Goal: Task Accomplishment & Management: Use online tool/utility

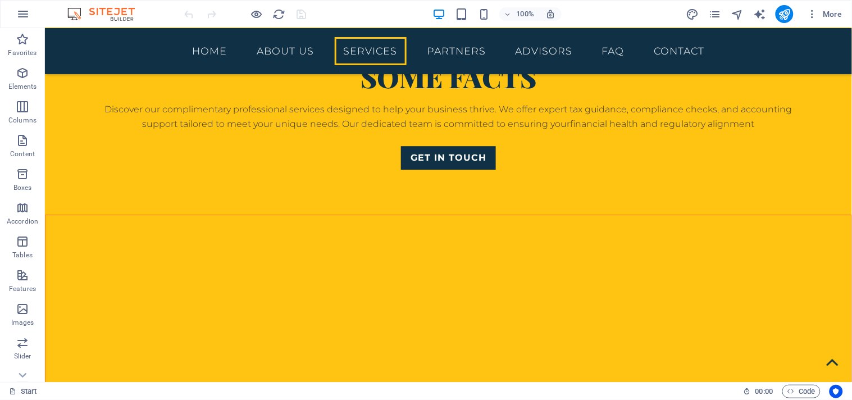
scroll to position [1880, 0]
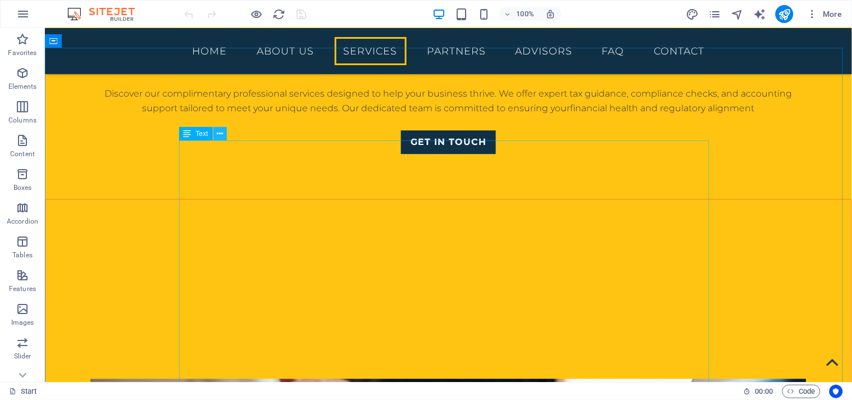
click at [220, 132] on icon at bounding box center [220, 134] width 6 height 12
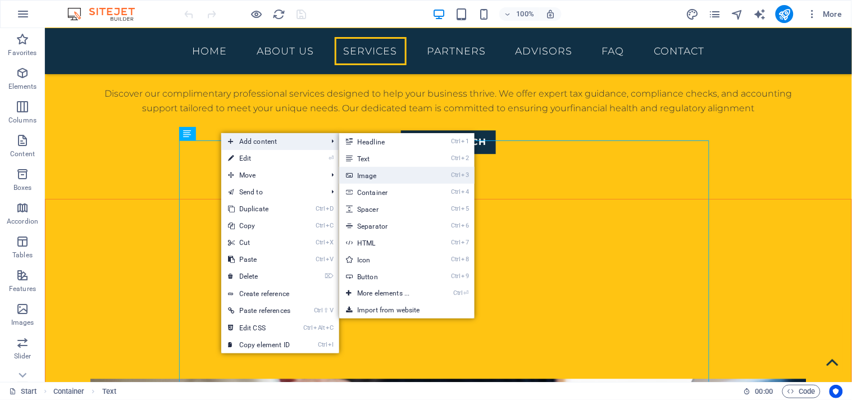
click at [379, 175] on link "Ctrl 3 Image" at bounding box center [385, 175] width 93 height 17
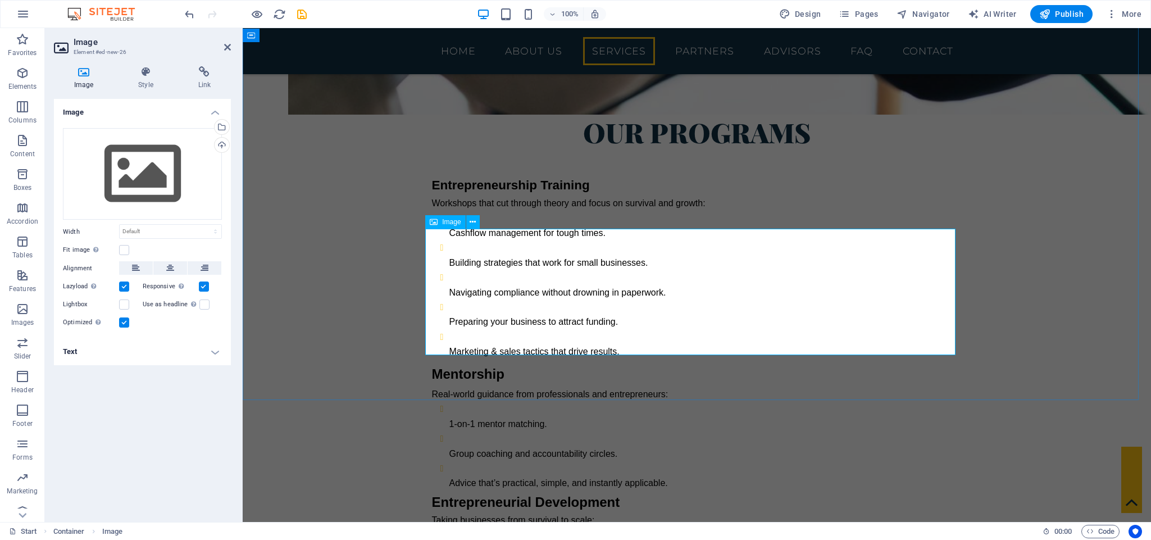
scroll to position [2892, 0]
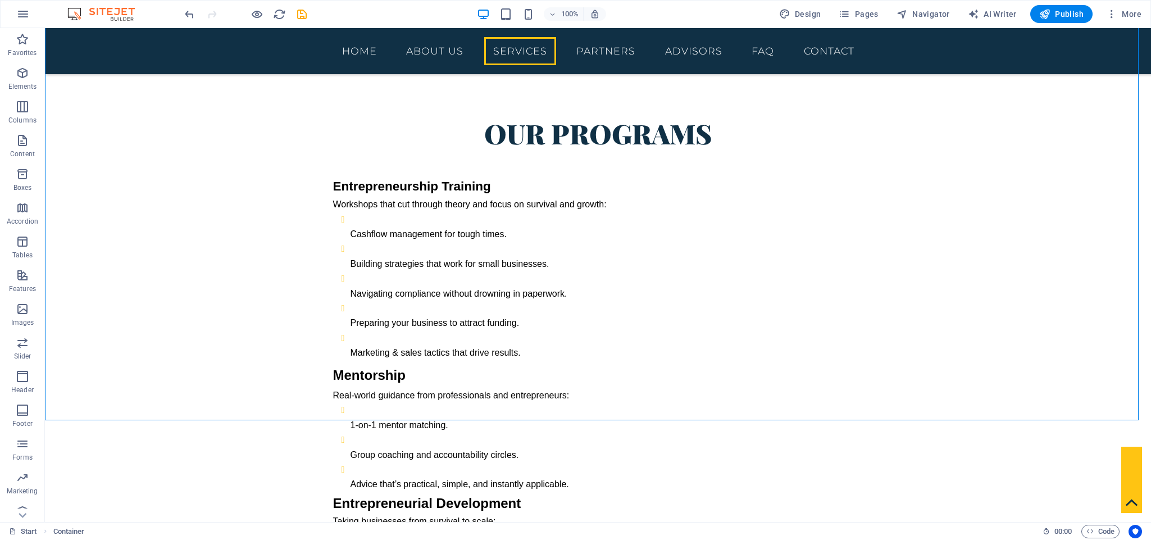
scroll to position [2993, 0]
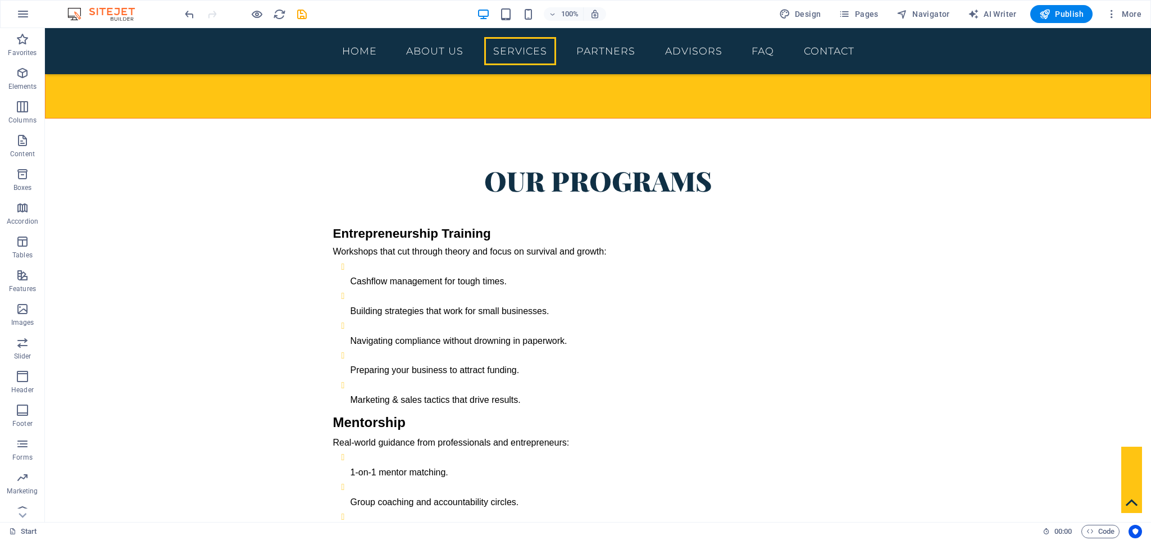
scroll to position [2945, 0]
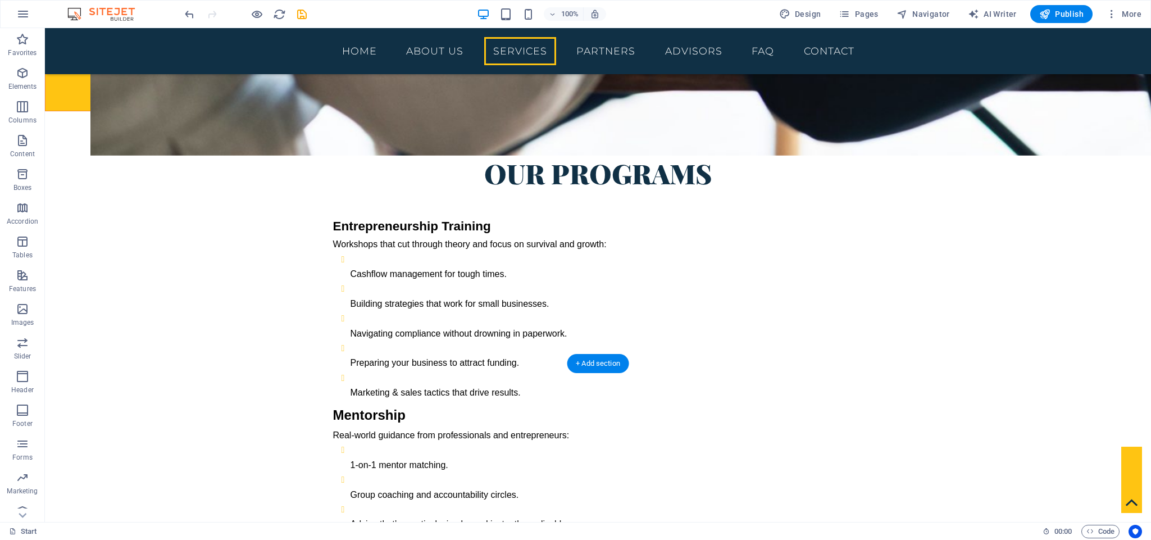
drag, startPoint x: 395, startPoint y: 276, endPoint x: 763, endPoint y: 180, distance: 380.1
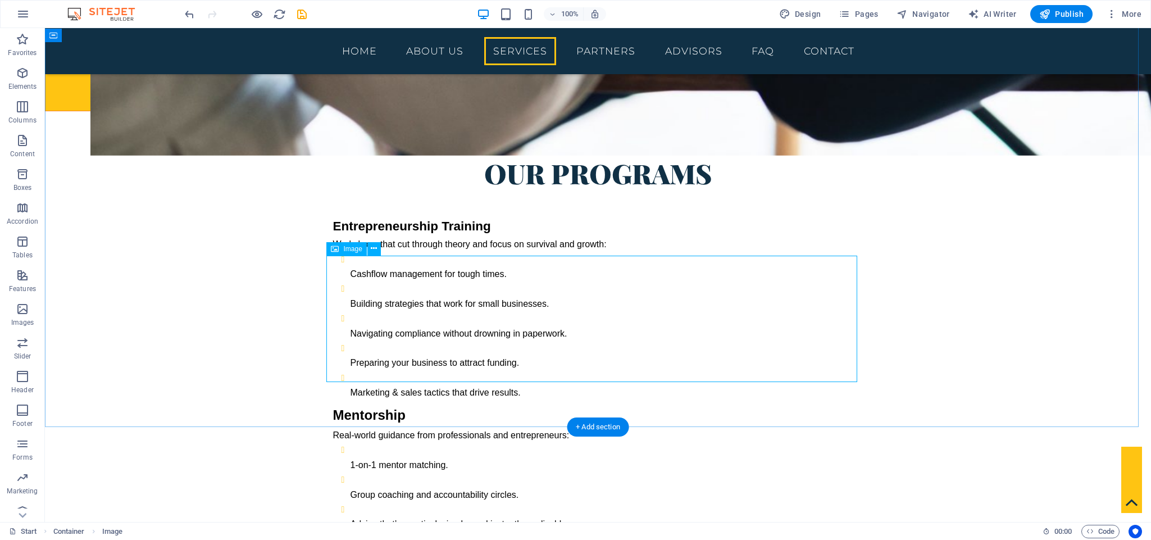
click at [375, 248] on icon at bounding box center [374, 249] width 6 height 12
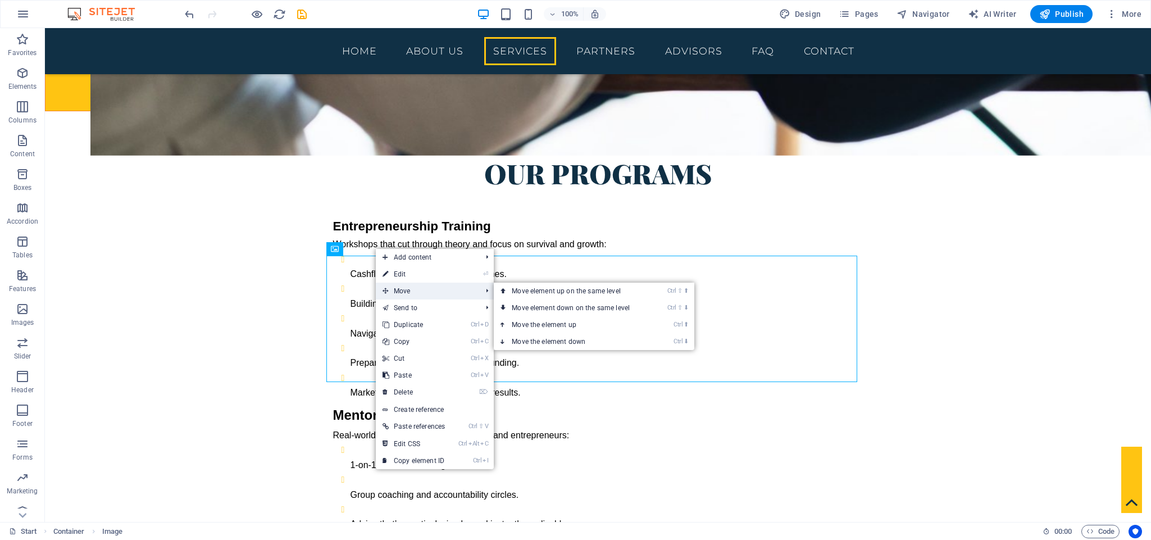
click at [397, 290] on span "Move" at bounding box center [426, 291] width 101 height 17
click at [548, 329] on link "Ctrl ⬆ Move the element up" at bounding box center [573, 324] width 158 height 17
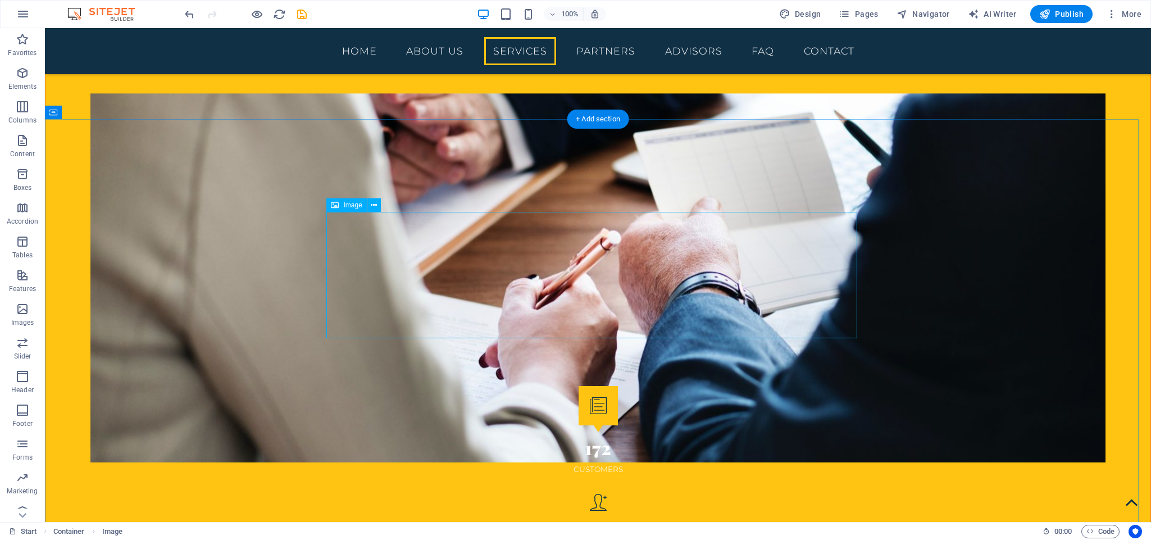
scroll to position [1930, 0]
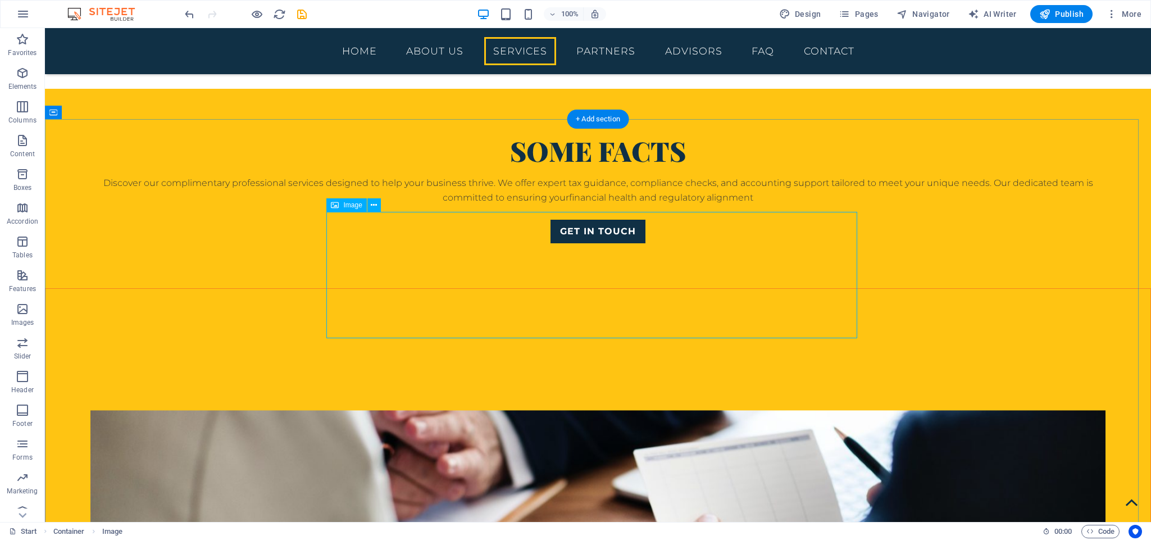
drag, startPoint x: 562, startPoint y: 335, endPoint x: 922, endPoint y: 245, distance: 371.8
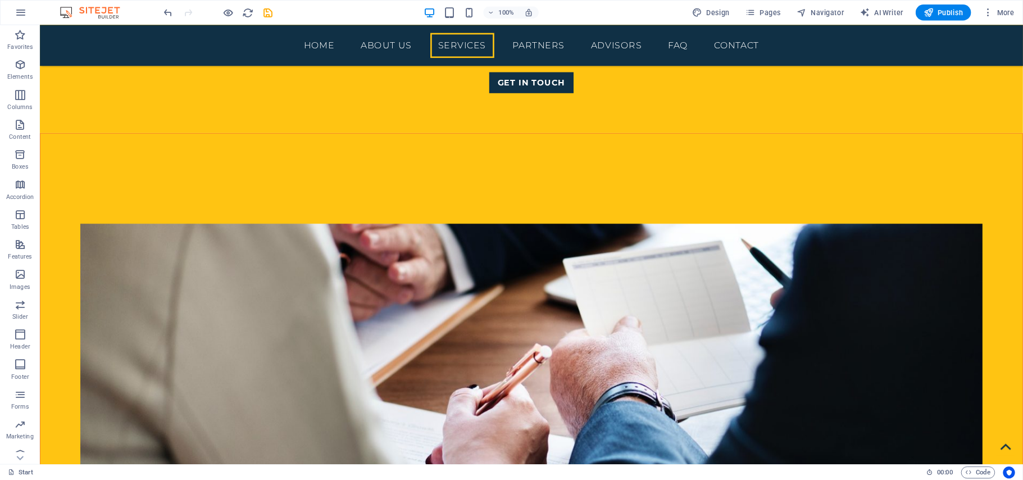
scroll to position [1890, 0]
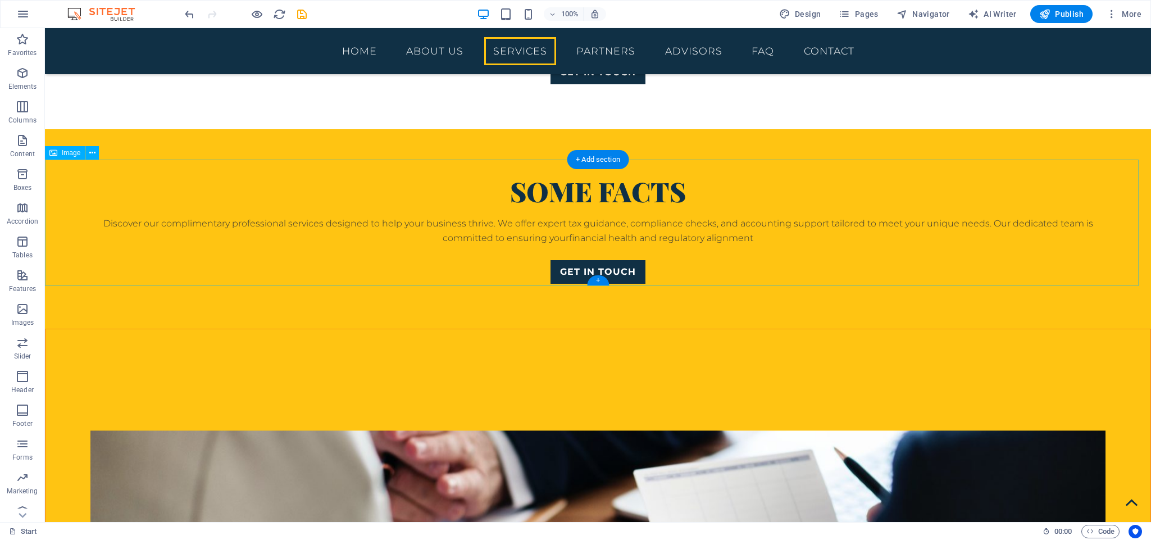
click at [190, 14] on icon "undo" at bounding box center [189, 14] width 13 height 13
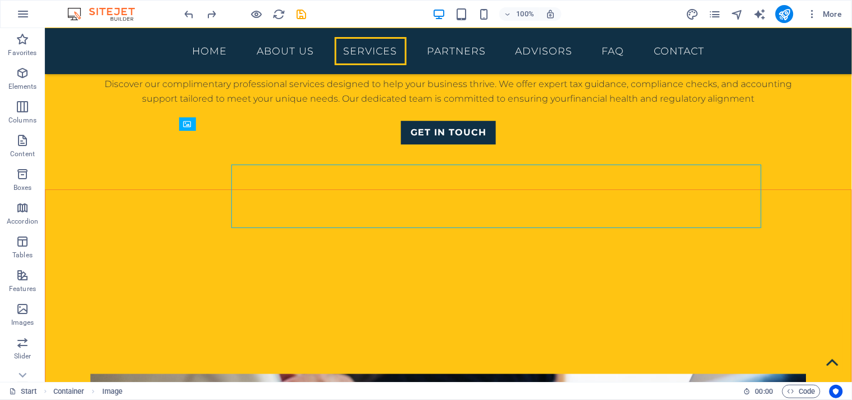
scroll to position [1889, 0]
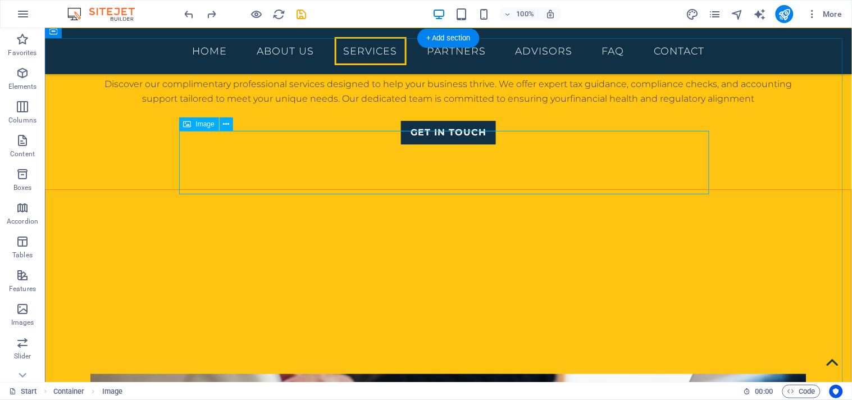
click at [201, 125] on span "Image" at bounding box center [205, 124] width 19 height 7
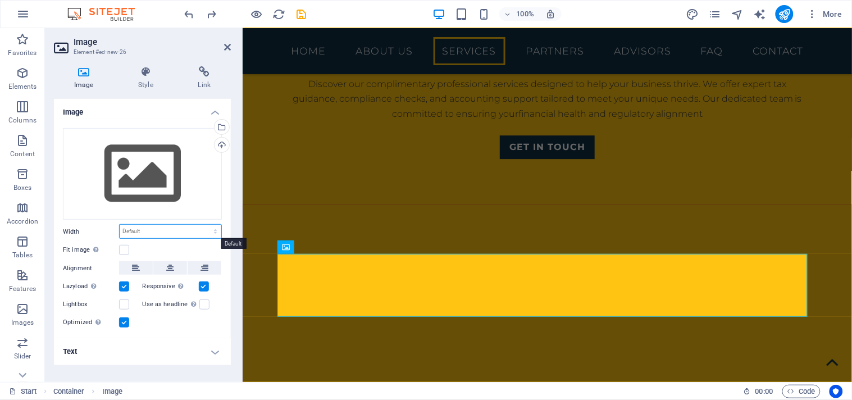
click at [213, 231] on select "Default auto px rem % em vh vw" at bounding box center [171, 231] width 102 height 13
select select "%"
click at [205, 225] on select "Default auto px rem % em vh vw" at bounding box center [171, 231] width 102 height 13
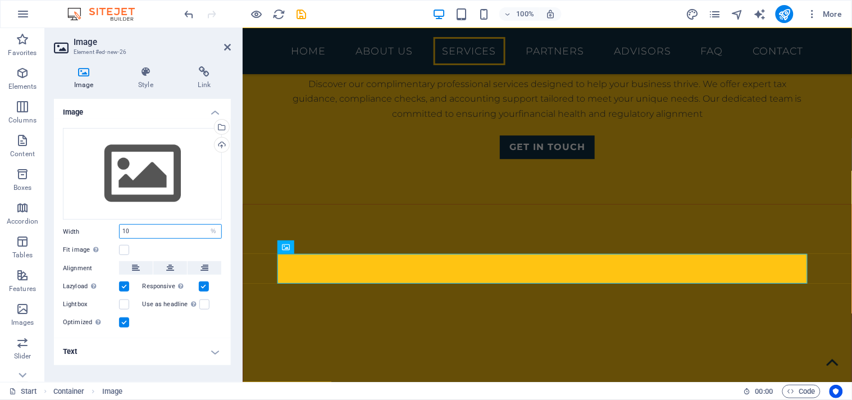
type input "1"
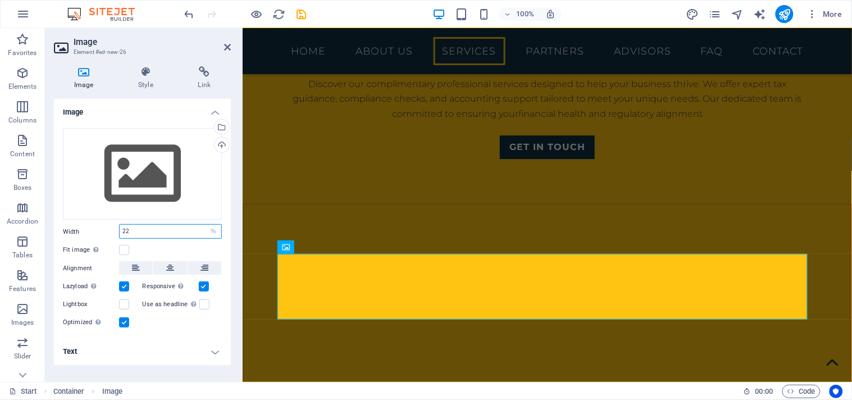
type input "2"
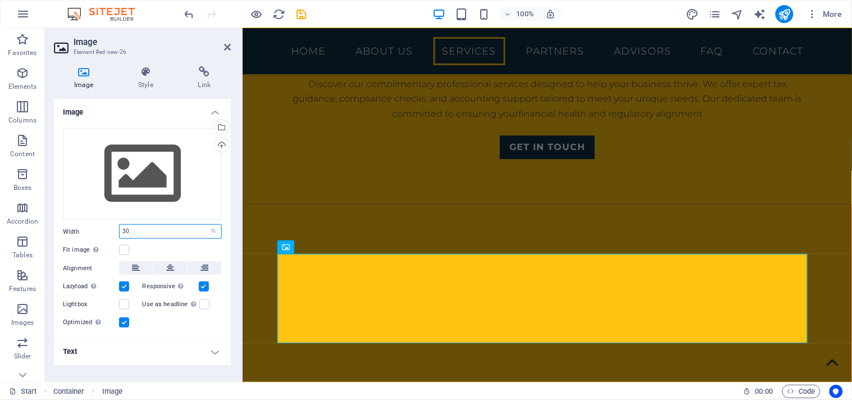
type input "30"
click at [124, 287] on label at bounding box center [124, 286] width 10 height 10
click at [0, 0] on input "Lazyload Loading images after the page loads improves page speed." at bounding box center [0, 0] width 0 height 0
click at [122, 288] on label at bounding box center [124, 286] width 10 height 10
click at [0, 0] on input "Lazyload Loading images after the page loads improves page speed." at bounding box center [0, 0] width 0 height 0
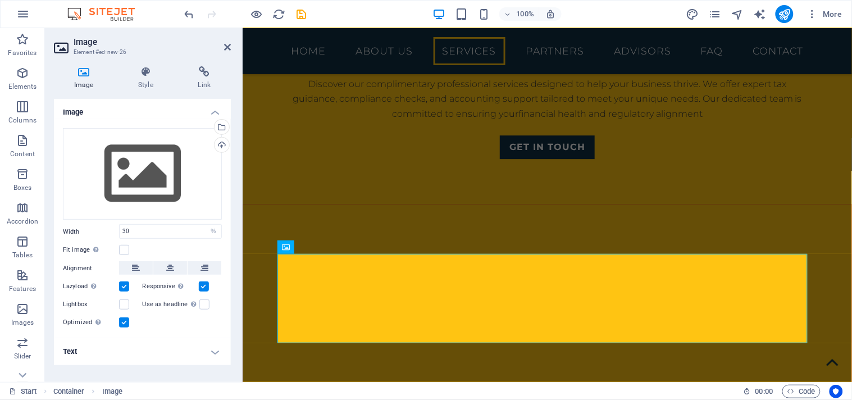
click at [121, 322] on label at bounding box center [124, 322] width 10 height 10
click at [0, 0] on input "Optimized Images are compressed to improve page speed." at bounding box center [0, 0] width 0 height 0
click at [121, 322] on label at bounding box center [124, 322] width 10 height 10
click at [0, 0] on input "Optimized Images are compressed to improve page speed." at bounding box center [0, 0] width 0 height 0
click at [211, 352] on h4 "Text" at bounding box center [142, 351] width 177 height 27
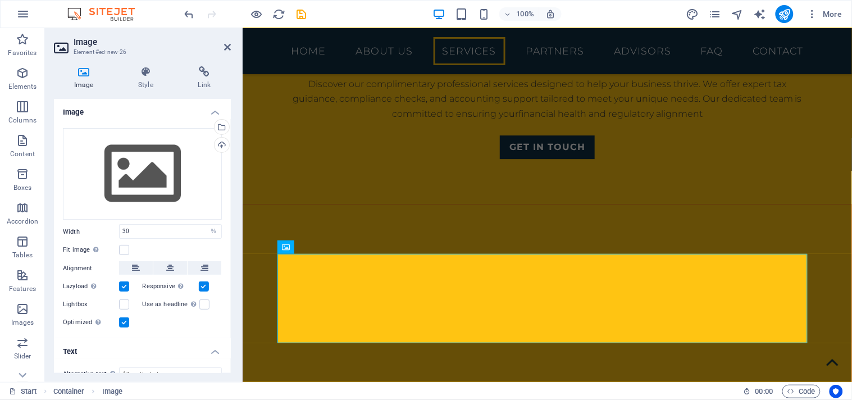
drag, startPoint x: 231, startPoint y: 294, endPoint x: 231, endPoint y: 308, distance: 13.5
click at [231, 308] on div "Image Style Link Image Drag files here, click to choose files or select files f…" at bounding box center [142, 219] width 195 height 325
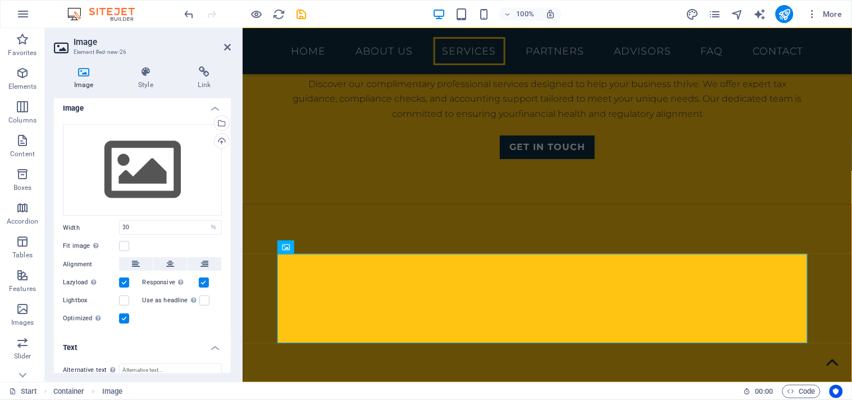
scroll to position [0, 0]
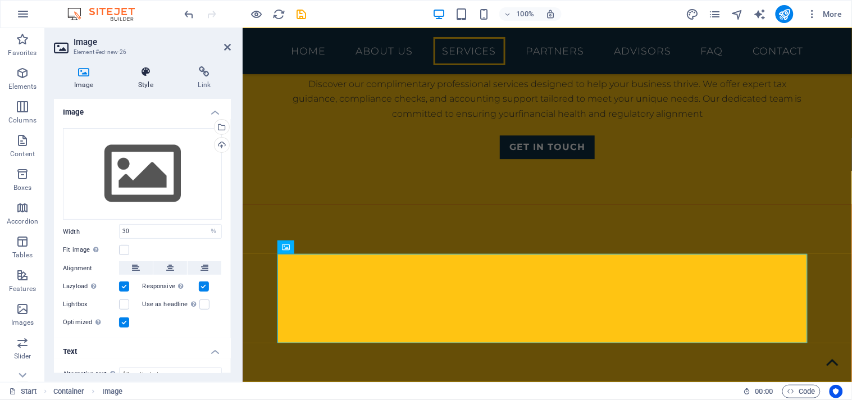
click at [144, 73] on icon at bounding box center [145, 71] width 55 height 11
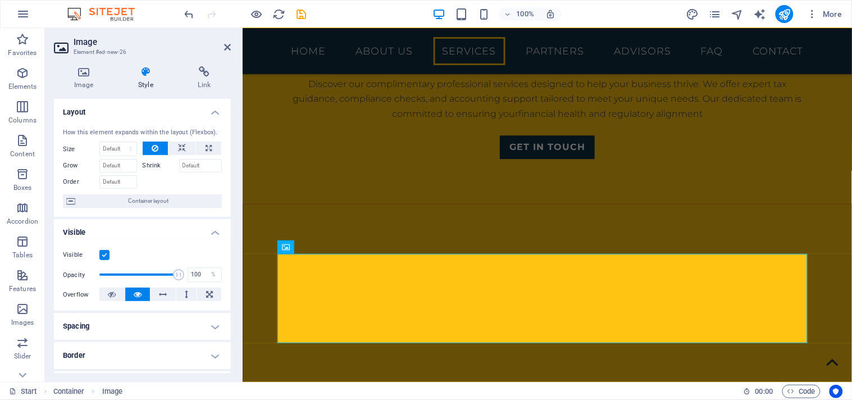
click at [148, 162] on label "Shrink" at bounding box center [161, 165] width 37 height 13
click at [179, 162] on input "Shrink" at bounding box center [200, 165] width 43 height 13
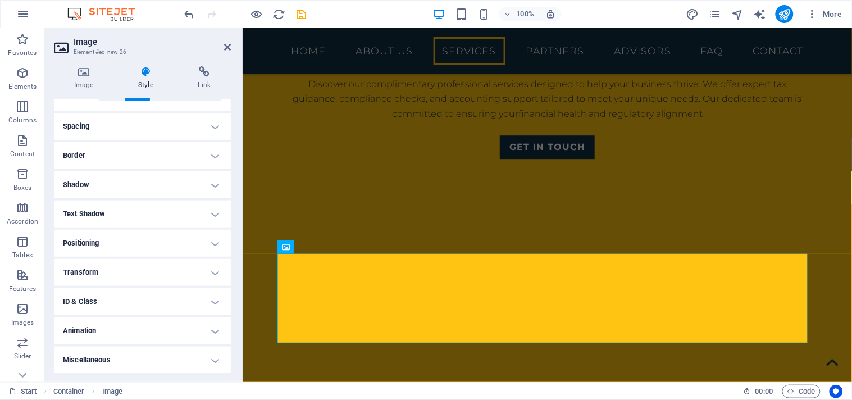
scroll to position [197, 0]
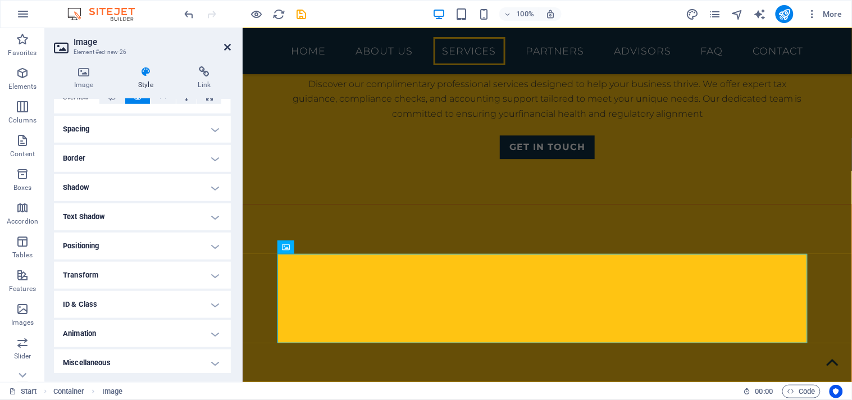
click at [227, 49] on icon at bounding box center [227, 47] width 7 height 9
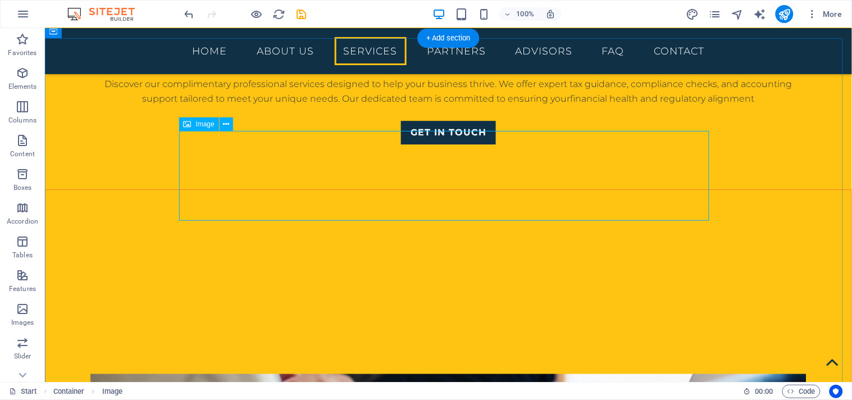
drag, startPoint x: 325, startPoint y: 171, endPoint x: 475, endPoint y: 159, distance: 149.9
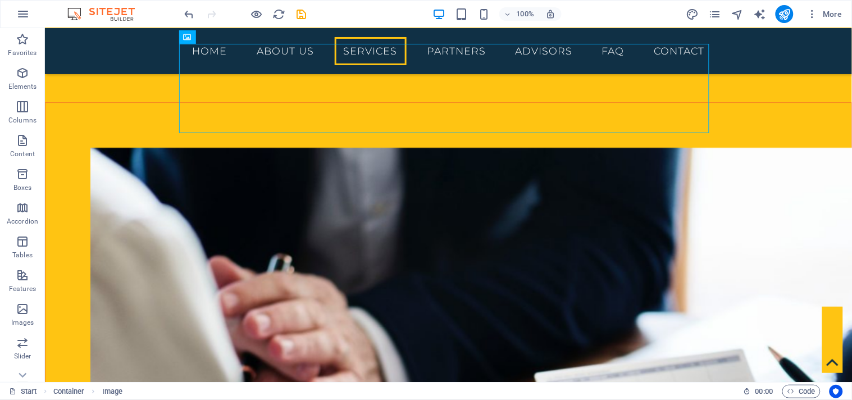
scroll to position [1920, 0]
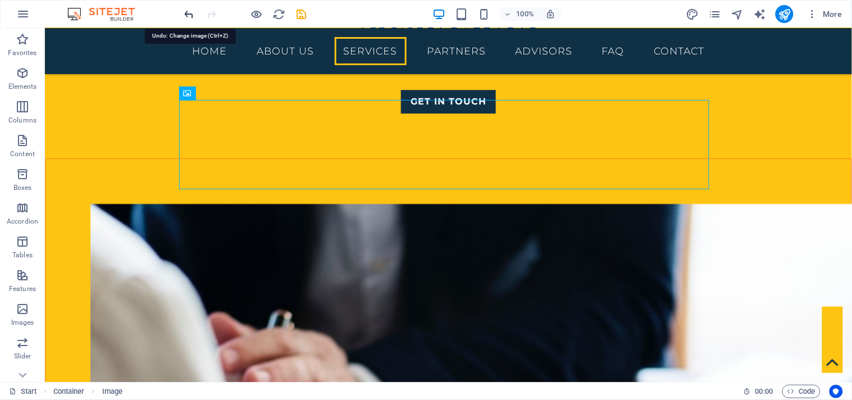
click at [189, 13] on icon "undo" at bounding box center [189, 14] width 13 height 13
click at [225, 92] on icon at bounding box center [226, 93] width 6 height 12
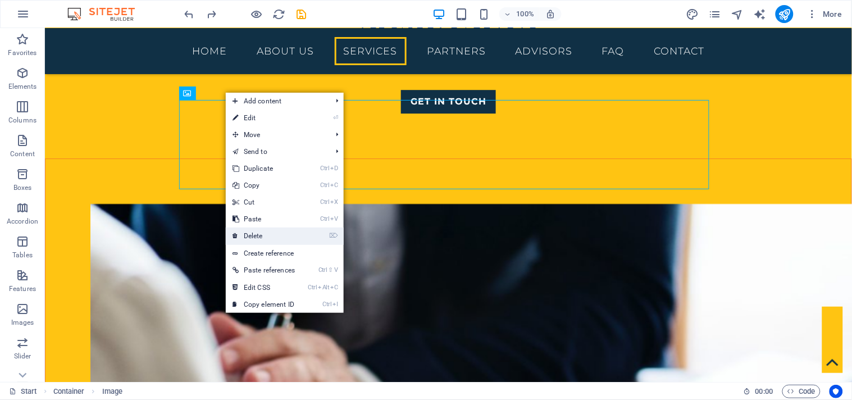
click at [259, 234] on link "⌦ Delete" at bounding box center [264, 236] width 76 height 17
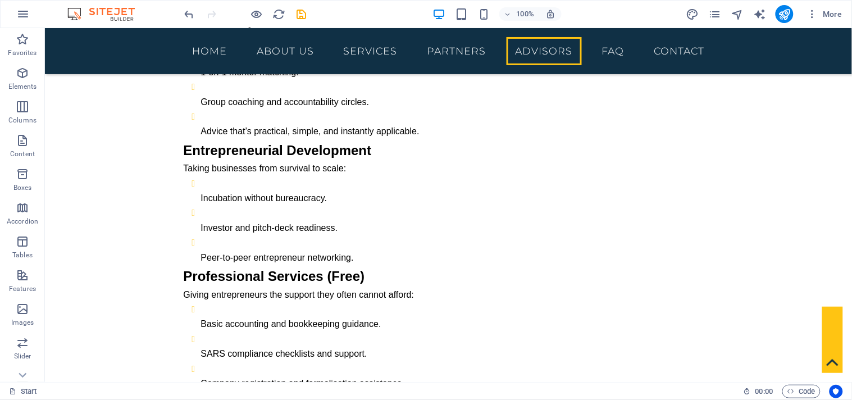
scroll to position [3110, 0]
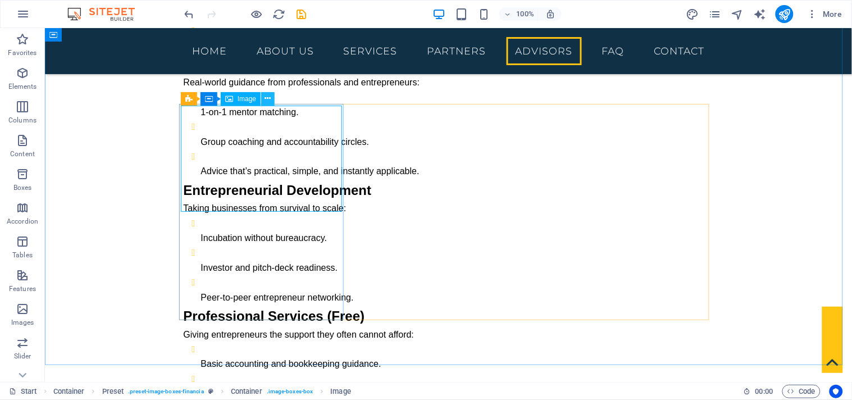
click at [271, 99] on button at bounding box center [267, 98] width 13 height 13
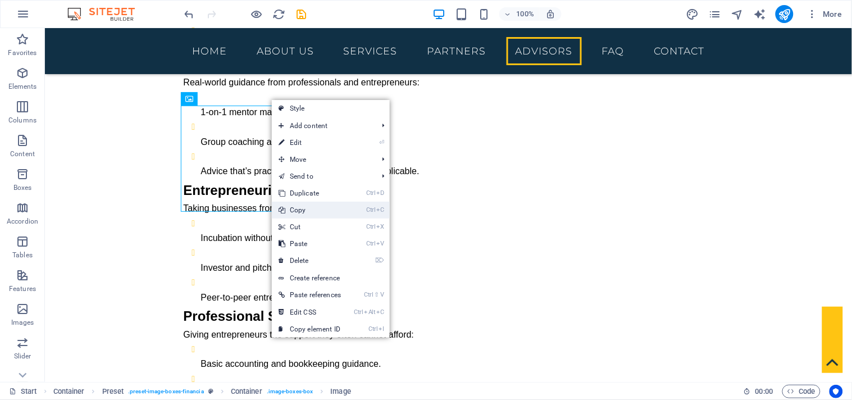
click at [298, 208] on link "Ctrl C Copy" at bounding box center [310, 210] width 76 height 17
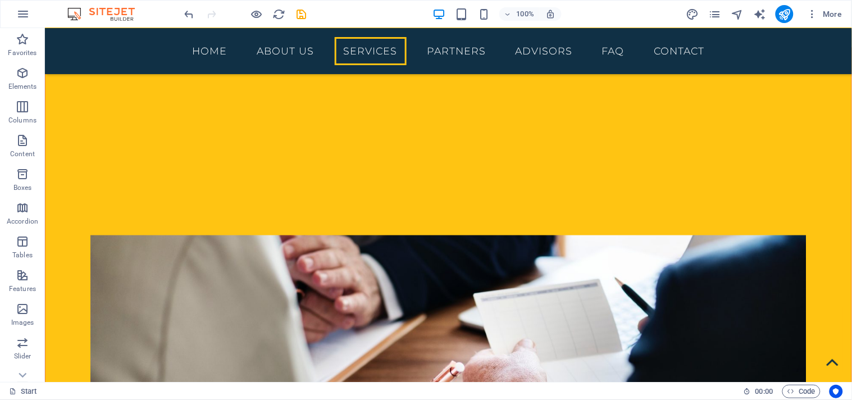
scroll to position [1920, 0]
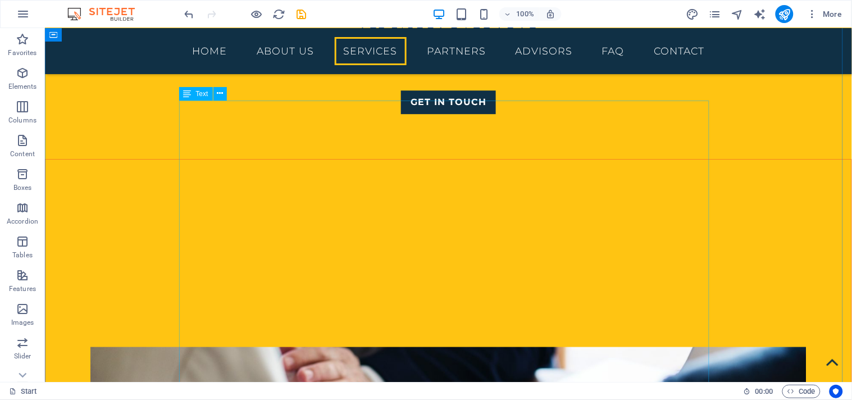
click at [222, 93] on icon at bounding box center [220, 94] width 6 height 12
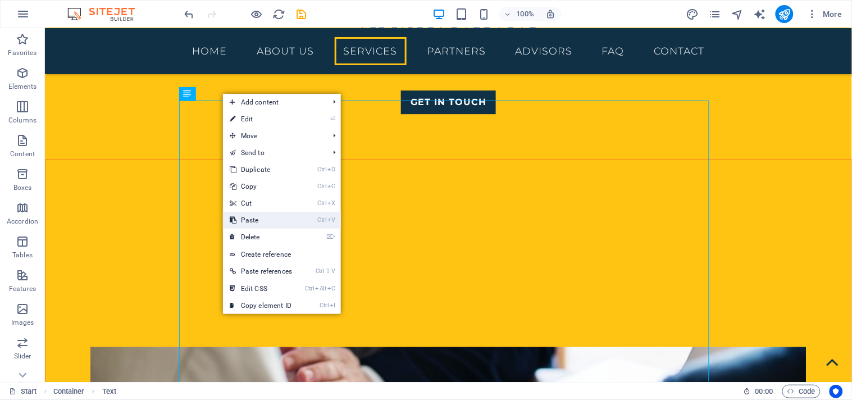
click at [264, 219] on link "Ctrl V Paste" at bounding box center [261, 220] width 76 height 17
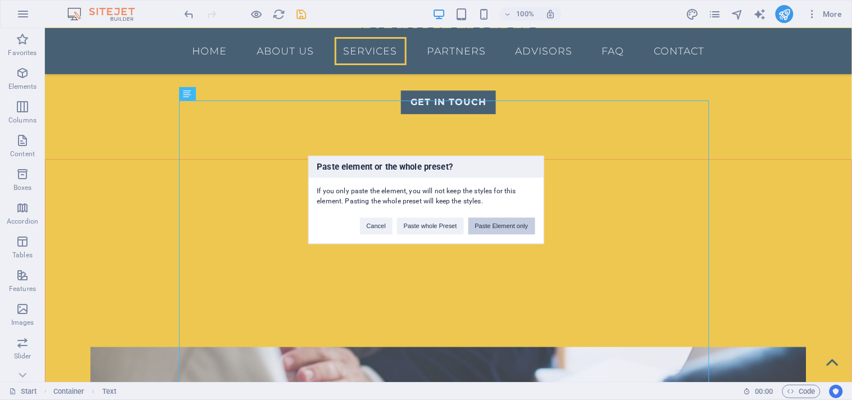
click at [495, 228] on button "Paste Element only" at bounding box center [502, 226] width 67 height 17
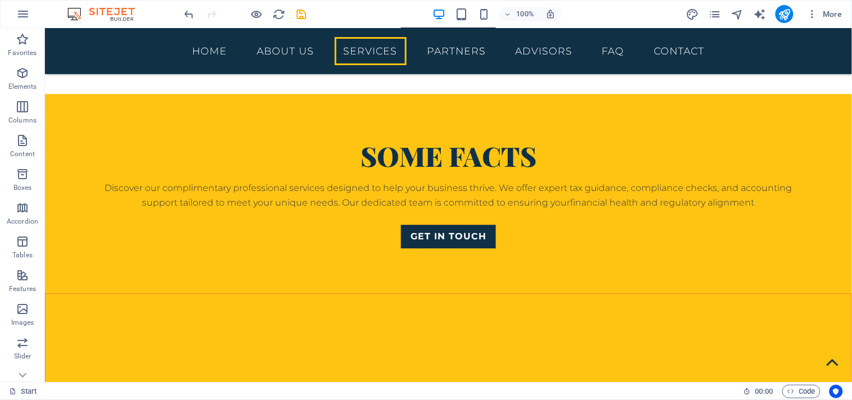
scroll to position [1846, 0]
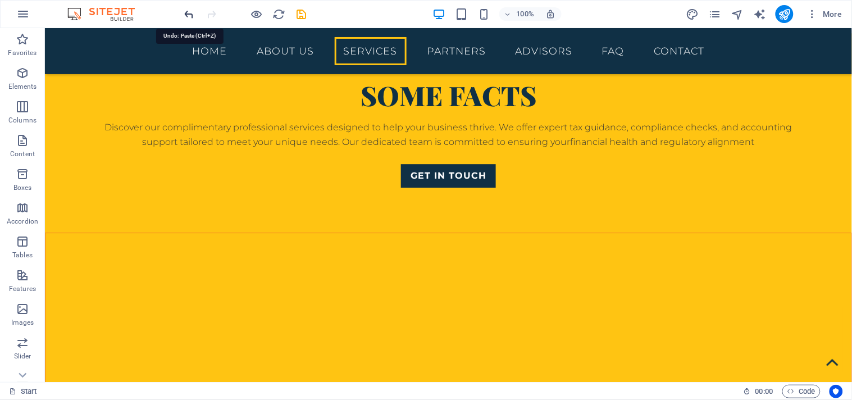
click at [192, 15] on icon "undo" at bounding box center [189, 14] width 13 height 13
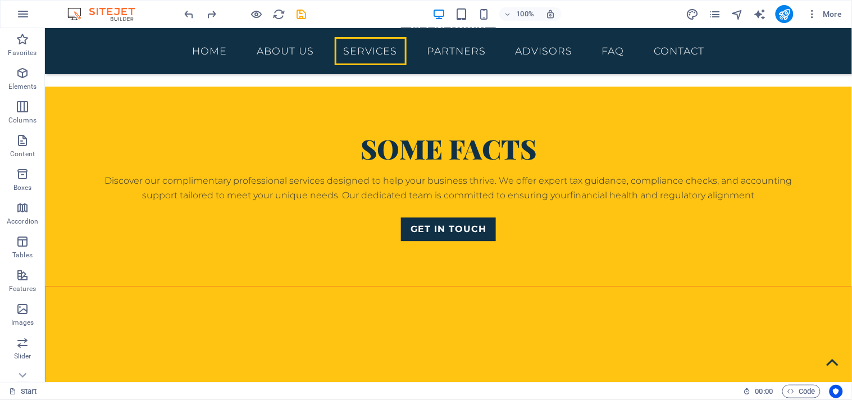
scroll to position [1832, 0]
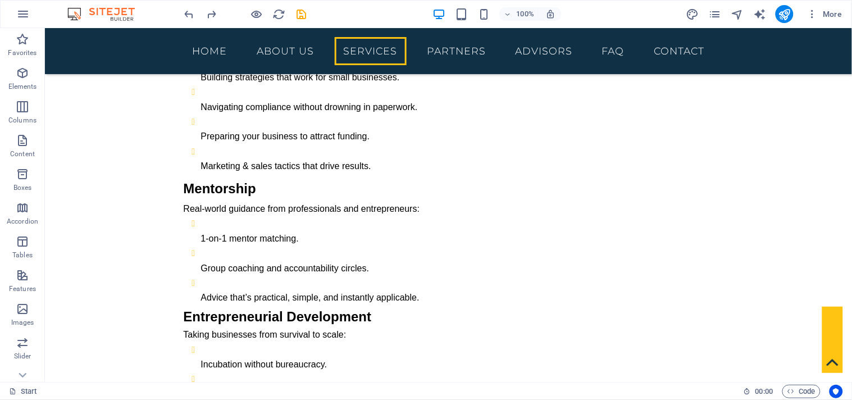
scroll to position [2975, 0]
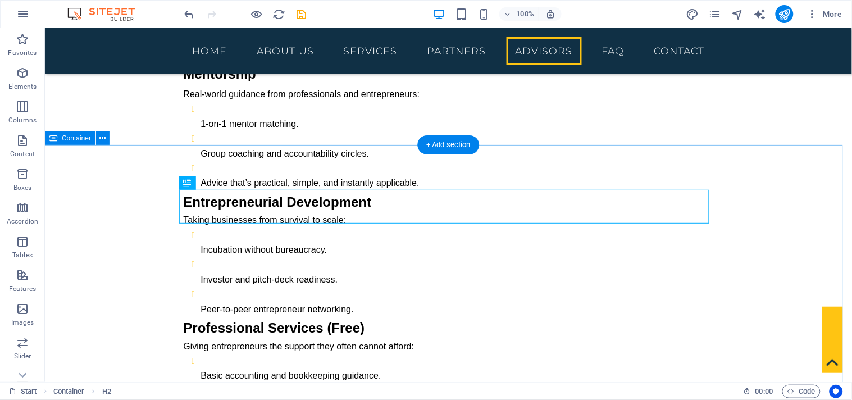
scroll to position [2976, 0]
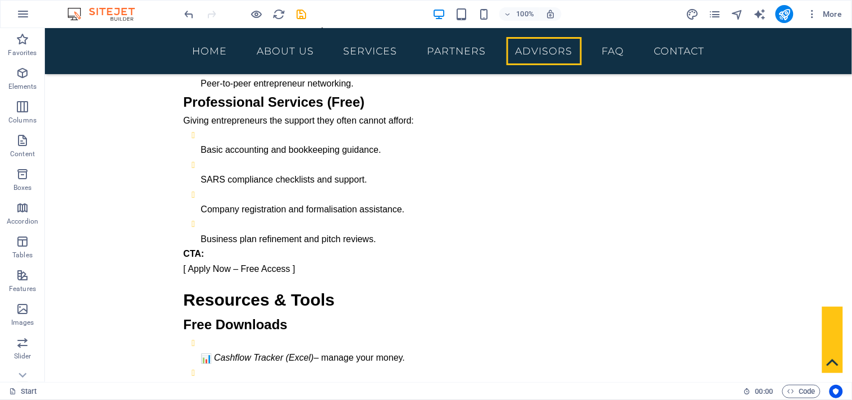
scroll to position [3380, 0]
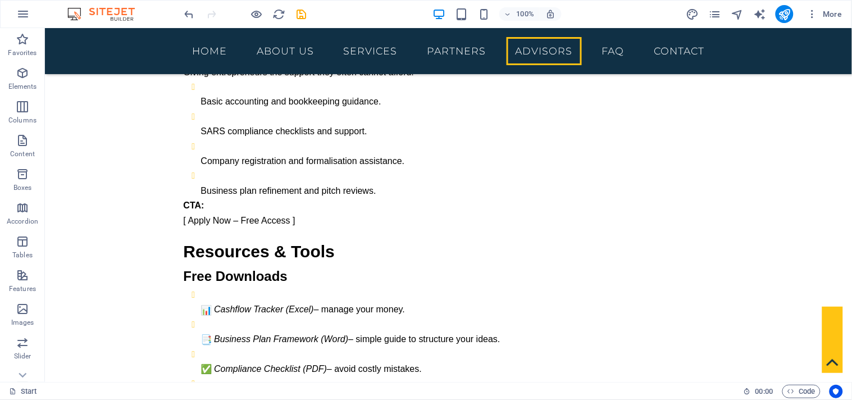
scroll to position [3419, 0]
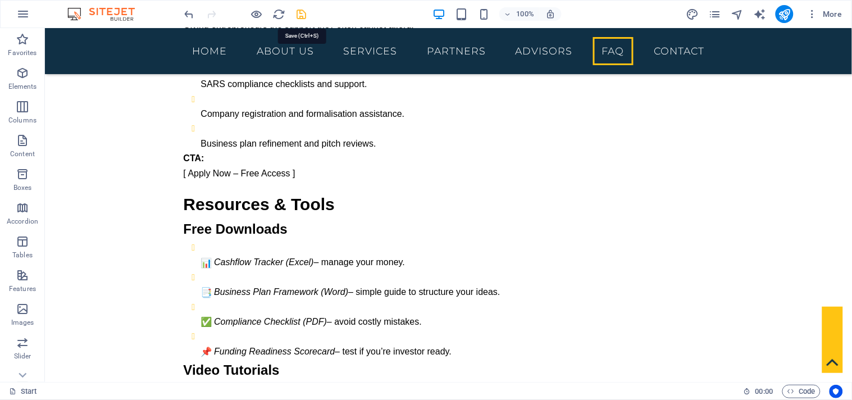
click at [300, 13] on icon "save" at bounding box center [301, 14] width 13 height 13
checkbox input "false"
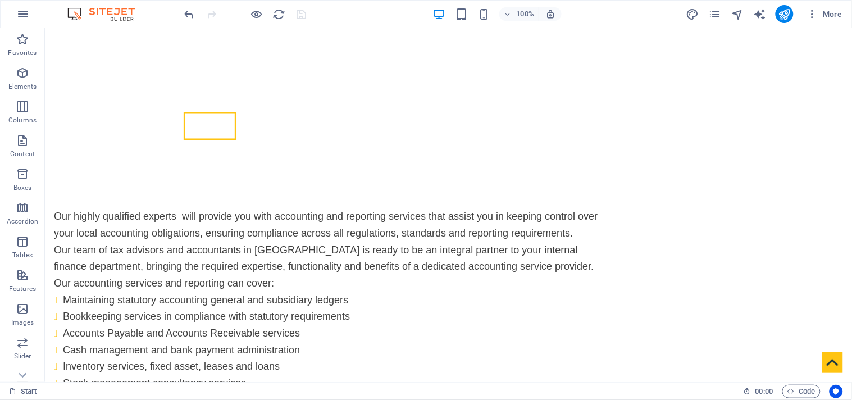
scroll to position [214, 0]
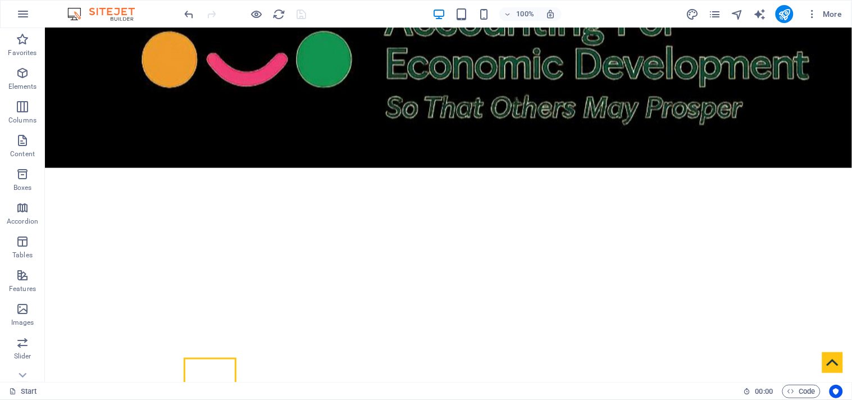
drag, startPoint x: 845, startPoint y: 69, endPoint x: 522, endPoint y: 180, distance: 341.4
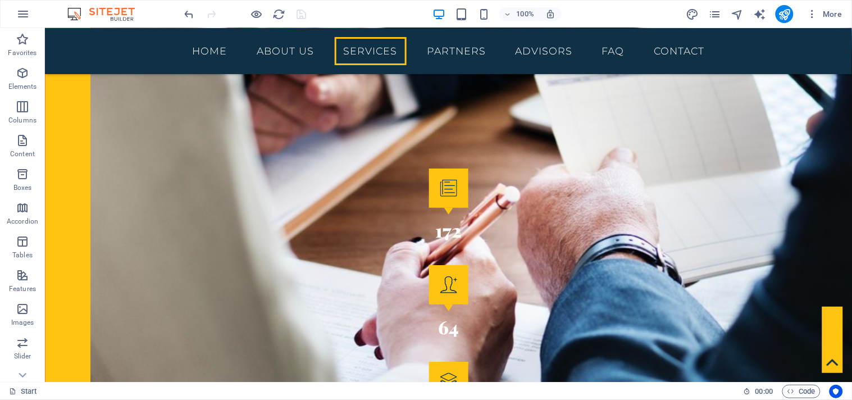
scroll to position [2285, 0]
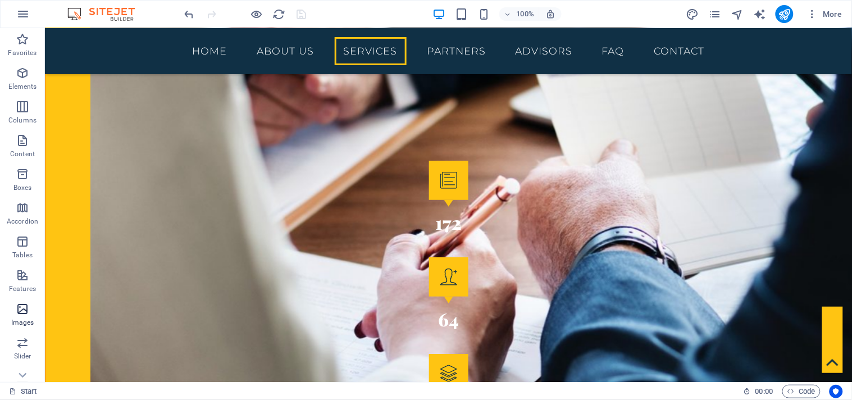
click at [24, 312] on icon "button" at bounding box center [22, 308] width 13 height 13
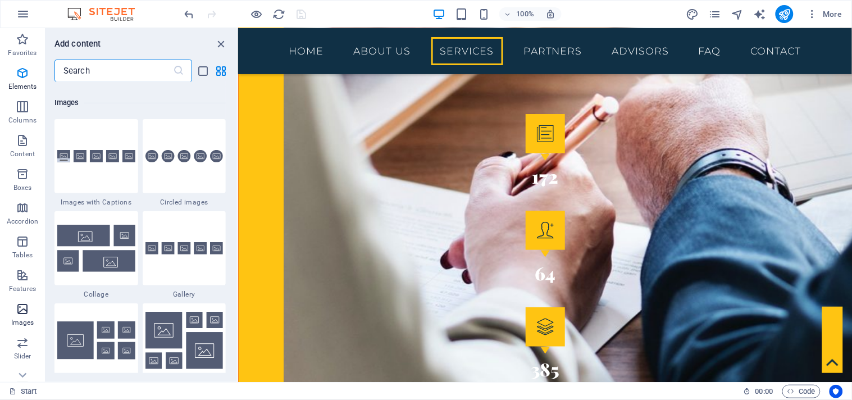
scroll to position [5695, 0]
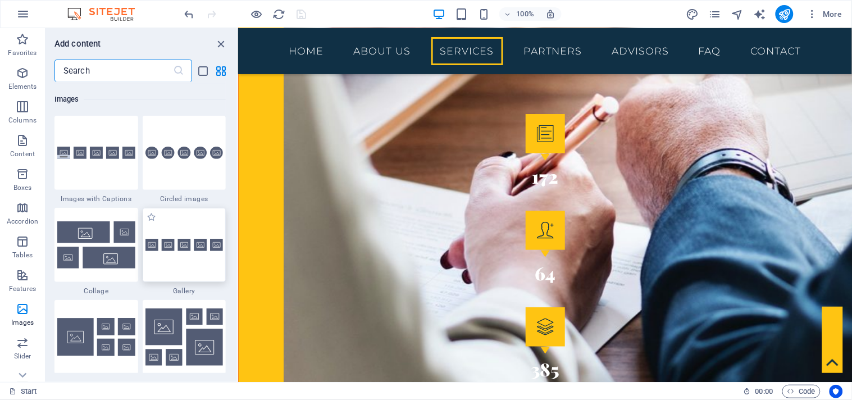
click at [199, 233] on div at bounding box center [185, 245] width 84 height 74
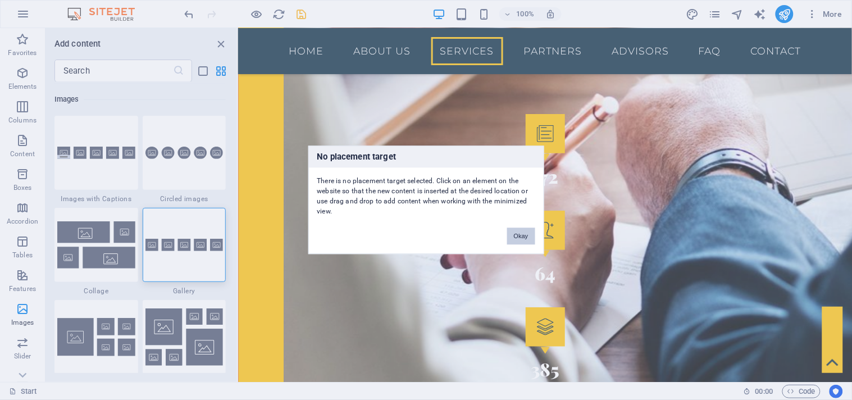
click at [522, 238] on button "Okay" at bounding box center [521, 236] width 28 height 17
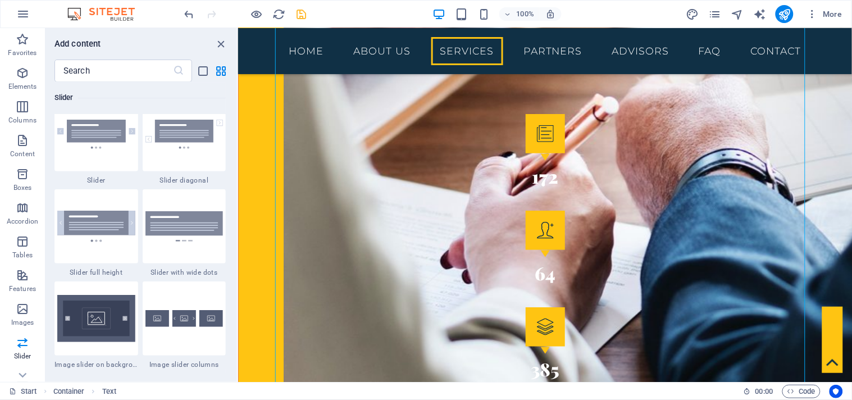
scroll to position [6549, 0]
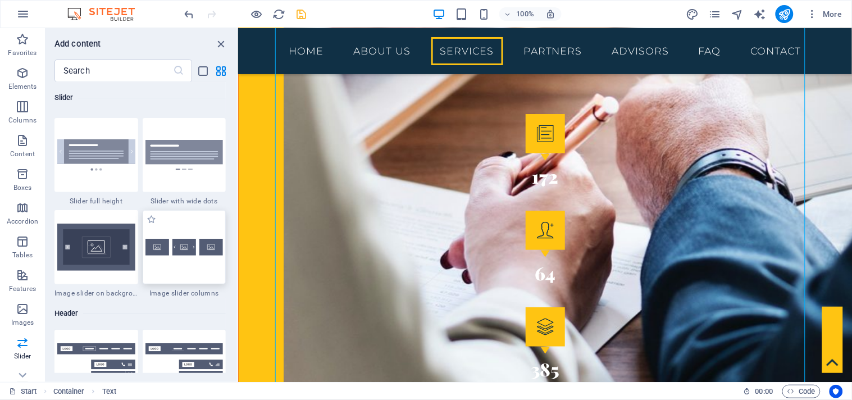
click at [200, 259] on div at bounding box center [185, 247] width 84 height 74
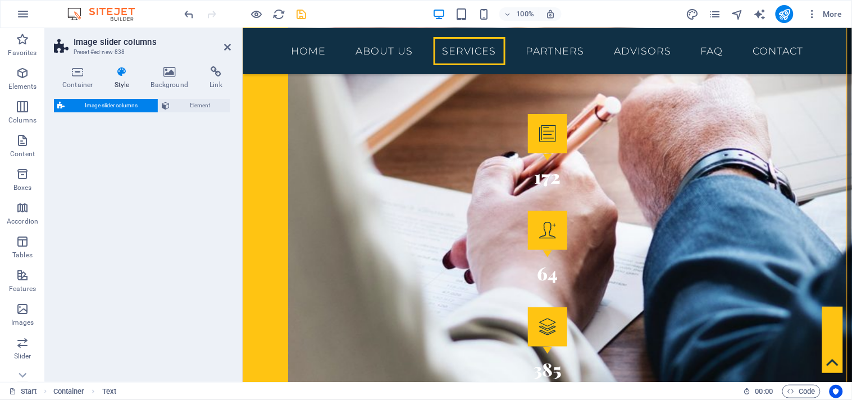
select select "rem"
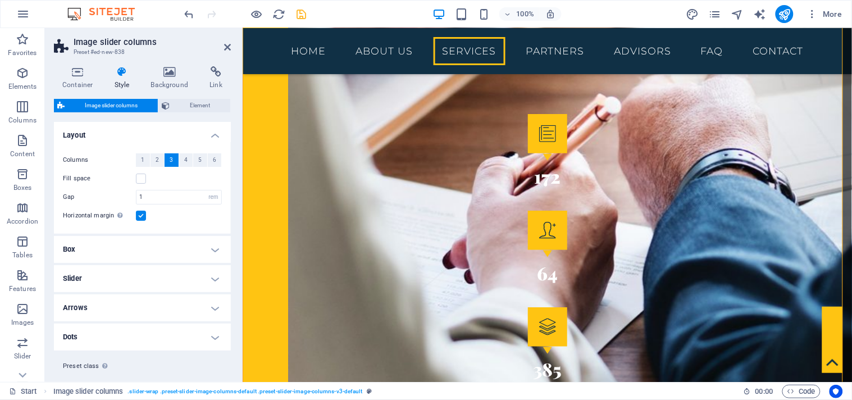
scroll to position [3418, 0]
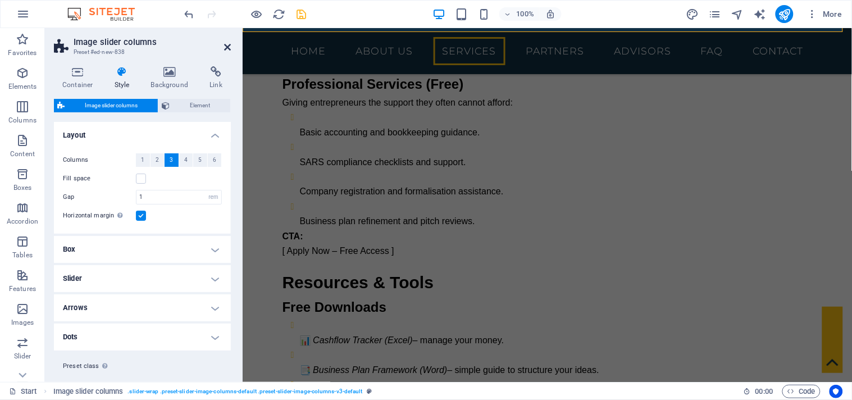
click at [226, 43] on icon at bounding box center [227, 47] width 7 height 9
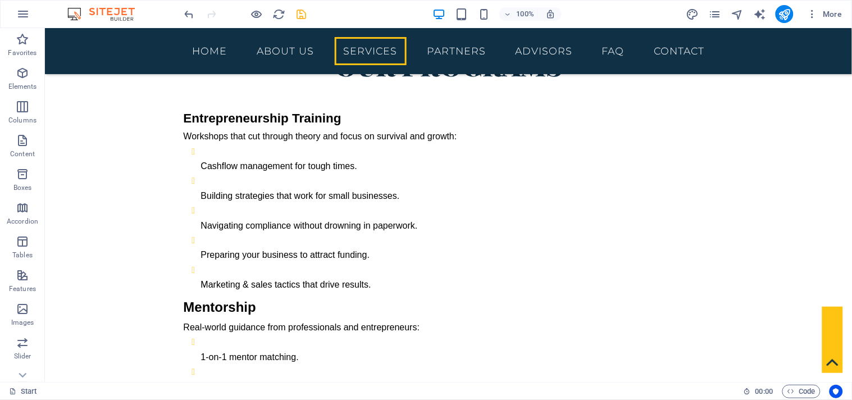
scroll to position [2907, 0]
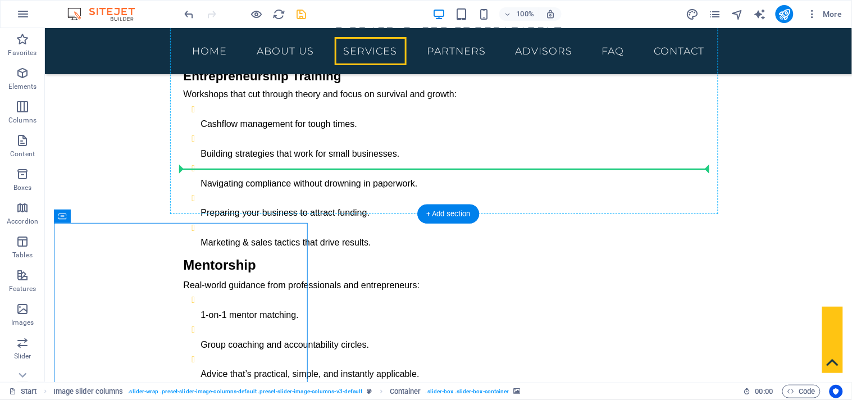
drag, startPoint x: 151, startPoint y: 245, endPoint x: 643, endPoint y: 129, distance: 505.5
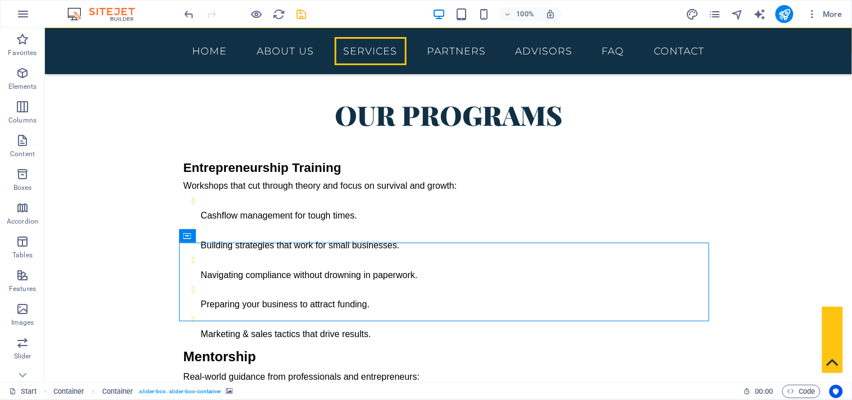
scroll to position [2799, 0]
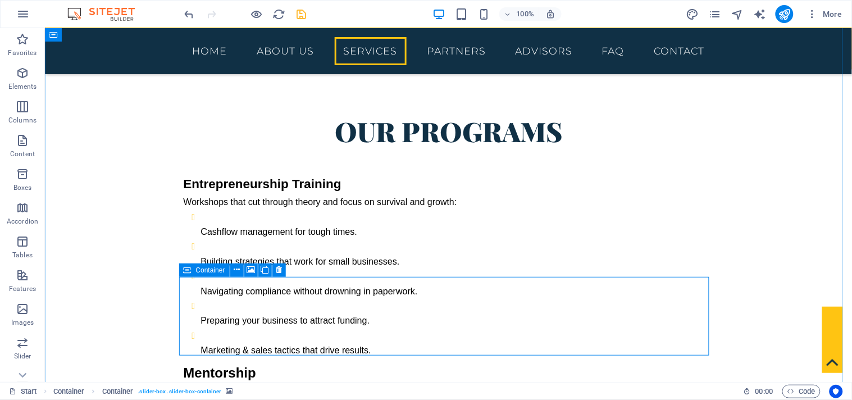
click at [280, 269] on icon at bounding box center [279, 270] width 6 height 12
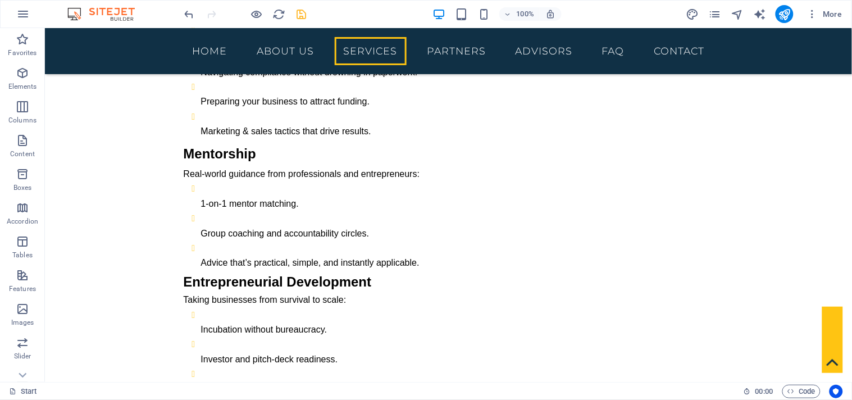
scroll to position [2858, 0]
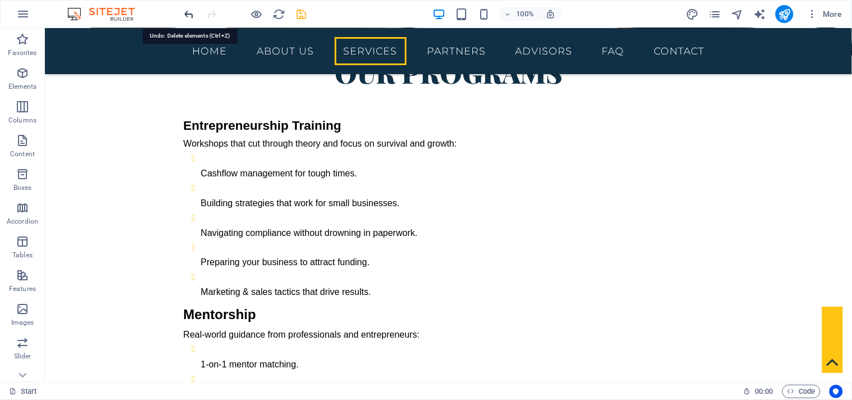
click at [191, 10] on icon "undo" at bounding box center [189, 14] width 13 height 13
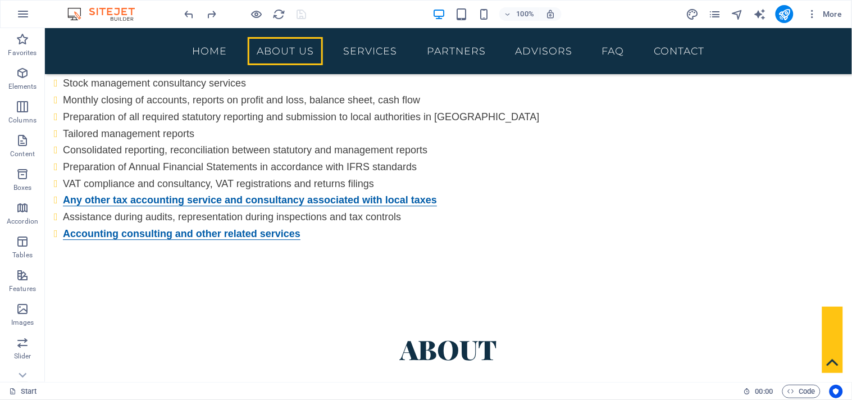
scroll to position [706, 0]
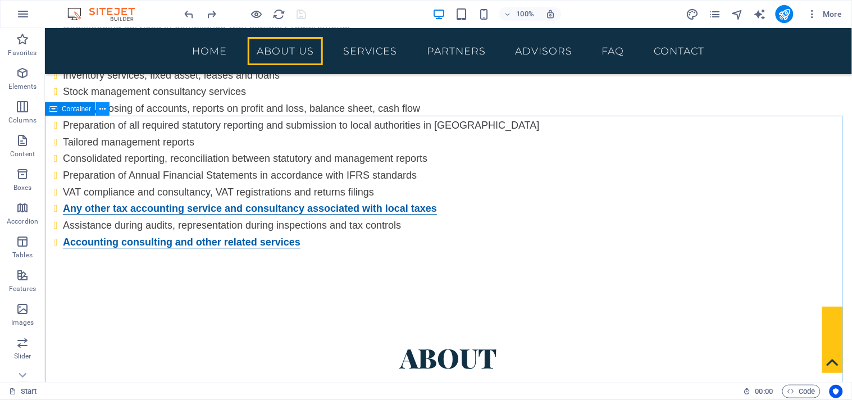
click at [103, 109] on icon at bounding box center [103, 109] width 6 height 12
click at [100, 107] on icon at bounding box center [103, 109] width 6 height 12
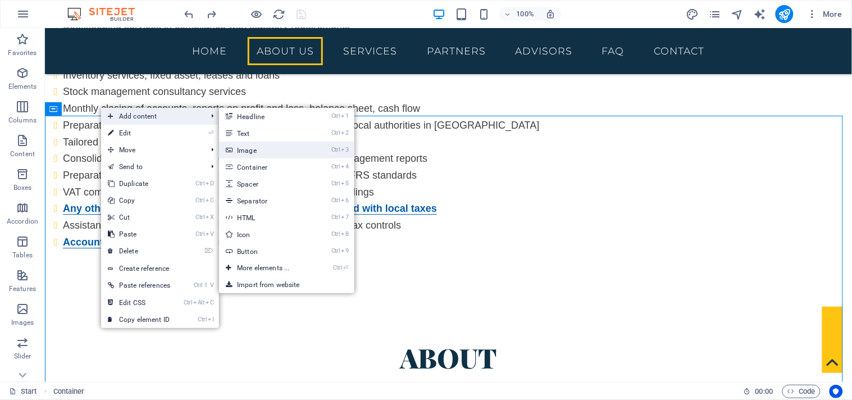
click at [254, 148] on link "Ctrl 3 Image" at bounding box center [265, 150] width 93 height 17
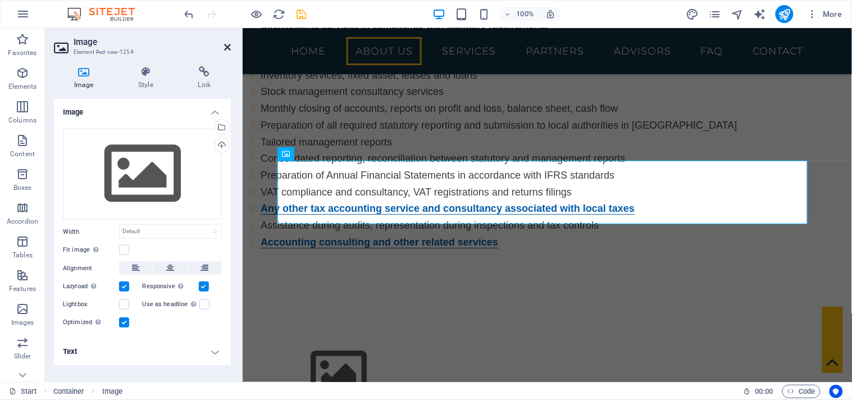
click at [227, 47] on icon at bounding box center [227, 47] width 7 height 9
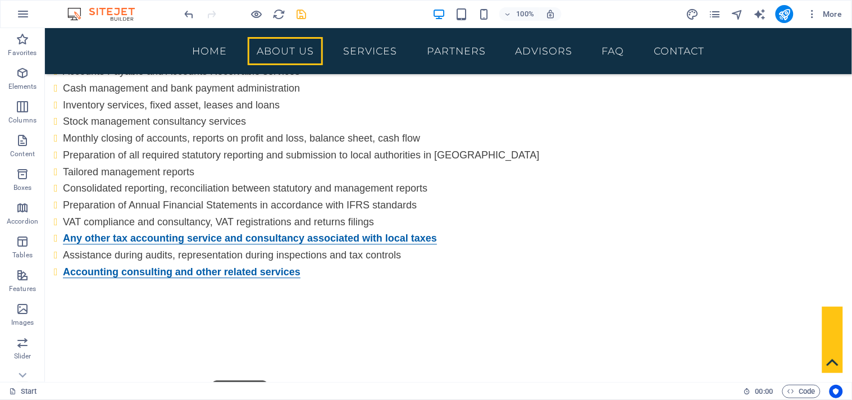
scroll to position [660, 0]
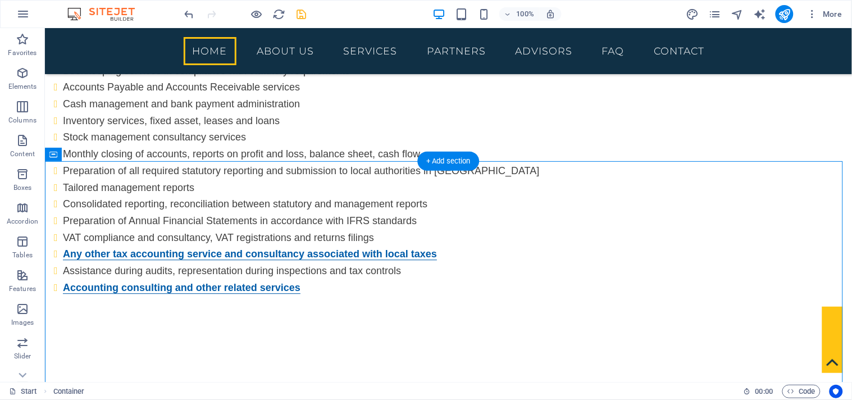
drag, startPoint x: 249, startPoint y: 225, endPoint x: 209, endPoint y: 268, distance: 58.8
click at [224, 201] on icon at bounding box center [226, 200] width 6 height 12
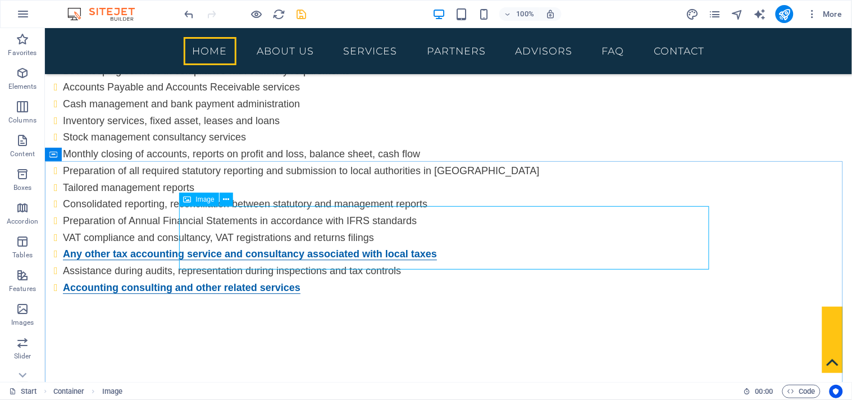
click at [191, 201] on icon at bounding box center [188, 199] width 8 height 13
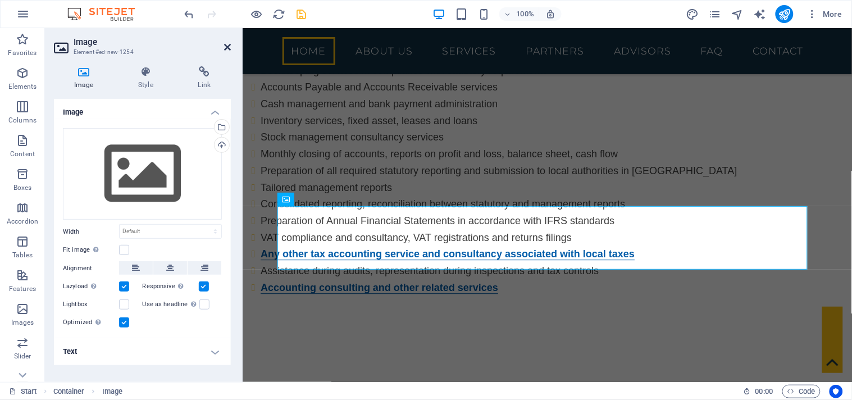
drag, startPoint x: 183, startPoint y: 20, endPoint x: 228, endPoint y: 48, distance: 53.0
click at [228, 48] on icon at bounding box center [227, 47] width 7 height 9
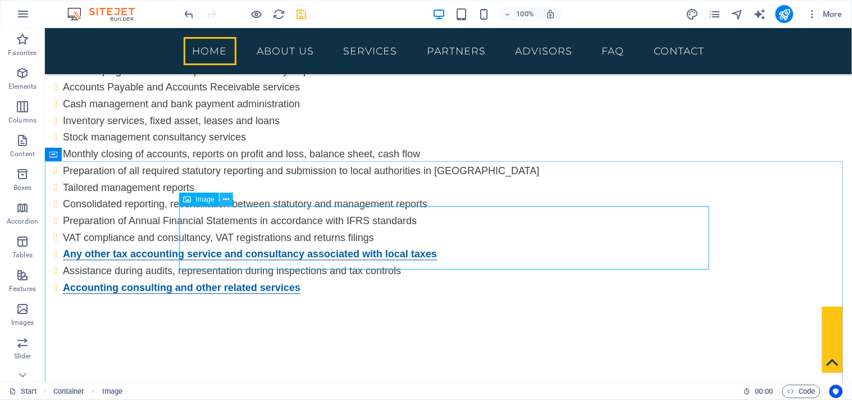
click at [224, 199] on icon at bounding box center [226, 200] width 6 height 12
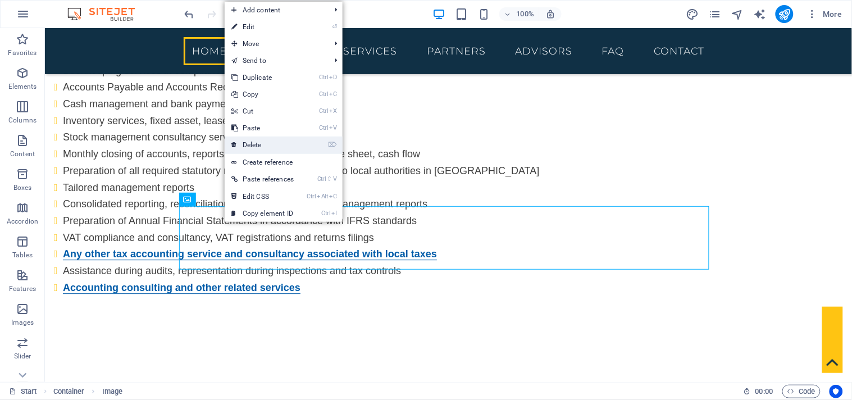
click at [262, 149] on link "⌦ Delete" at bounding box center [263, 145] width 76 height 17
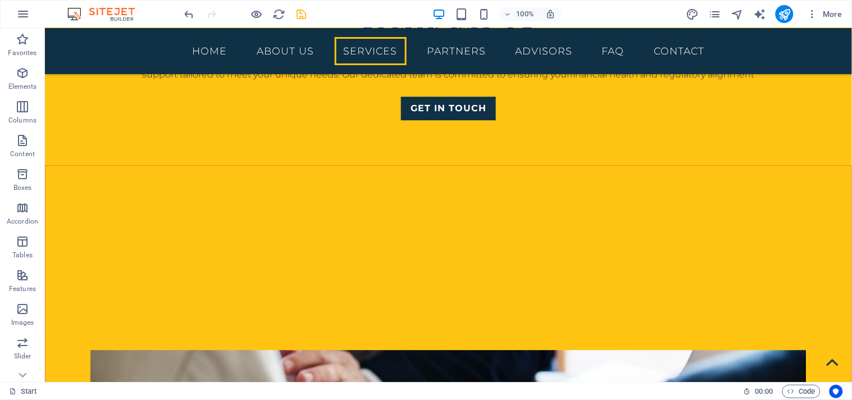
scroll to position [1890, 0]
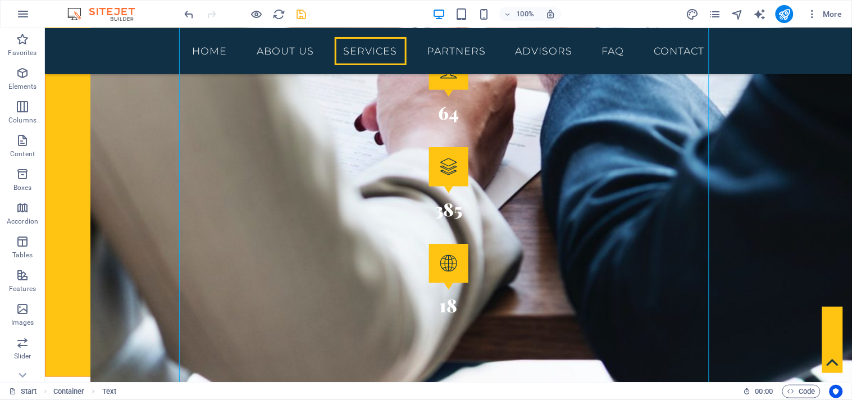
scroll to position [2444, 0]
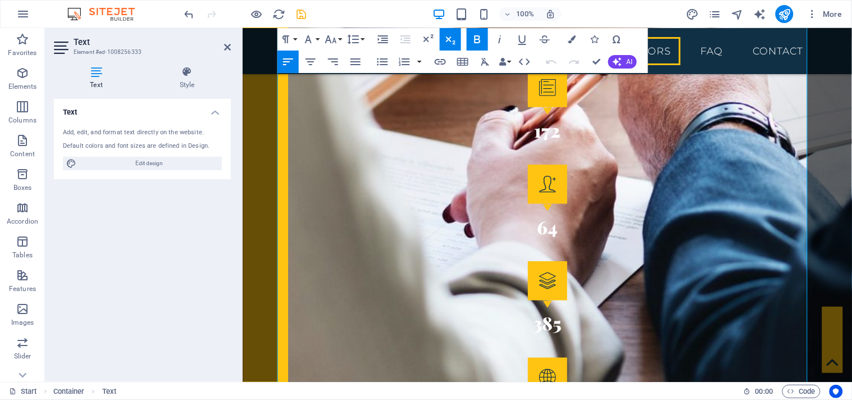
scroll to position [2454, 0]
drag, startPoint x: 298, startPoint y: 306, endPoint x: 277, endPoint y: 303, distance: 21.1
click at [328, 39] on icon "button" at bounding box center [330, 39] width 13 height 13
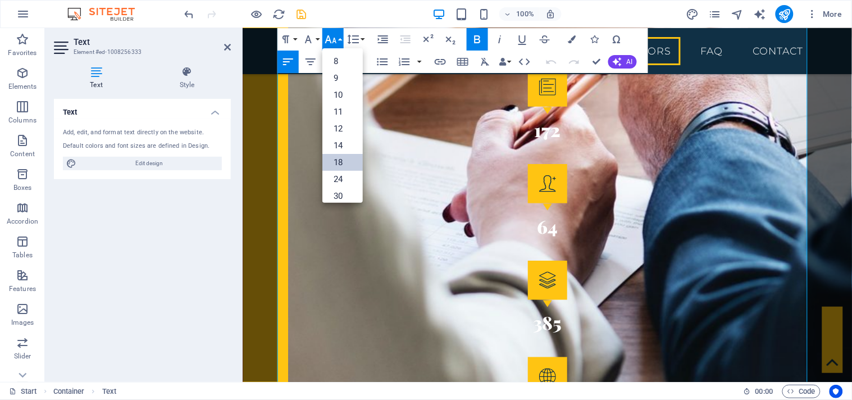
click at [344, 166] on link "18" at bounding box center [342, 162] width 40 height 17
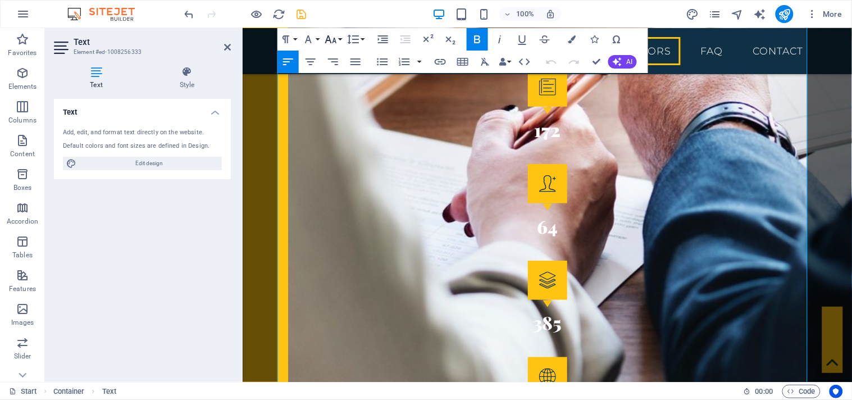
click at [336, 39] on icon "button" at bounding box center [330, 39] width 13 height 13
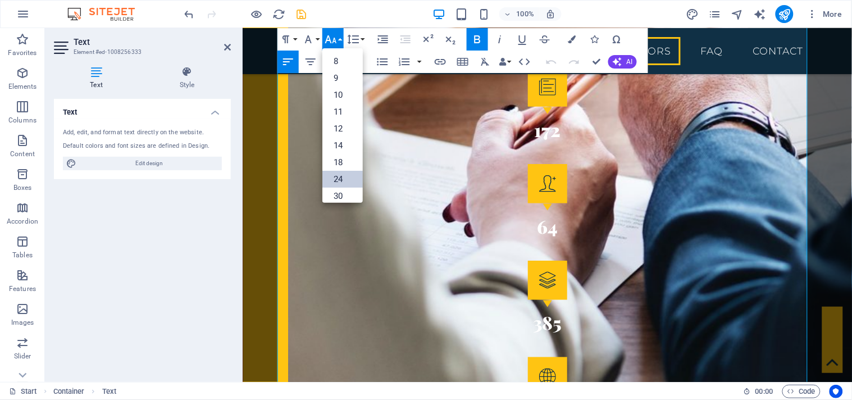
click at [336, 178] on link "24" at bounding box center [342, 179] width 40 height 17
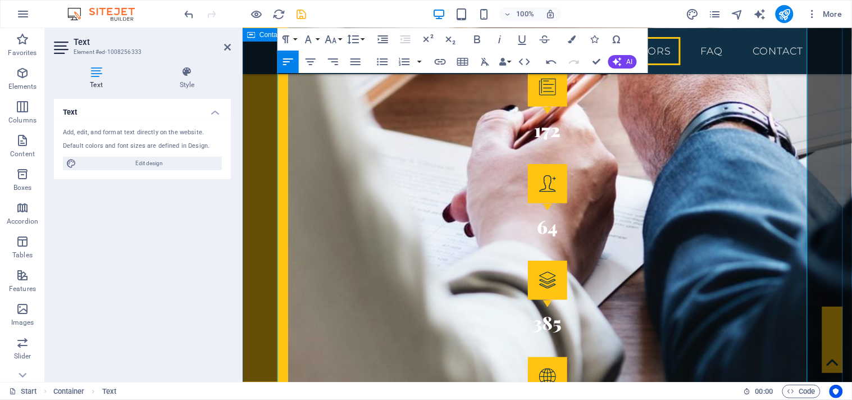
drag, startPoint x: 386, startPoint y: 326, endPoint x: 274, endPoint y: 321, distance: 112.5
click at [479, 38] on icon "button" at bounding box center [478, 39] width 6 height 8
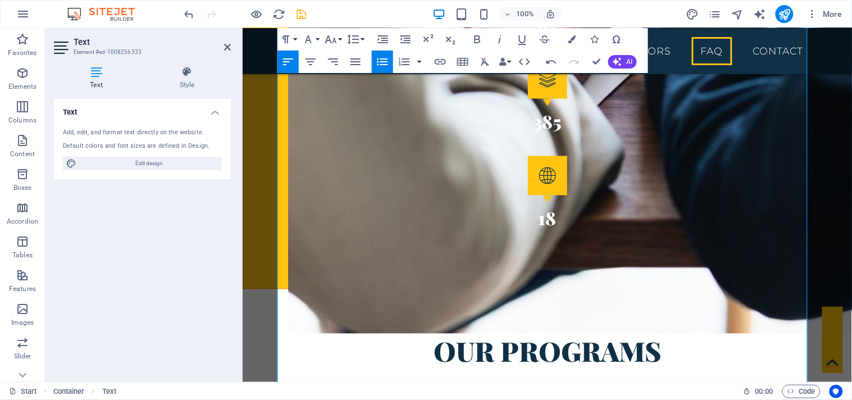
scroll to position [2671, 0]
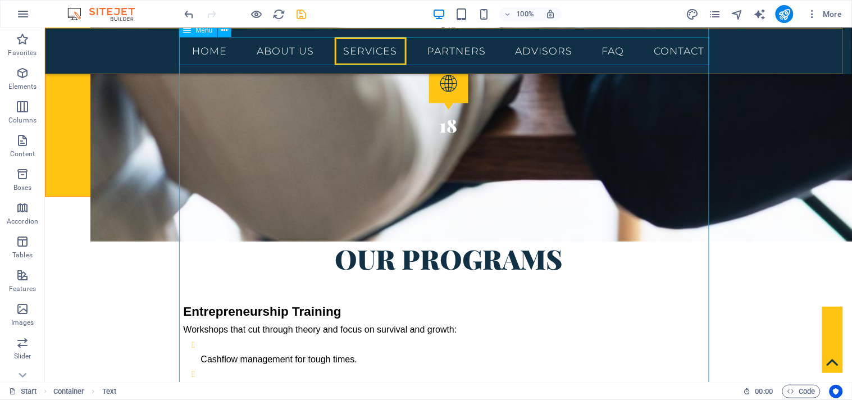
scroll to position [2548, 0]
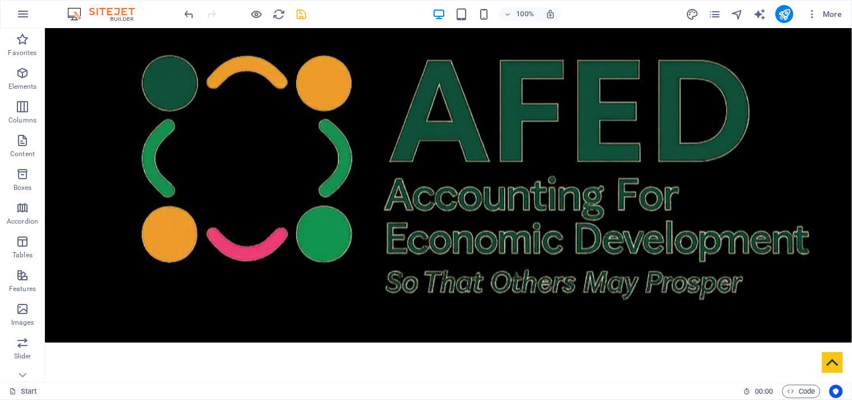
scroll to position [0, 0]
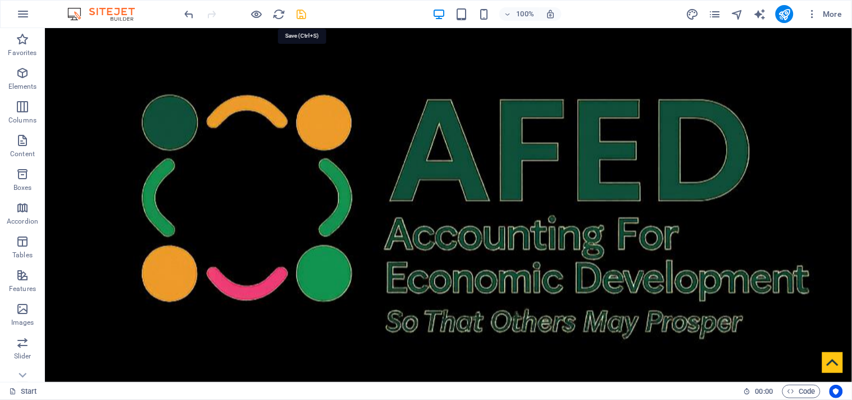
click at [302, 13] on icon "save" at bounding box center [301, 14] width 13 height 13
checkbox input "false"
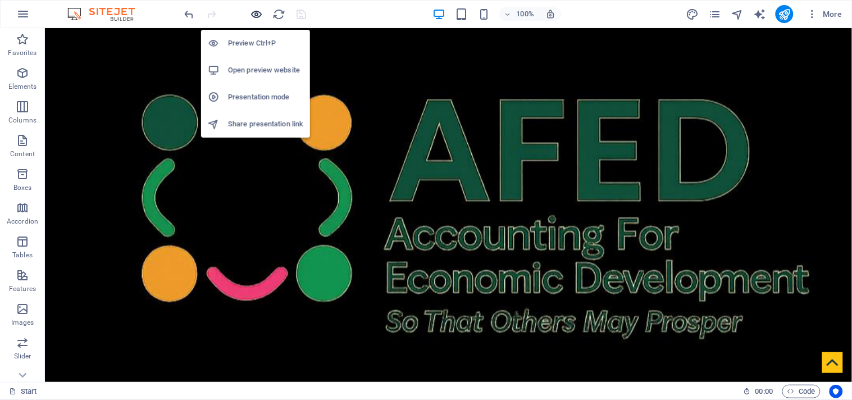
click at [259, 10] on icon "button" at bounding box center [257, 14] width 13 height 13
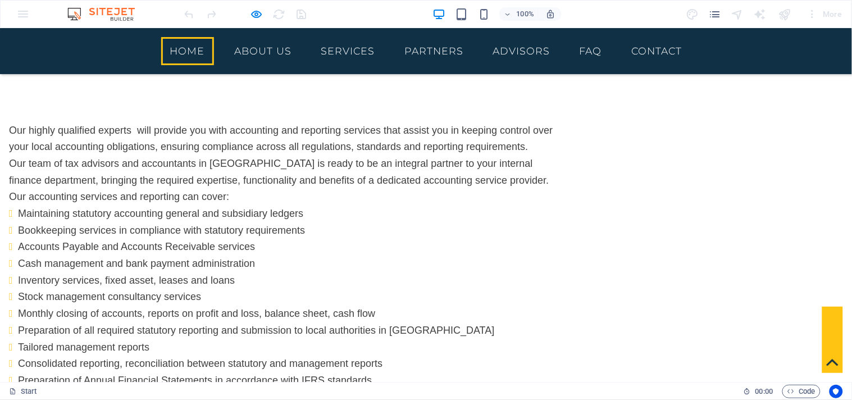
scroll to position [522, 0]
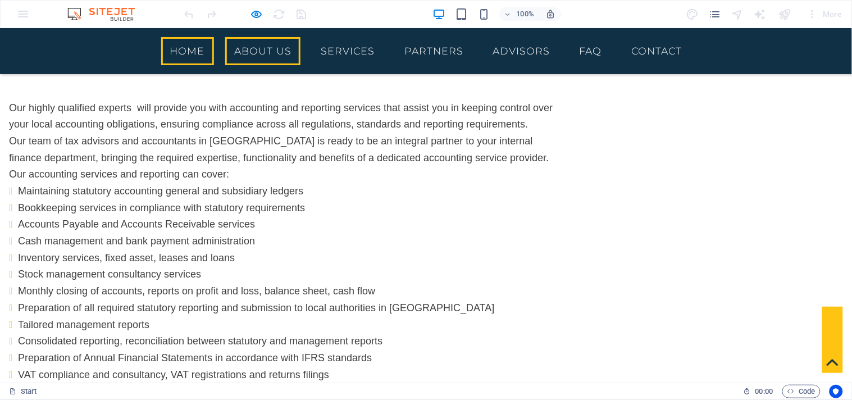
click at [283, 47] on link "About us" at bounding box center [262, 51] width 75 height 28
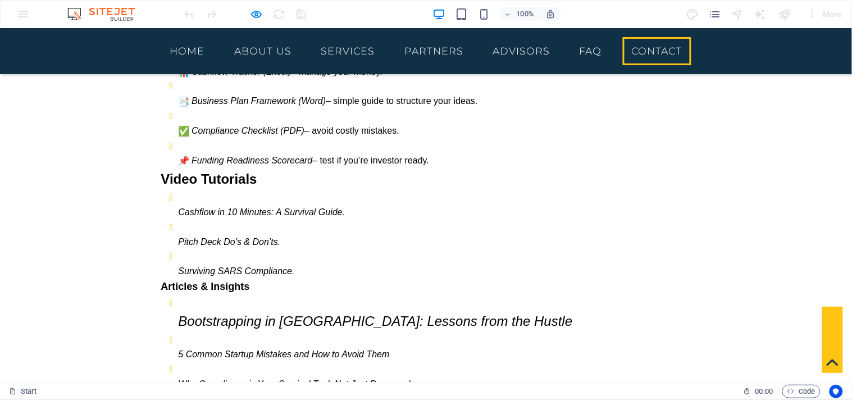
scroll to position [3666, 0]
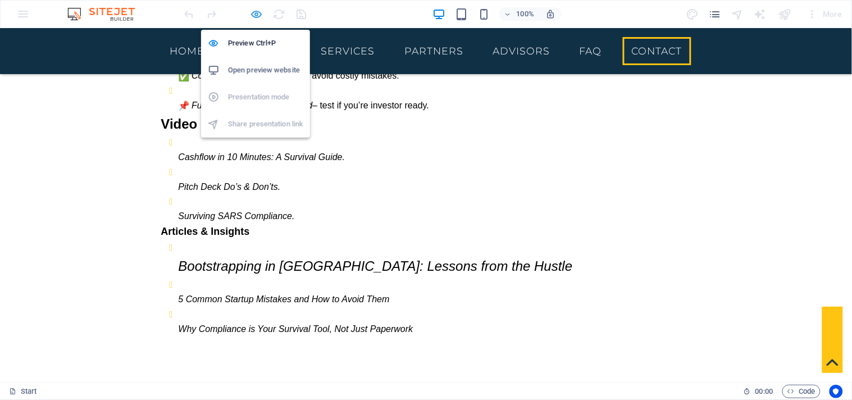
click at [251, 14] on icon "button" at bounding box center [257, 14] width 13 height 13
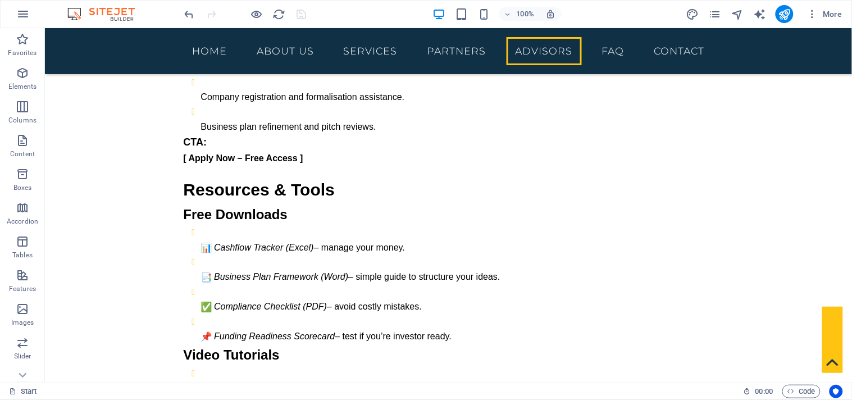
scroll to position [3326, 0]
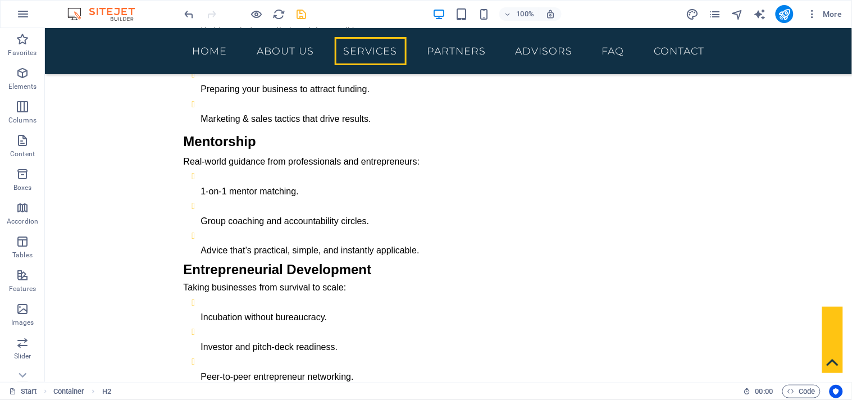
scroll to position [2904, 0]
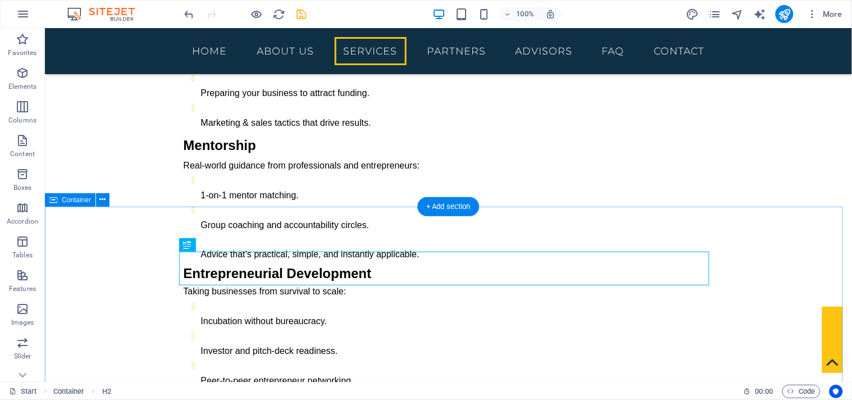
scroll to position [2905, 0]
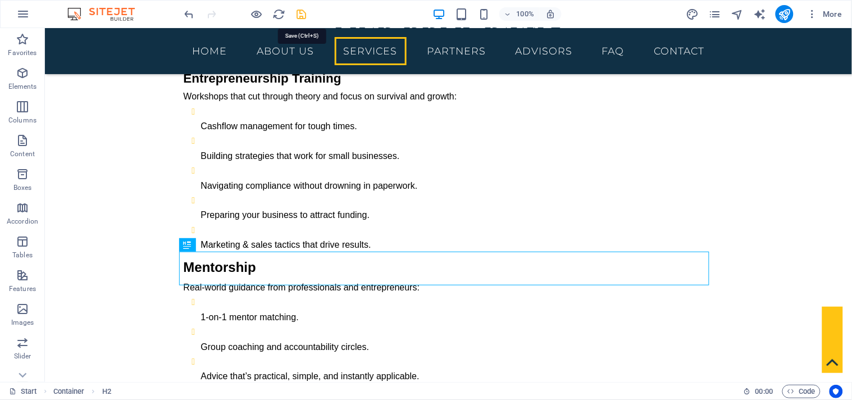
click at [299, 15] on icon "save" at bounding box center [301, 14] width 13 height 13
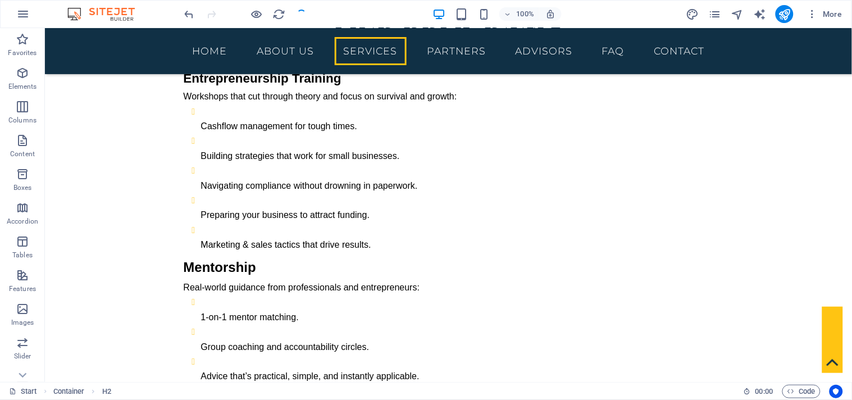
checkbox input "false"
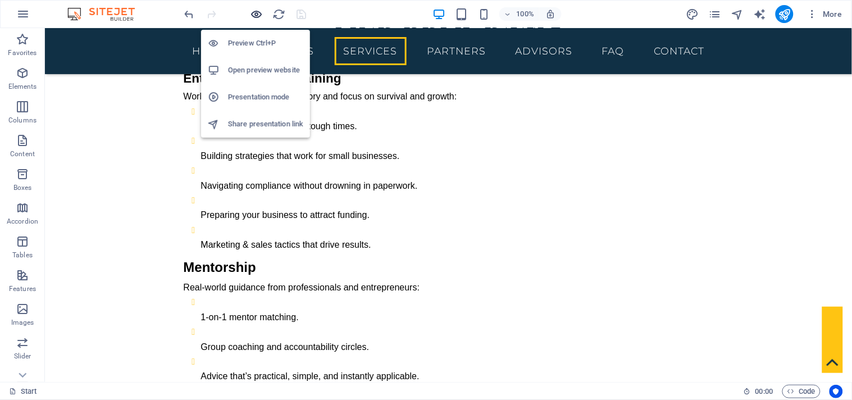
click at [255, 16] on icon "button" at bounding box center [257, 14] width 13 height 13
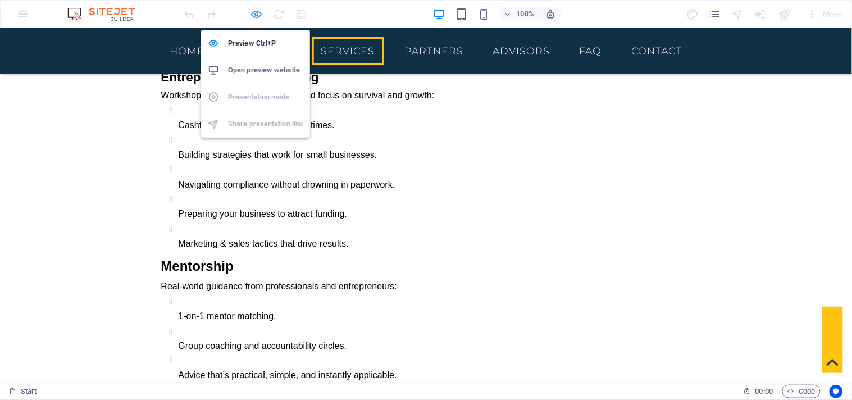
click at [256, 14] on icon "button" at bounding box center [257, 14] width 13 height 13
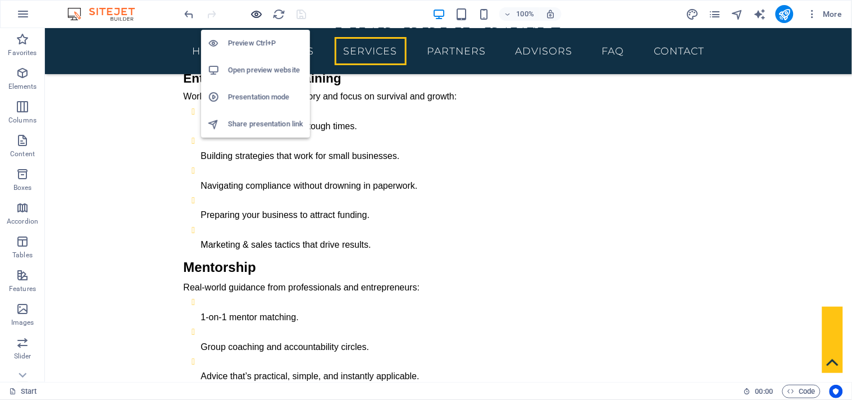
click at [256, 15] on icon "button" at bounding box center [257, 14] width 13 height 13
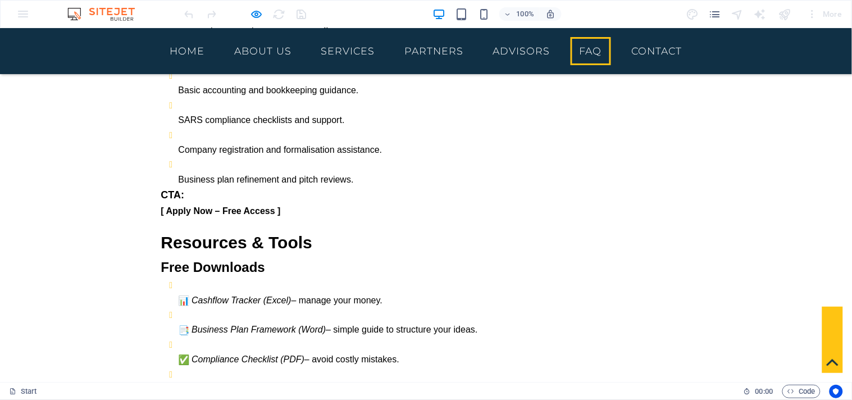
scroll to position [3359, 0]
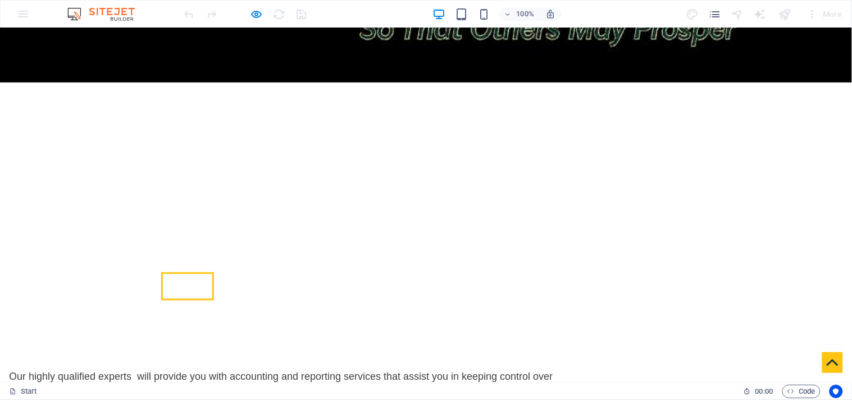
scroll to position [307, 0]
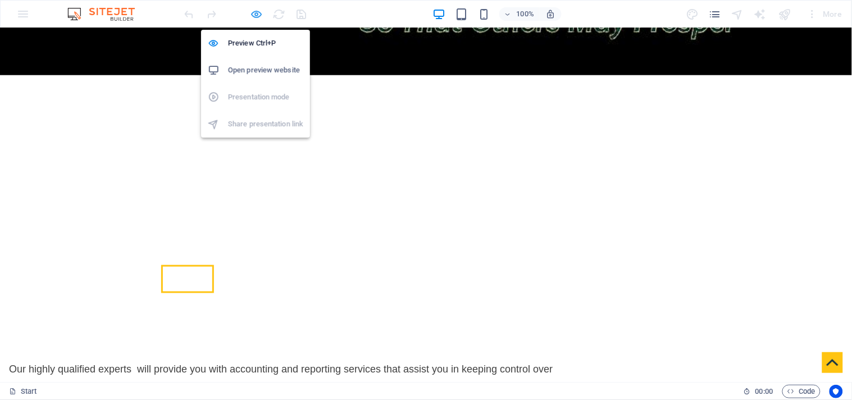
click at [254, 15] on icon "button" at bounding box center [257, 14] width 13 height 13
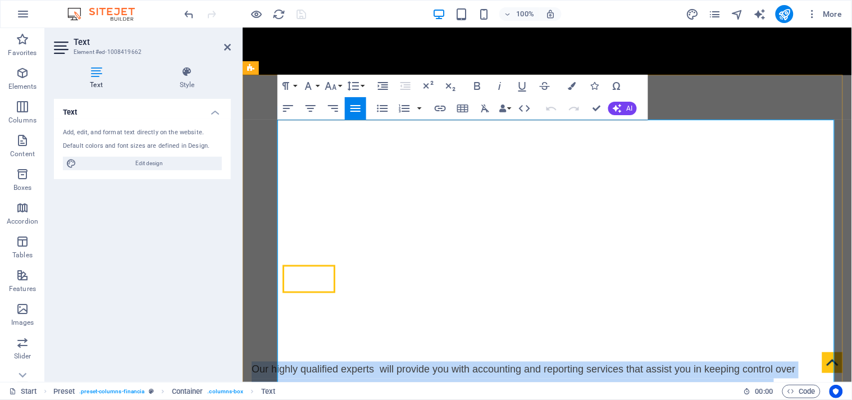
drag, startPoint x: 279, startPoint y: 145, endPoint x: 486, endPoint y: 207, distance: 216.3
click at [477, 86] on icon "button" at bounding box center [478, 86] width 6 height 8
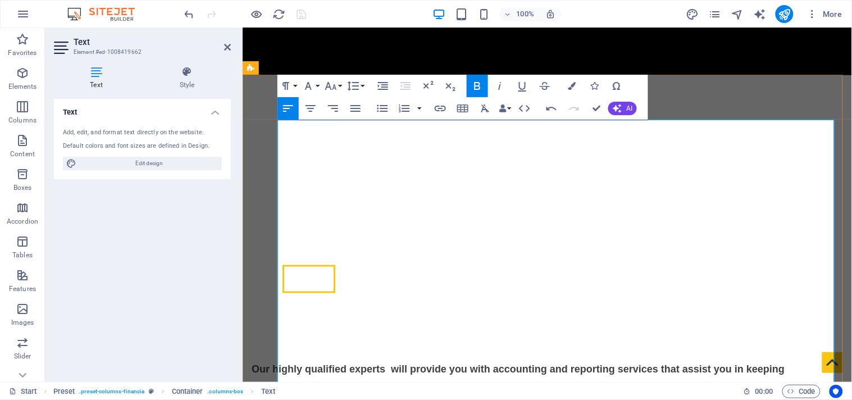
click at [548, 107] on icon "button" at bounding box center [551, 108] width 13 height 13
click at [570, 107] on icon "button" at bounding box center [573, 108] width 13 height 13
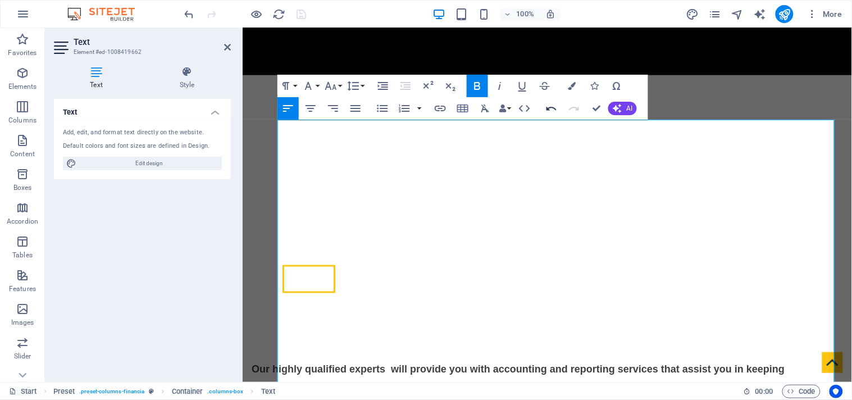
click at [553, 108] on icon "button" at bounding box center [551, 108] width 13 height 13
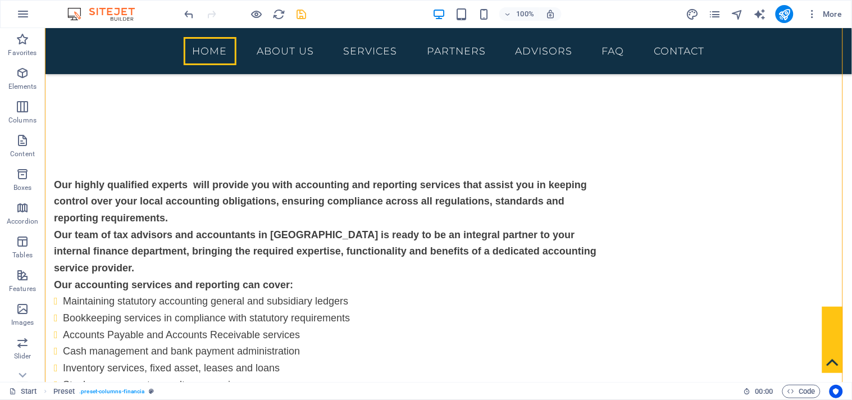
scroll to position [453, 0]
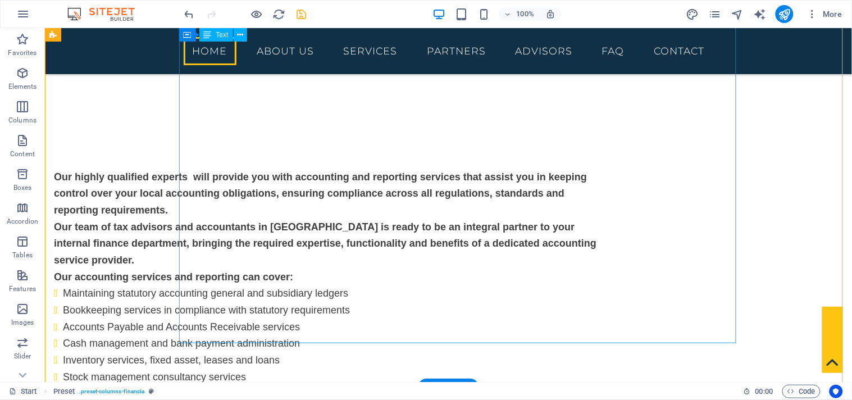
drag, startPoint x: 204, startPoint y: 306, endPoint x: 359, endPoint y: 307, distance: 154.5
click at [359, 307] on div "Our highly qualified experts will provide you with accounting and reporting ser…" at bounding box center [331, 345] width 557 height 382
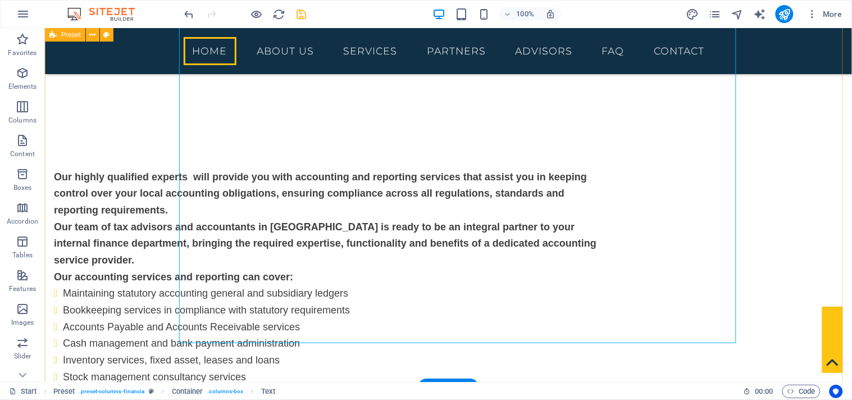
click at [770, 239] on div "Our highly qualified experts will provide you with accounting and reporting ser…" at bounding box center [447, 345] width 807 height 472
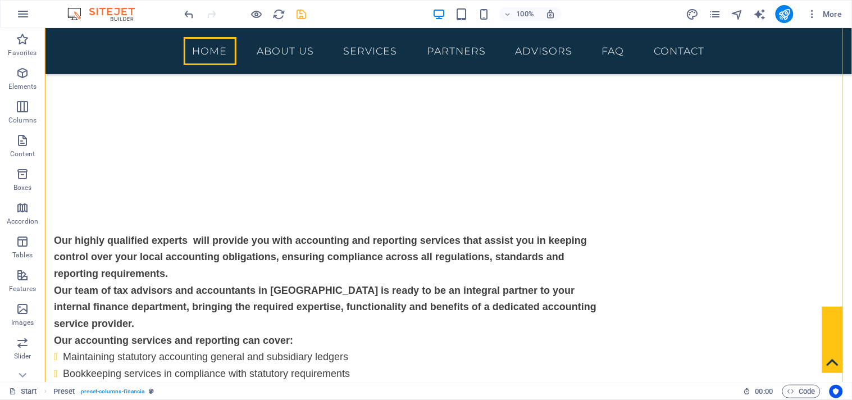
scroll to position [509, 0]
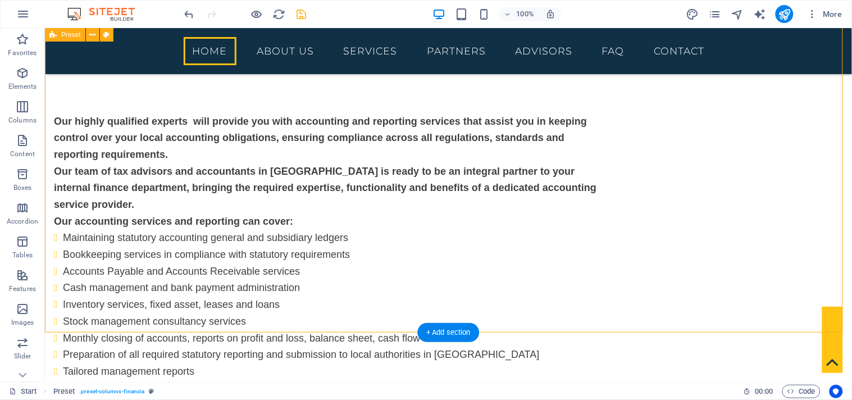
click at [806, 228] on div "Our highly qualified experts will provide you with accounting and reporting ser…" at bounding box center [447, 289] width 807 height 472
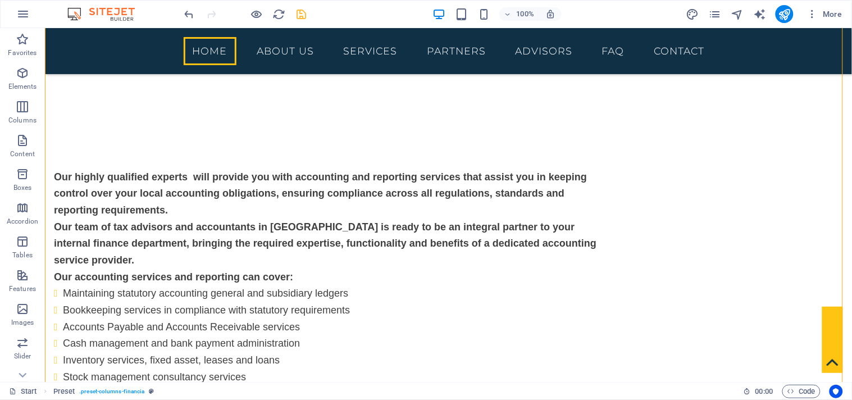
scroll to position [462, 0]
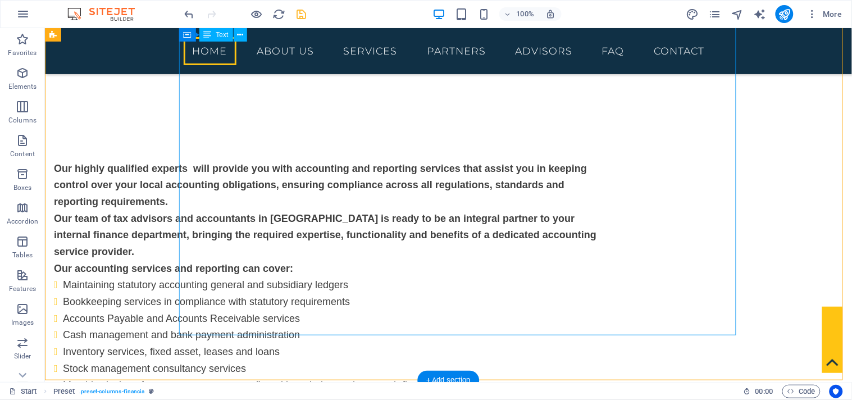
click at [586, 239] on div "Our highly qualified experts will provide you with accounting and reporting ser…" at bounding box center [331, 336] width 557 height 382
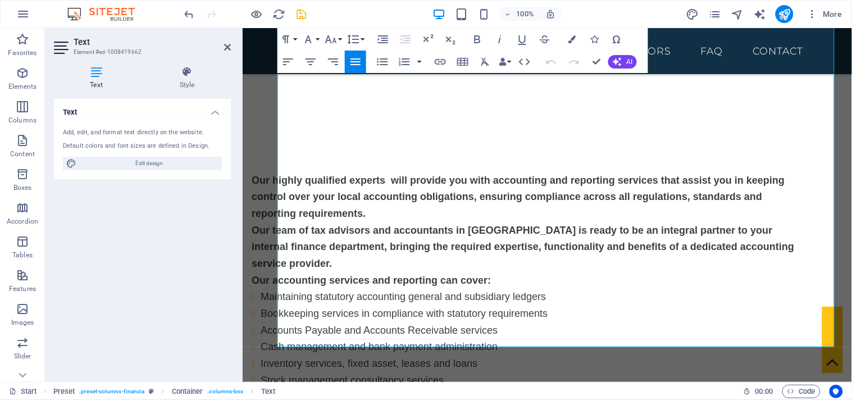
scroll to position [474, 0]
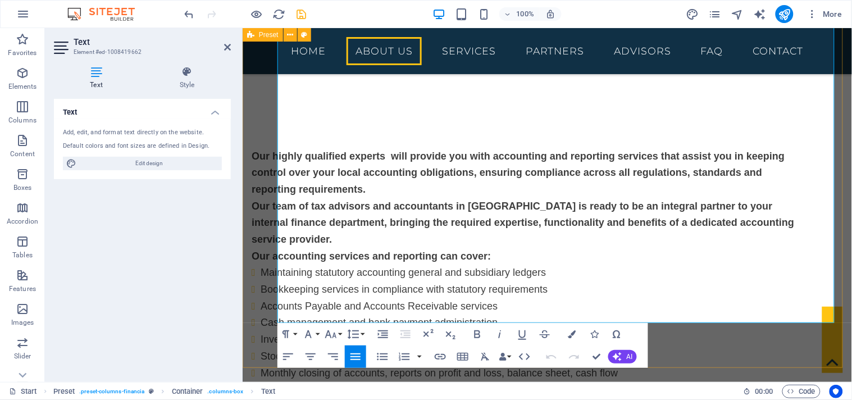
drag, startPoint x: 653, startPoint y: 279, endPoint x: 275, endPoint y: 273, distance: 378.1
click at [275, 273] on div "Our highly qualified experts will provide you with accounting and reporting ser…" at bounding box center [547, 324] width 610 height 472
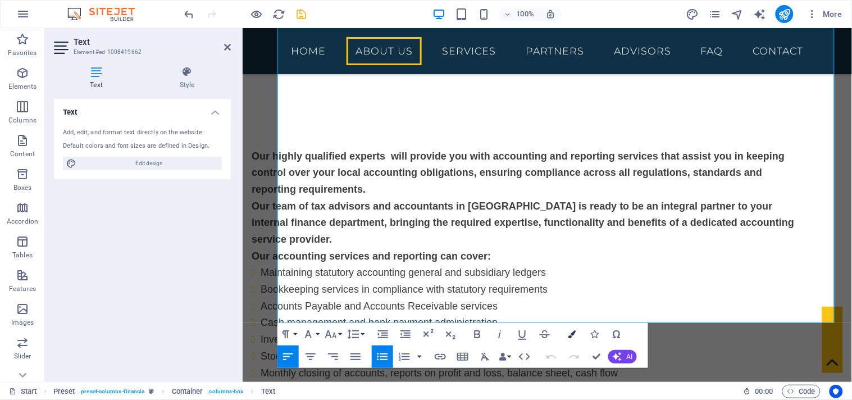
click at [574, 333] on icon "button" at bounding box center [572, 334] width 8 height 8
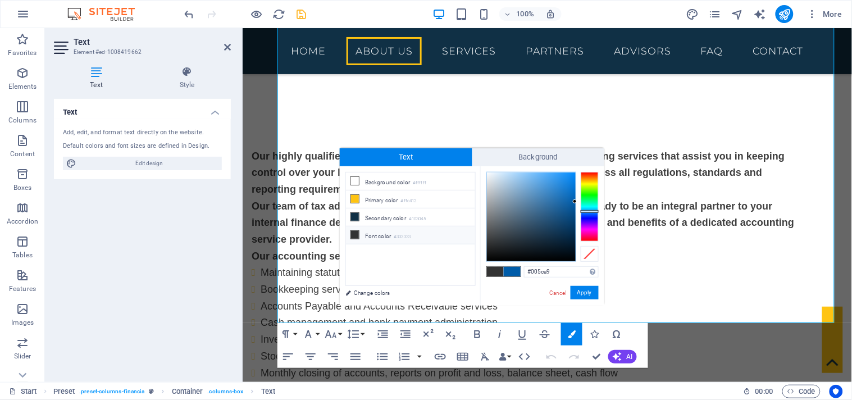
click at [354, 235] on icon at bounding box center [355, 235] width 8 height 8
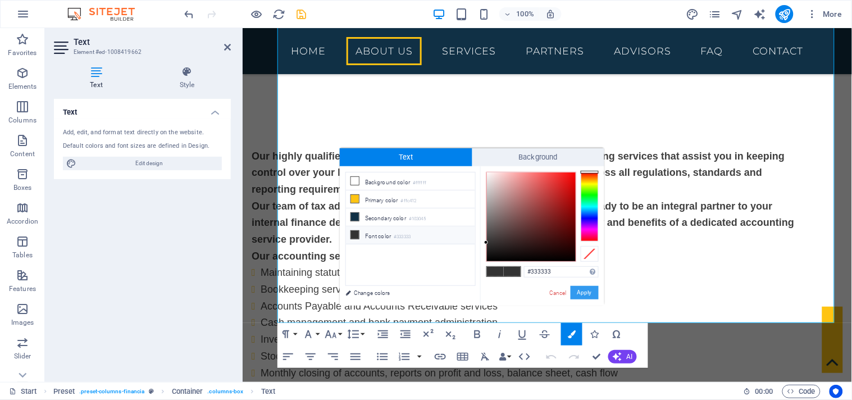
click at [582, 288] on button "Apply" at bounding box center [585, 292] width 28 height 13
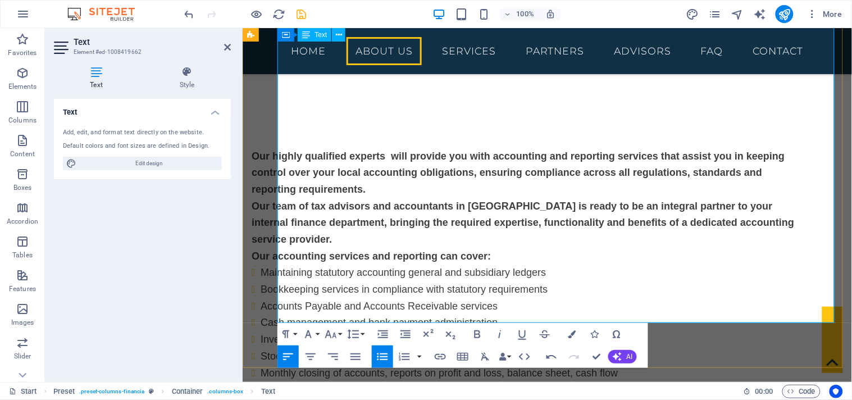
drag, startPoint x: 534, startPoint y: 313, endPoint x: 284, endPoint y: 316, distance: 249.4
click at [570, 332] on icon "button" at bounding box center [572, 334] width 8 height 8
type input "#005ca9"
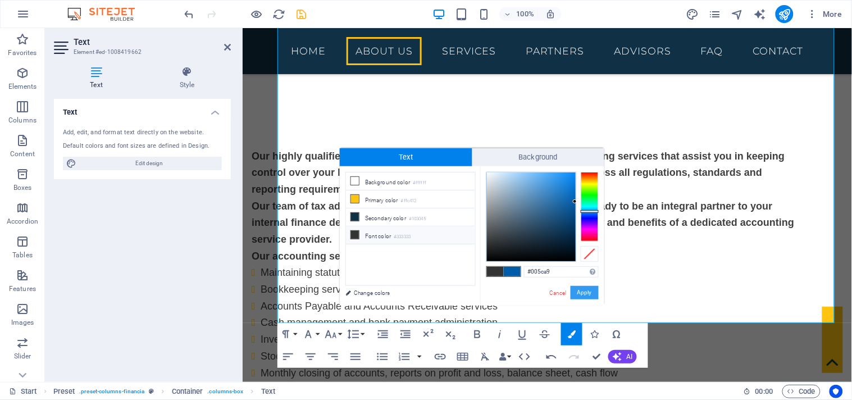
click at [581, 293] on button "Apply" at bounding box center [585, 292] width 28 height 13
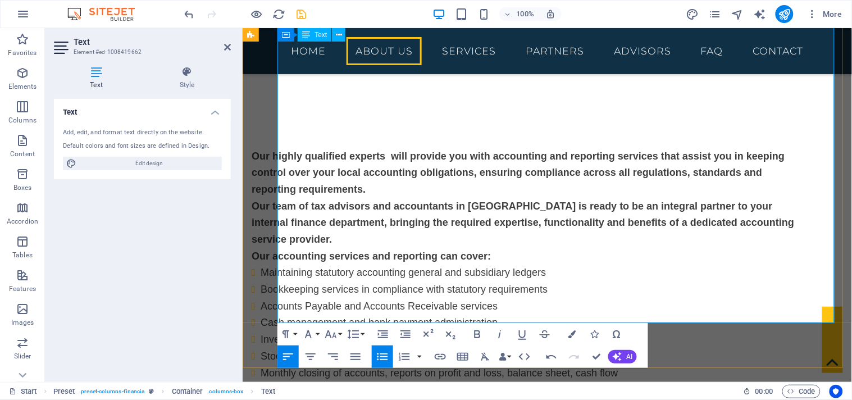
click at [697, 381] on li "Preparation of all required statutory reporting and submission to local authori…" at bounding box center [534, 389] width 548 height 17
drag, startPoint x: 655, startPoint y: 284, endPoint x: 285, endPoint y: 282, distance: 370.2
click at [521, 333] on icon "button" at bounding box center [522, 334] width 13 height 13
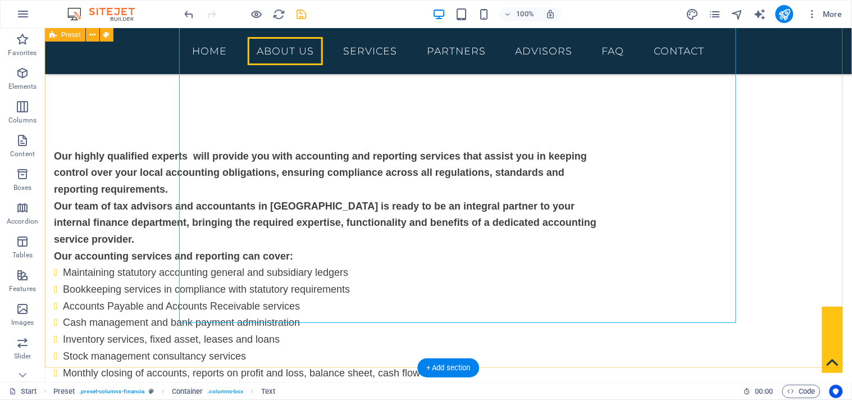
click at [777, 236] on div "Our highly qualified experts will provide you with accounting and reporting ser…" at bounding box center [447, 324] width 807 height 472
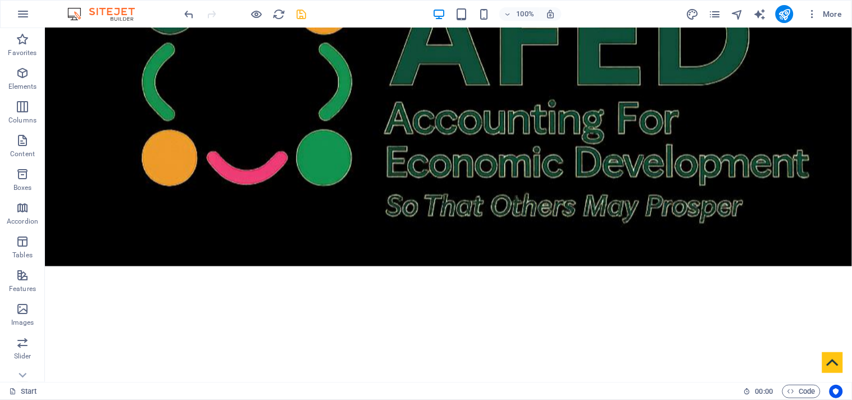
scroll to position [0, 0]
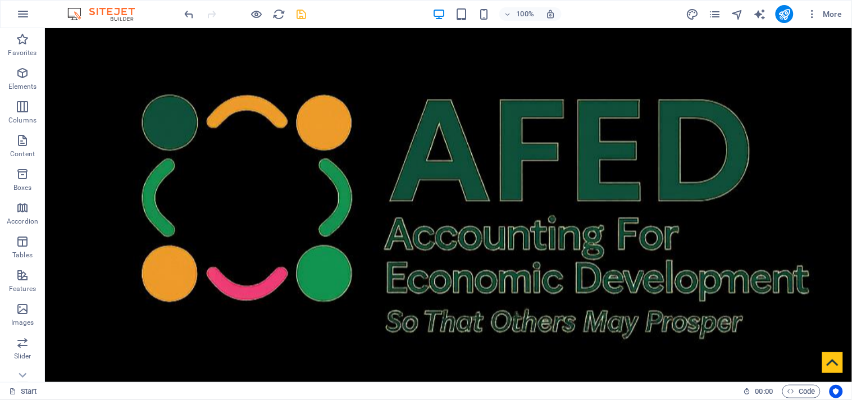
click at [299, 15] on header "100% More" at bounding box center [426, 14] width 852 height 28
click at [299, 15] on icon "save" at bounding box center [301, 14] width 13 height 13
checkbox input "false"
click at [786, 12] on icon "publish" at bounding box center [784, 14] width 13 height 13
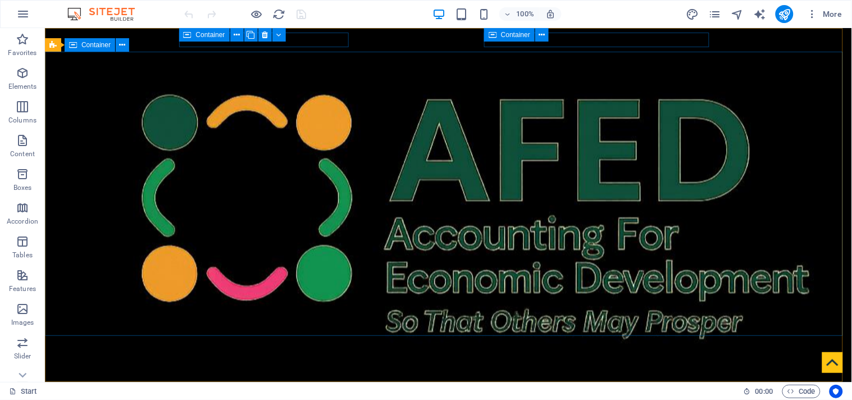
click at [90, 46] on span "Container" at bounding box center [95, 45] width 29 height 7
click at [90, 46] on div "Drag here to replace the existing content. Press “Ctrl” if you want to create a…" at bounding box center [448, 205] width 807 height 354
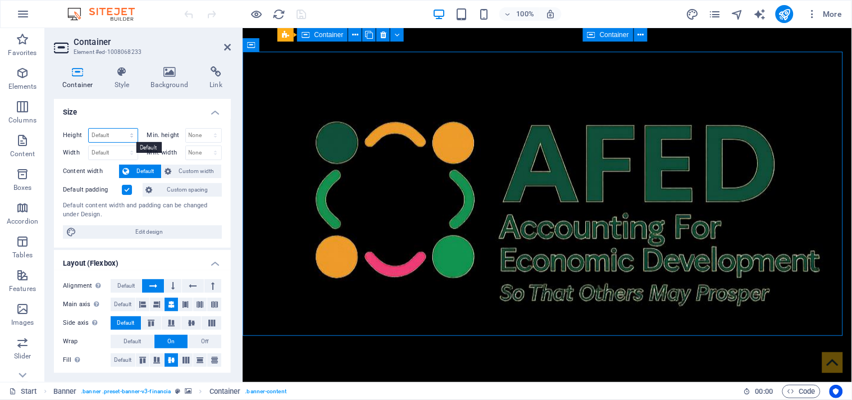
click at [131, 134] on select "Default px rem % vh vw" at bounding box center [113, 135] width 49 height 13
select select "%"
click at [120, 129] on select "Default px rem % vh vw" at bounding box center [113, 135] width 49 height 13
type input "7"
type input "50"
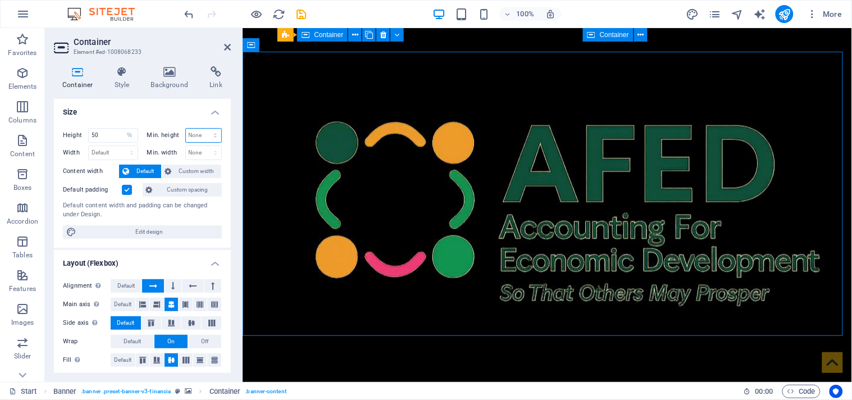
click at [202, 135] on select "None px rem % vh vw" at bounding box center [204, 135] width 36 height 13
select select "%"
click at [203, 129] on select "None px rem % vh vw" at bounding box center [204, 135] width 36 height 13
type input "50"
click at [115, 149] on select "Default px rem % em vh vw" at bounding box center [113, 152] width 49 height 13
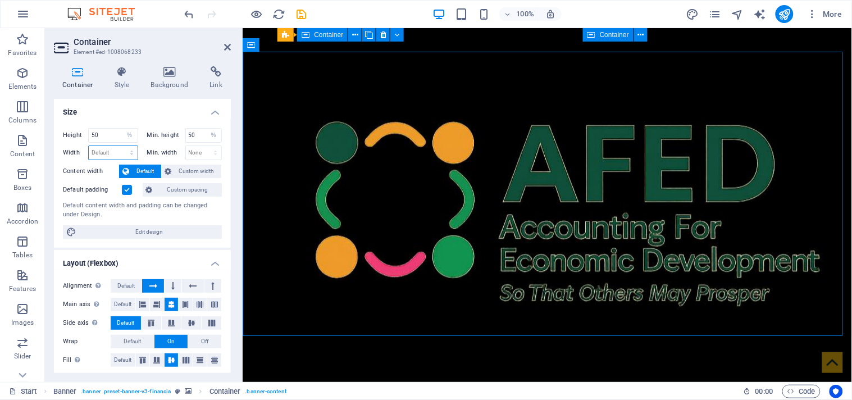
select select "%"
click at [120, 146] on select "Default px rem % em vh vw" at bounding box center [113, 152] width 49 height 13
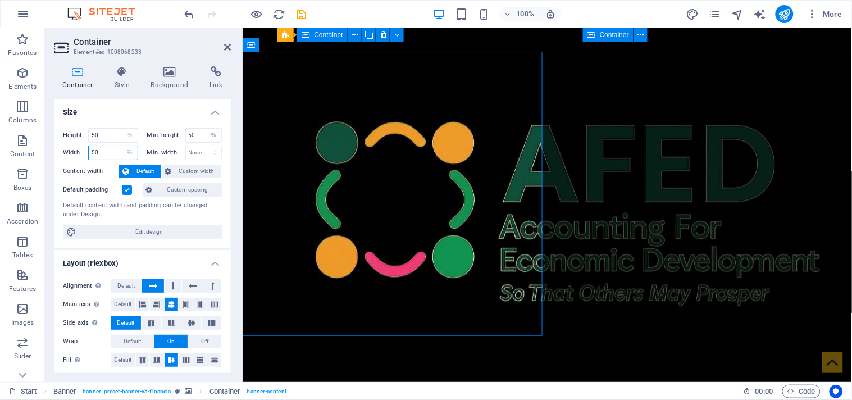
type input "5"
type input "100"
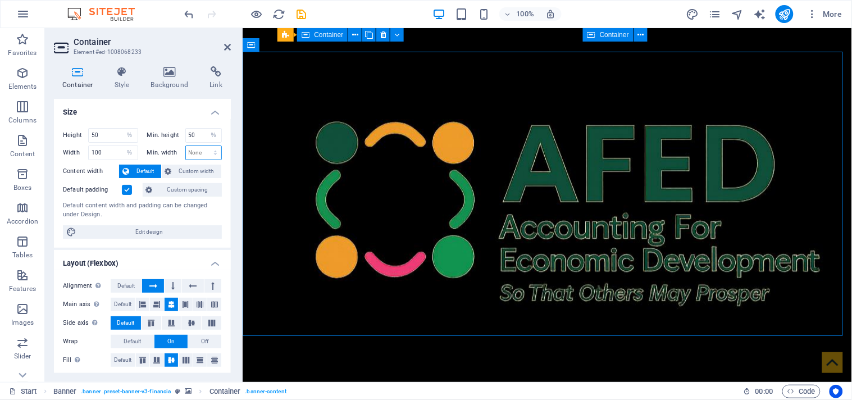
click at [201, 153] on select "None px rem % vh vw" at bounding box center [204, 152] width 36 height 13
select select "%"
click at [203, 146] on select "None px rem % vh vw" at bounding box center [204, 152] width 36 height 13
type input "5"
type input "100"
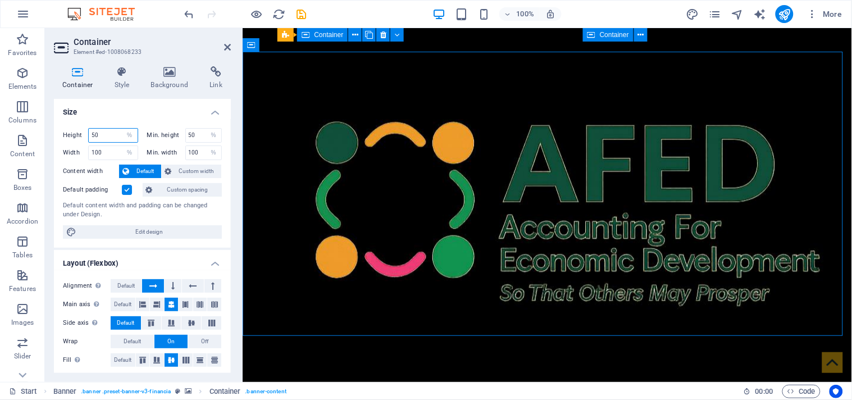
click at [111, 138] on input "50" at bounding box center [113, 135] width 49 height 13
click at [116, 230] on span "Edit design" at bounding box center [149, 231] width 139 height 13
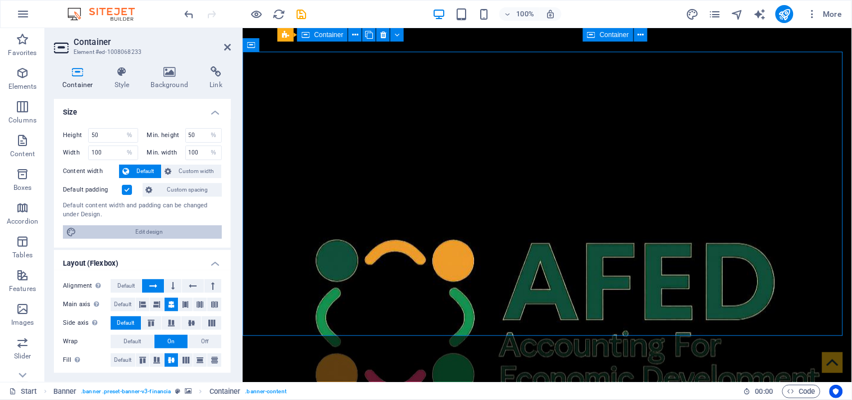
select select "rem"
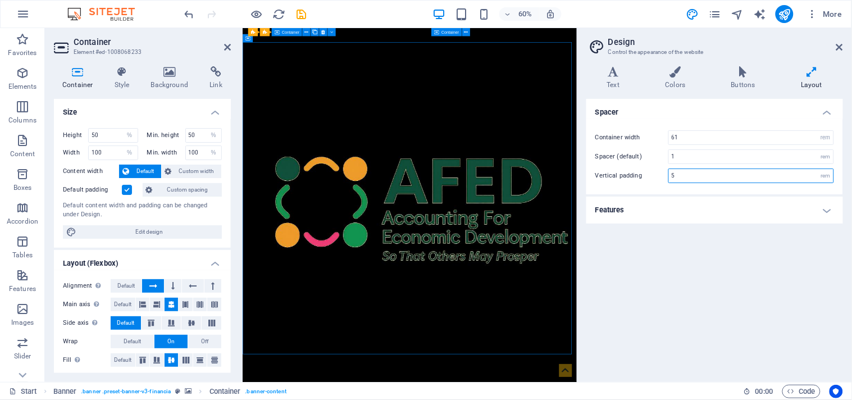
click at [692, 176] on input "5" at bounding box center [751, 175] width 165 height 13
type input "4"
click at [689, 216] on h4 "Features" at bounding box center [714, 210] width 257 height 27
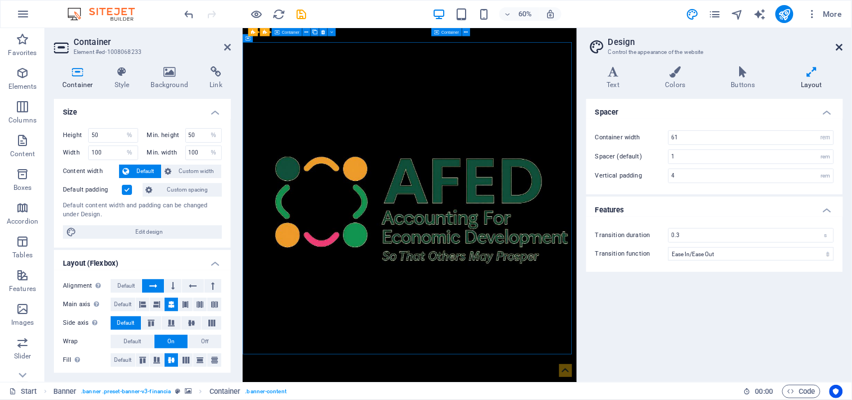
click at [839, 44] on icon at bounding box center [839, 47] width 7 height 9
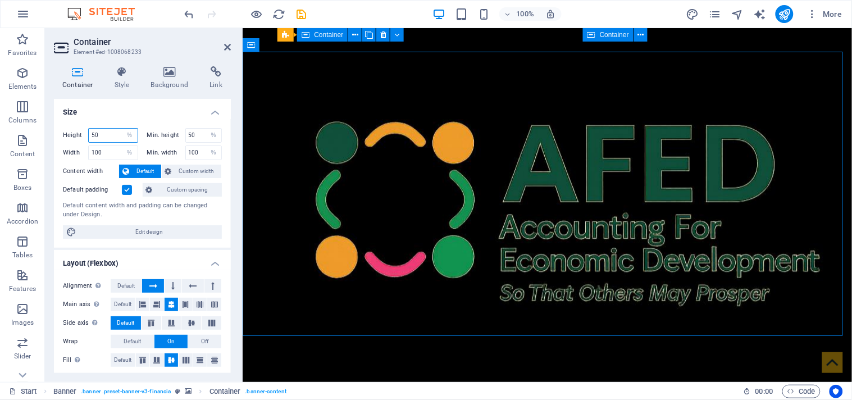
click at [99, 135] on input "50" at bounding box center [113, 135] width 49 height 13
type input "5"
type input "30"
click at [199, 133] on input "50" at bounding box center [204, 135] width 36 height 13
type input "5"
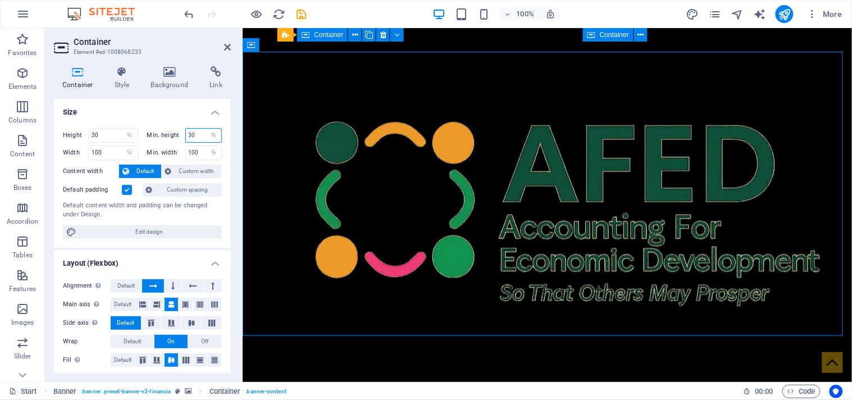
click at [200, 133] on input "30" at bounding box center [204, 135] width 36 height 13
type input "30"
drag, startPoint x: 231, startPoint y: 255, endPoint x: 226, endPoint y: 279, distance: 24.1
click at [226, 279] on div "Container Style Background Link Size Height 30 Default px rem % vh vw Min. heig…" at bounding box center [142, 219] width 195 height 325
click at [137, 166] on span "Default" at bounding box center [145, 171] width 25 height 13
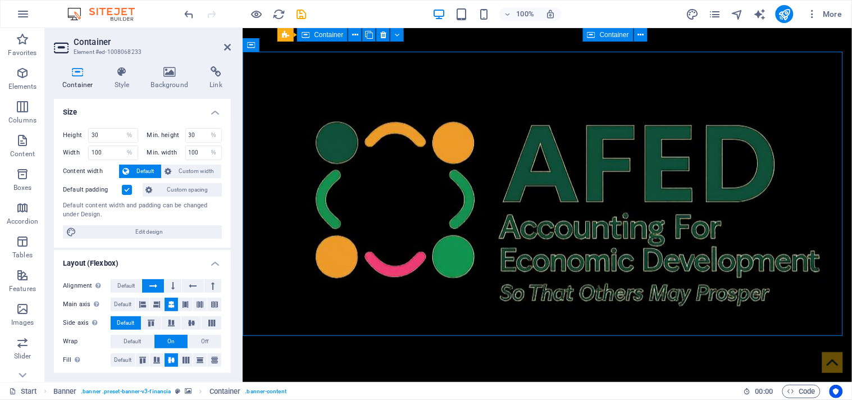
click at [74, 68] on icon at bounding box center [78, 71] width 48 height 11
click at [79, 74] on icon at bounding box center [78, 71] width 48 height 11
click at [119, 70] on icon at bounding box center [122, 71] width 32 height 11
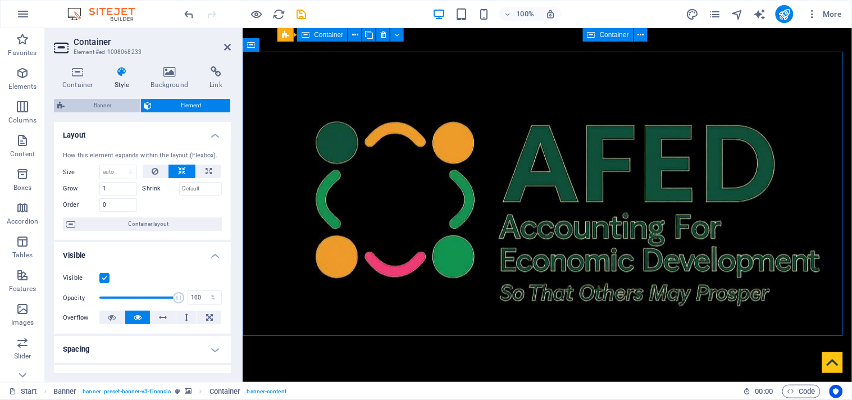
click at [124, 107] on span "Banner" at bounding box center [102, 105] width 69 height 13
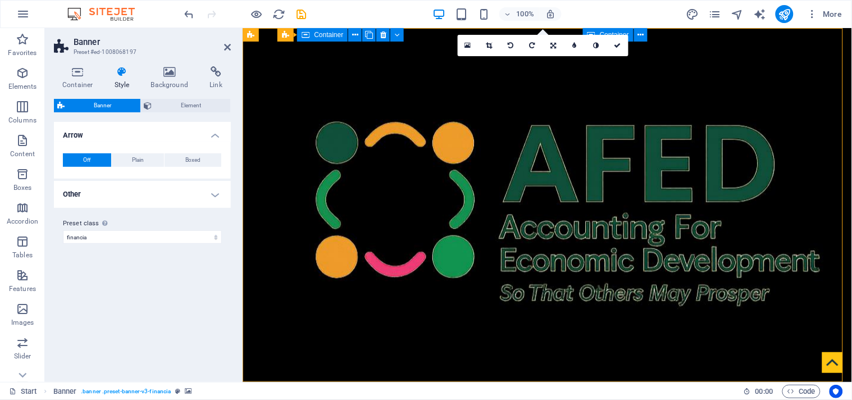
click at [215, 197] on h4 "Other" at bounding box center [142, 194] width 177 height 27
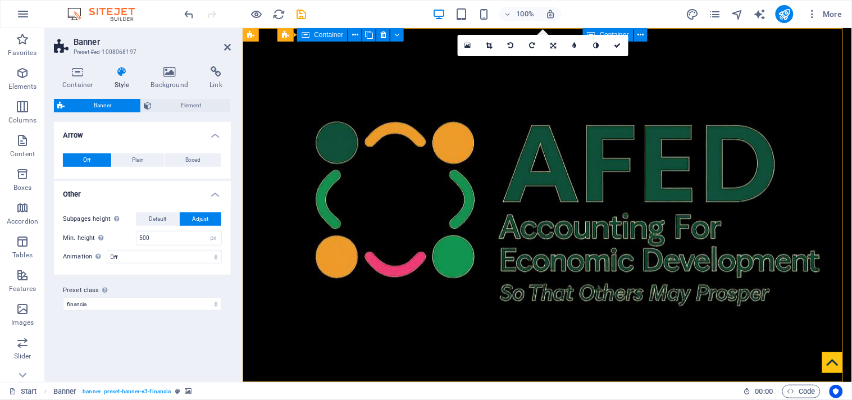
click at [198, 216] on span "Adjust" at bounding box center [200, 218] width 16 height 13
click at [199, 219] on span "Adjust" at bounding box center [200, 218] width 16 height 13
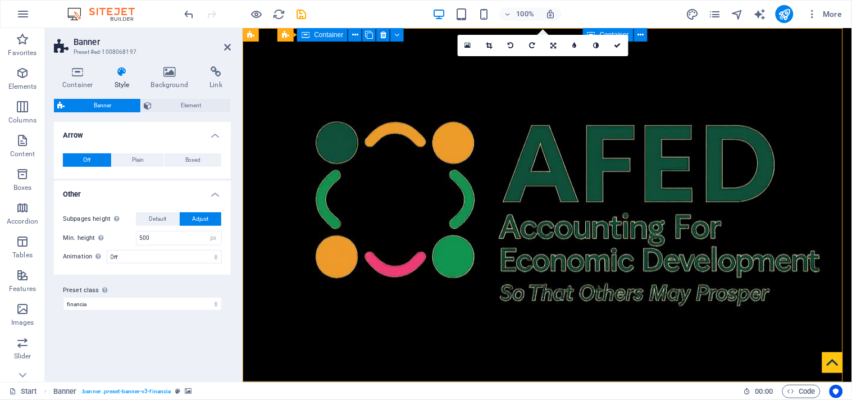
click at [199, 219] on span "Adjust" at bounding box center [200, 218] width 16 height 13
click at [153, 239] on input "500" at bounding box center [179, 237] width 85 height 13
type input "5"
type input "4"
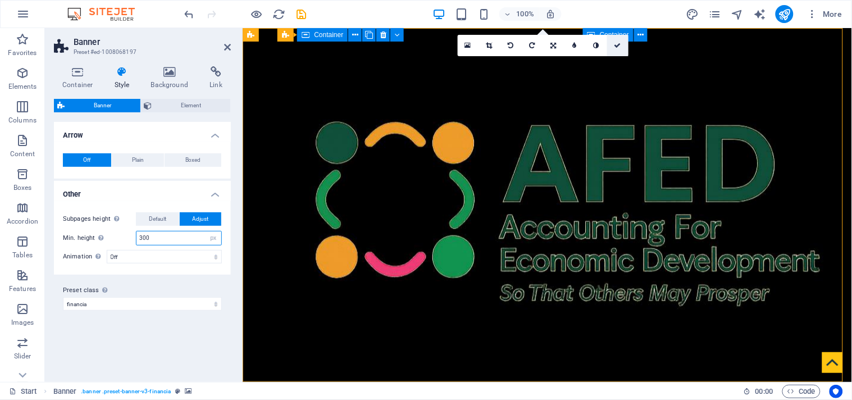
type input "300"
click at [620, 42] on icon at bounding box center [617, 45] width 7 height 7
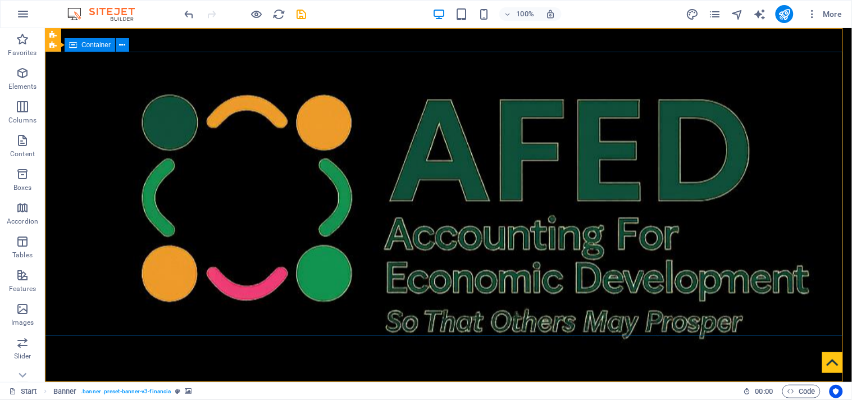
click at [87, 44] on span "Container" at bounding box center [95, 45] width 29 height 7
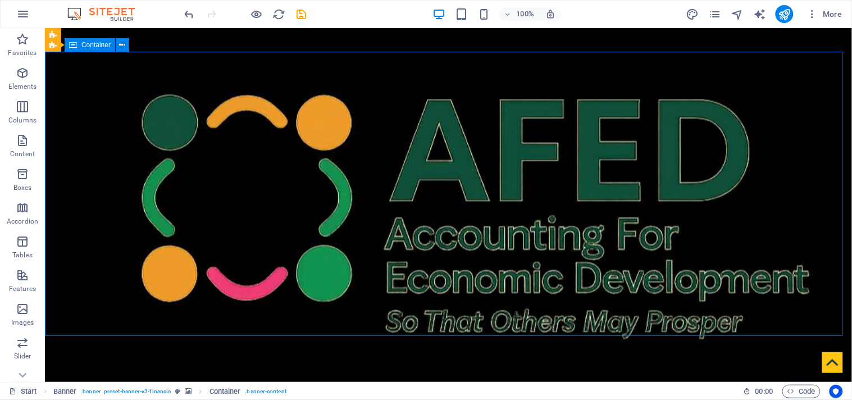
click at [87, 44] on span "Container" at bounding box center [95, 45] width 29 height 7
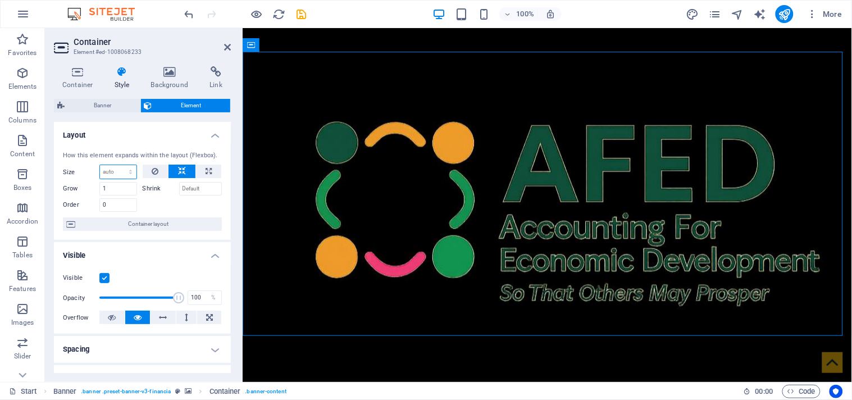
click at [130, 173] on select "Default auto px % 1/1 1/2 1/3 1/4 1/5 1/6 1/7 1/8 1/9 1/10" at bounding box center [118, 171] width 37 height 13
select select "1/2"
click at [119, 165] on select "Default auto px % 1/1 1/2 1/3 1/4 1/5 1/6 1/7 1/8 1/9 1/10" at bounding box center [118, 171] width 37 height 13
type input "50"
click at [126, 170] on select "Default auto px % 1/1 1/2 1/3 1/4 1/5 1/6 1/7 1/8 1/9 1/10" at bounding box center [129, 171] width 16 height 13
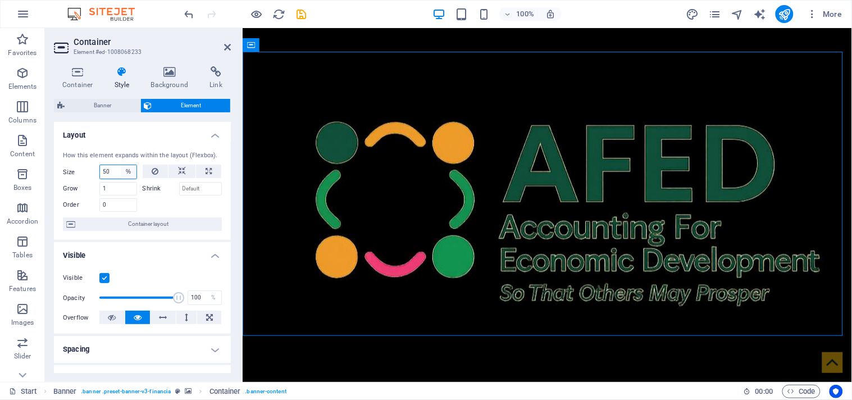
select select "auto"
click at [121, 165] on select "Default auto px % 1/1 1/2 1/3 1/4 1/5 1/6 1/7 1/8 1/9 1/10" at bounding box center [129, 171] width 16 height 13
select select "DISABLED_OPTION_VALUE"
click at [103, 108] on span "Banner" at bounding box center [102, 105] width 69 height 13
select select "px"
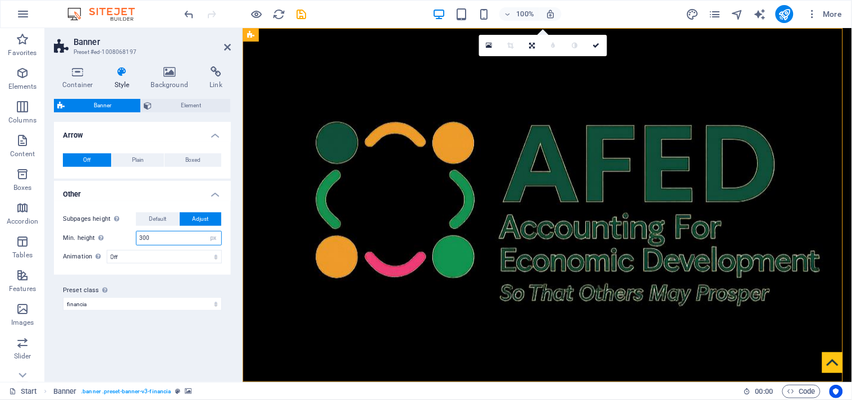
click at [163, 239] on input "300" at bounding box center [179, 237] width 85 height 13
type input "3"
type input "200"
click at [194, 217] on span "Adjust" at bounding box center [200, 218] width 16 height 13
click at [199, 219] on span "Adjust" at bounding box center [200, 218] width 16 height 13
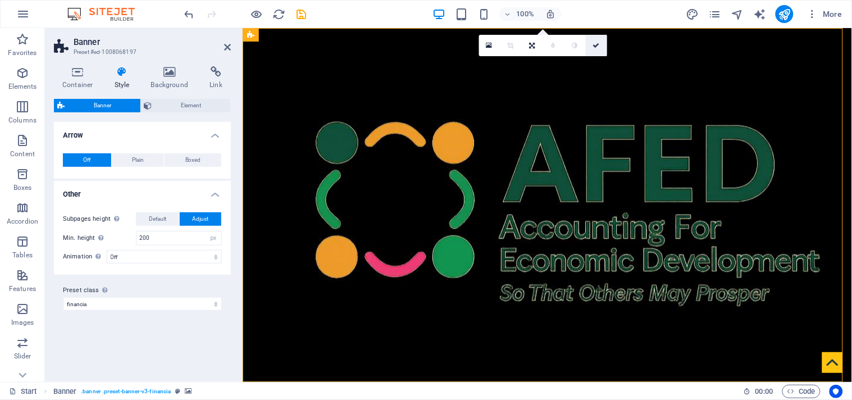
click at [594, 46] on icon at bounding box center [596, 45] width 7 height 7
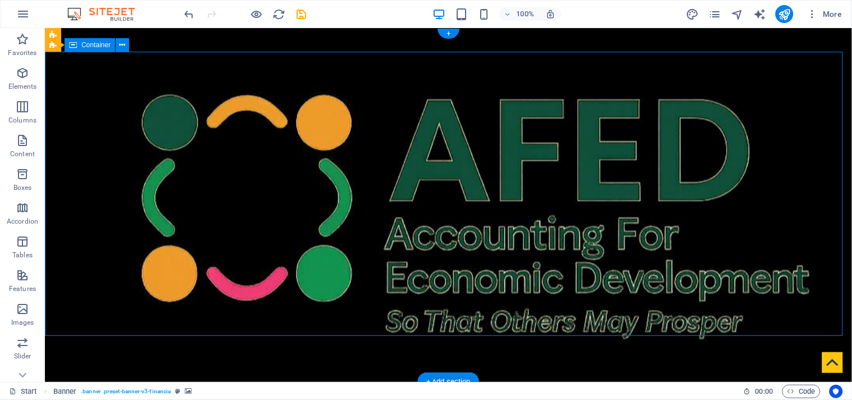
drag, startPoint x: 307, startPoint y: 130, endPoint x: 219, endPoint y: 175, distance: 99.2
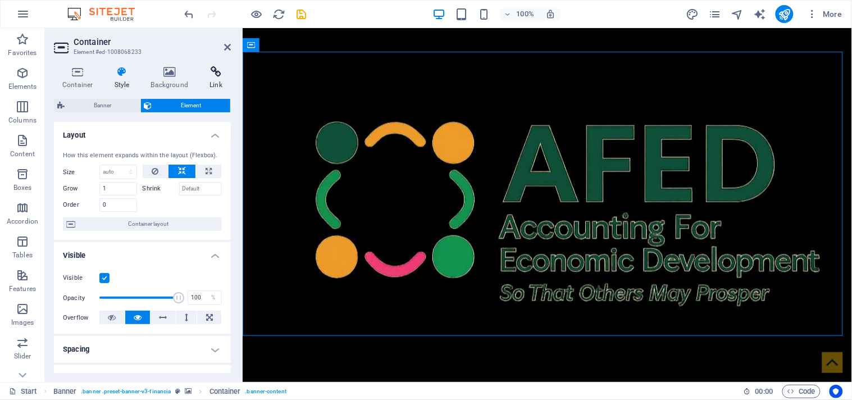
click at [213, 76] on icon at bounding box center [216, 71] width 30 height 11
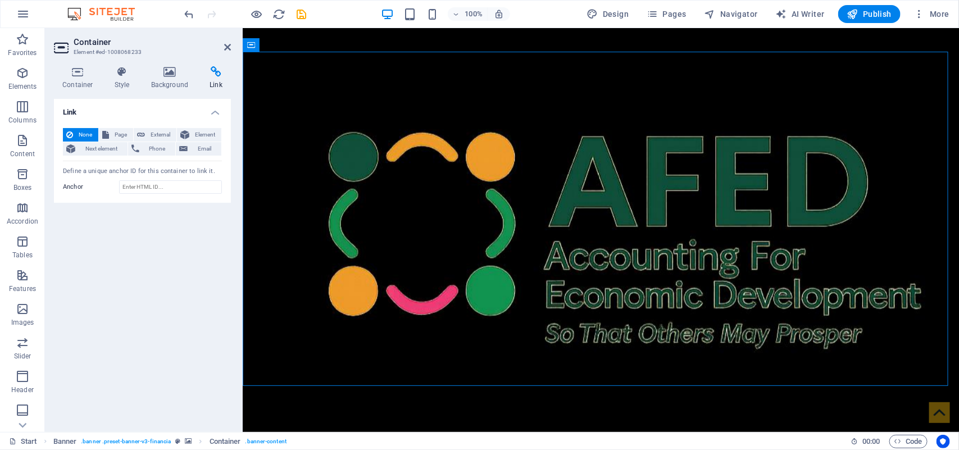
click at [217, 86] on h4 "Link" at bounding box center [216, 78] width 30 height 24
click at [169, 81] on h4 "Background" at bounding box center [172, 78] width 59 height 24
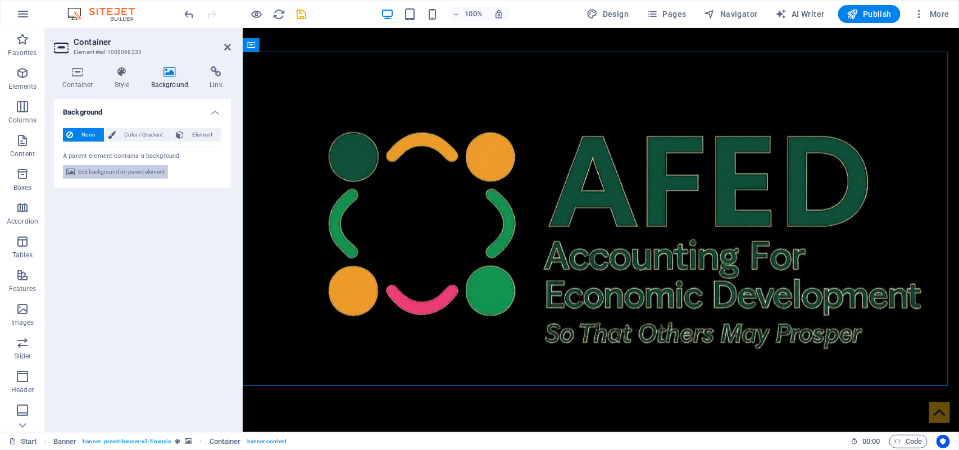
click at [119, 169] on span "Edit background on parent element" at bounding box center [121, 171] width 87 height 13
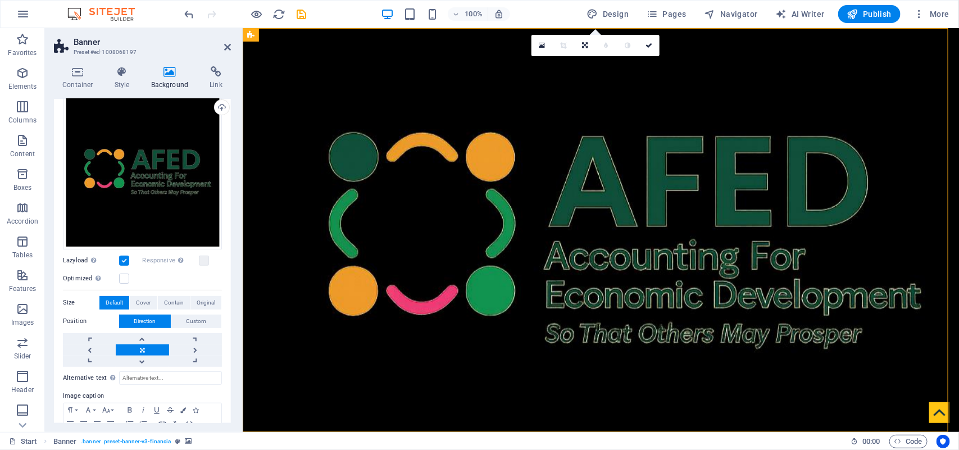
scroll to position [110, 0]
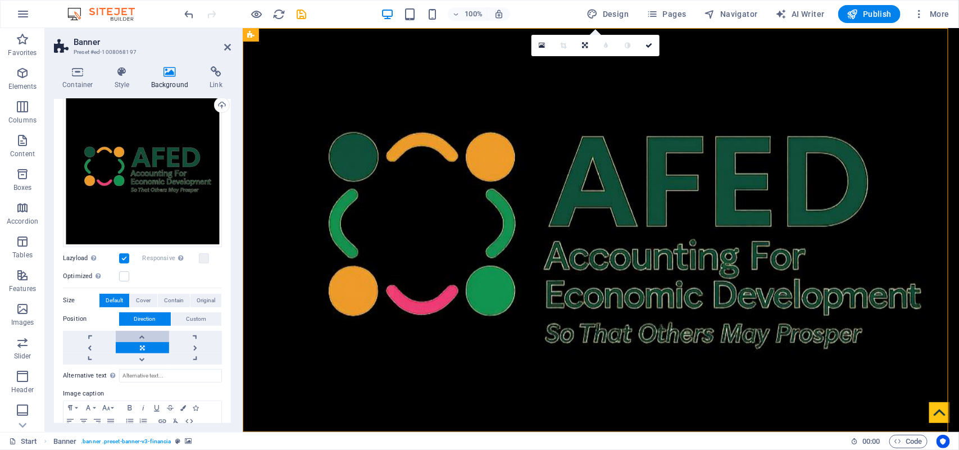
click at [139, 335] on link at bounding box center [142, 336] width 53 height 11
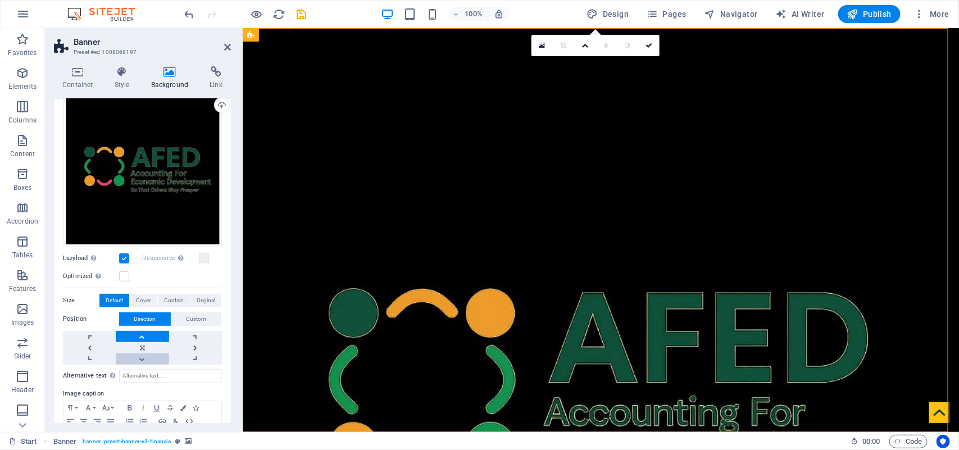
click at [139, 358] on link at bounding box center [142, 358] width 53 height 11
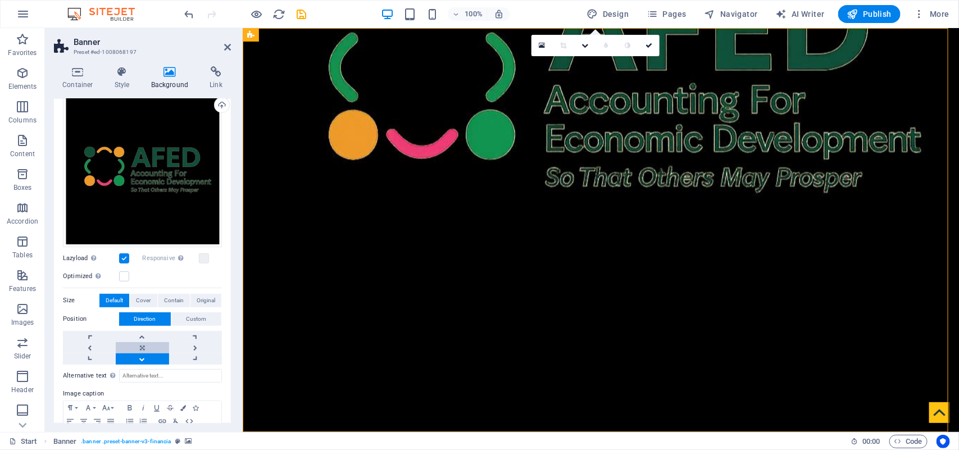
click at [139, 343] on link at bounding box center [142, 347] width 53 height 11
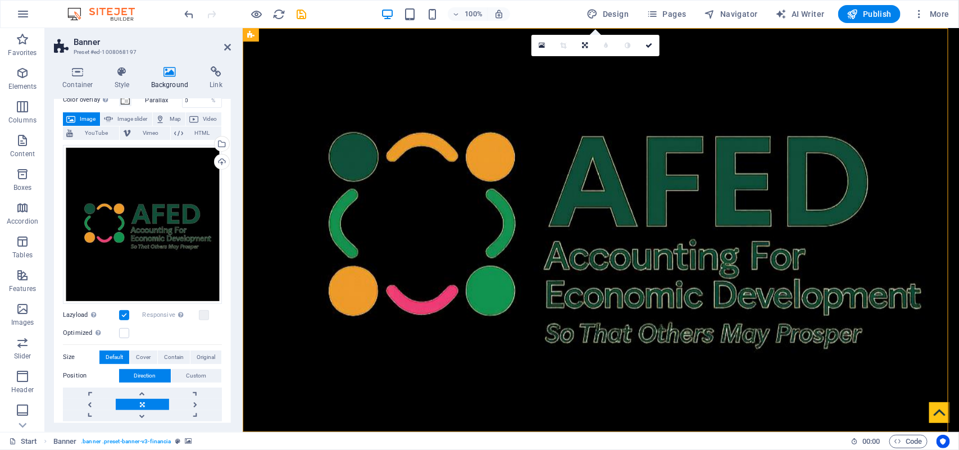
scroll to position [48, 0]
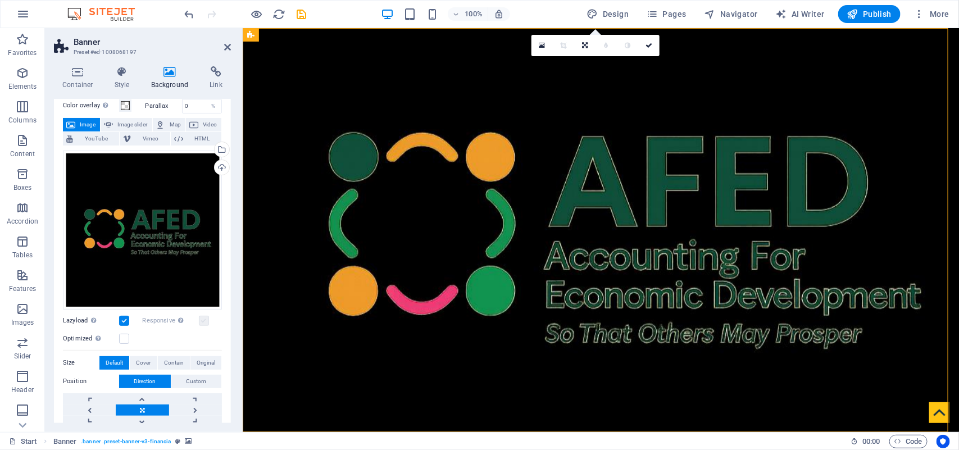
click at [203, 321] on label at bounding box center [204, 321] width 10 height 10
click at [201, 321] on label at bounding box center [204, 321] width 10 height 10
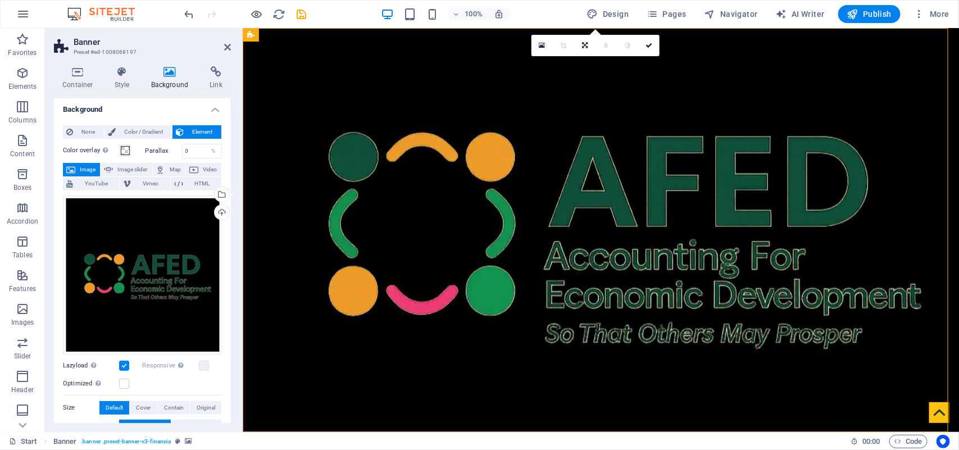
scroll to position [0, 0]
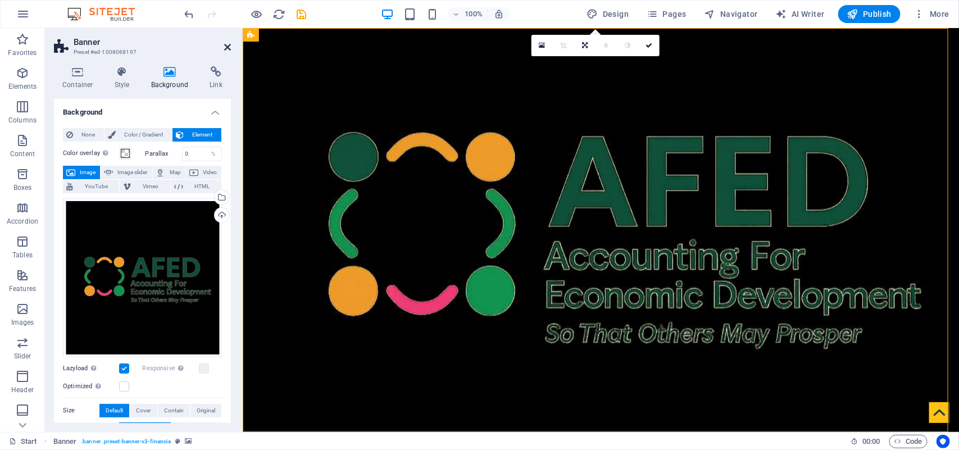
click at [226, 48] on icon at bounding box center [227, 47] width 7 height 9
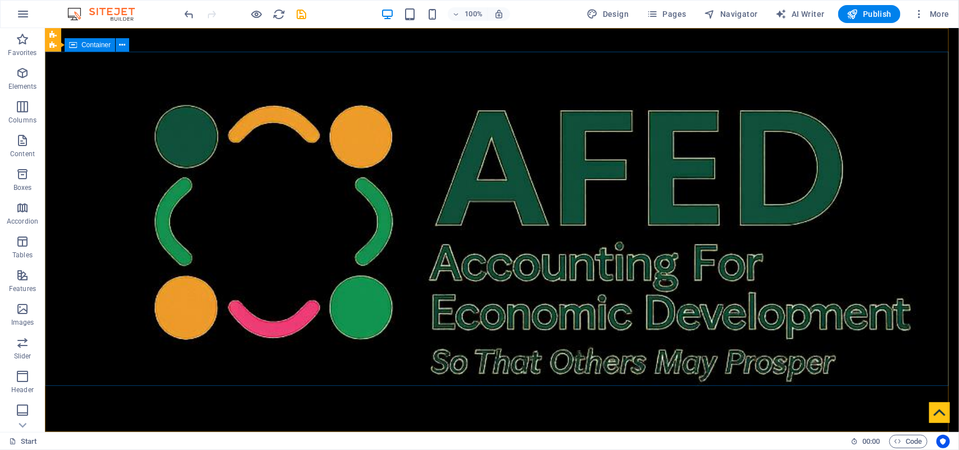
click at [102, 42] on span "Container" at bounding box center [95, 45] width 29 height 7
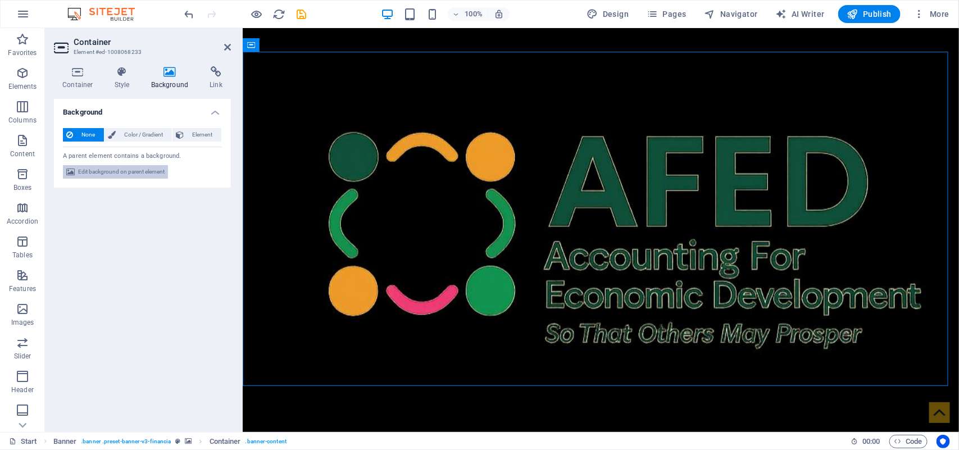
click at [121, 169] on span "Edit background on parent element" at bounding box center [121, 171] width 87 height 13
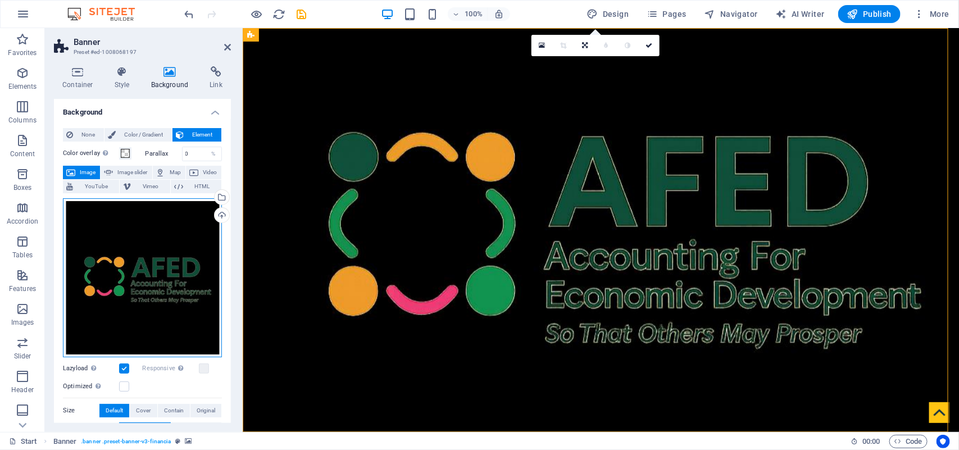
click at [122, 252] on div "Drag files here, click to choose files or select files from Files or our free s…" at bounding box center [142, 277] width 159 height 159
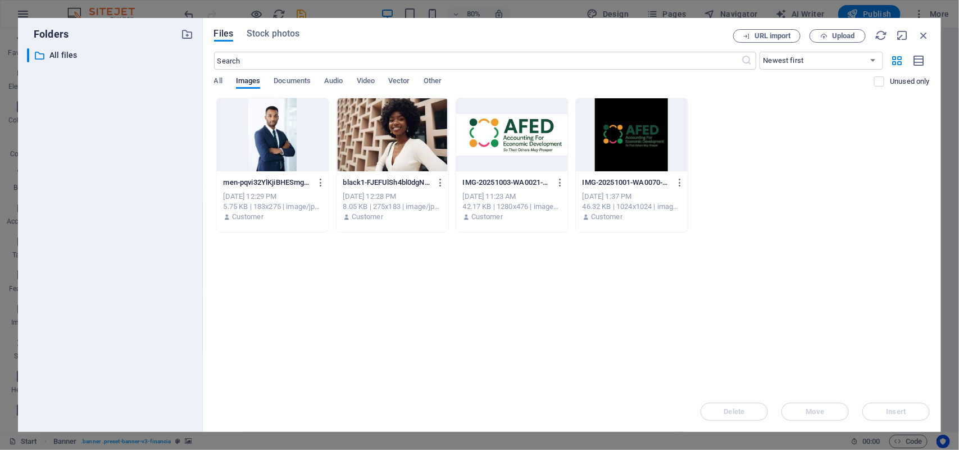
click at [480, 144] on div at bounding box center [512, 134] width 112 height 73
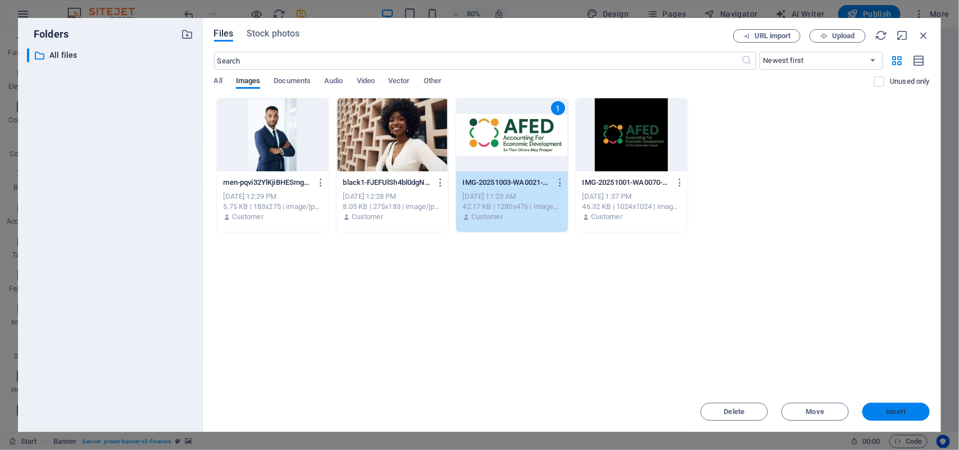
click at [852, 399] on span "Insert" at bounding box center [896, 411] width 20 height 7
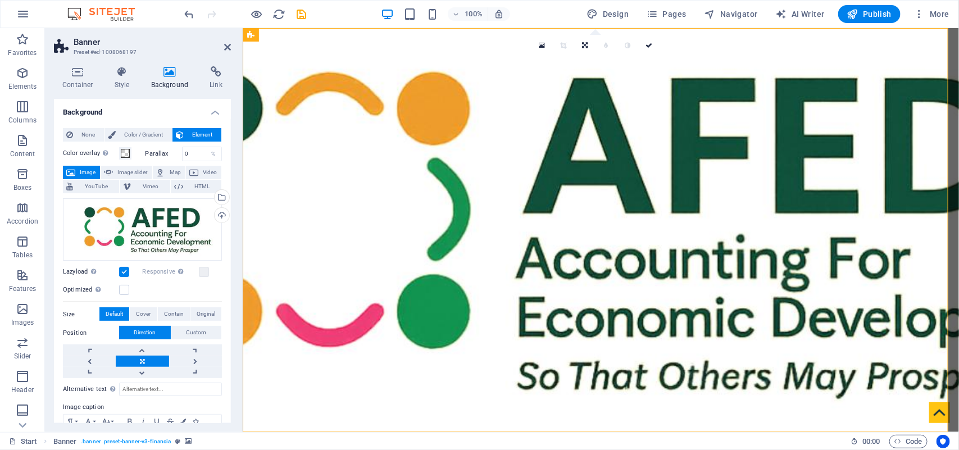
drag, startPoint x: 228, startPoint y: 324, endPoint x: 228, endPoint y: 349, distance: 25.3
click at [228, 349] on div "None Color / Gradient Element Stretch background to full-width Color overlay Pl…" at bounding box center [142, 302] width 177 height 367
click at [224, 43] on icon at bounding box center [227, 47] width 7 height 9
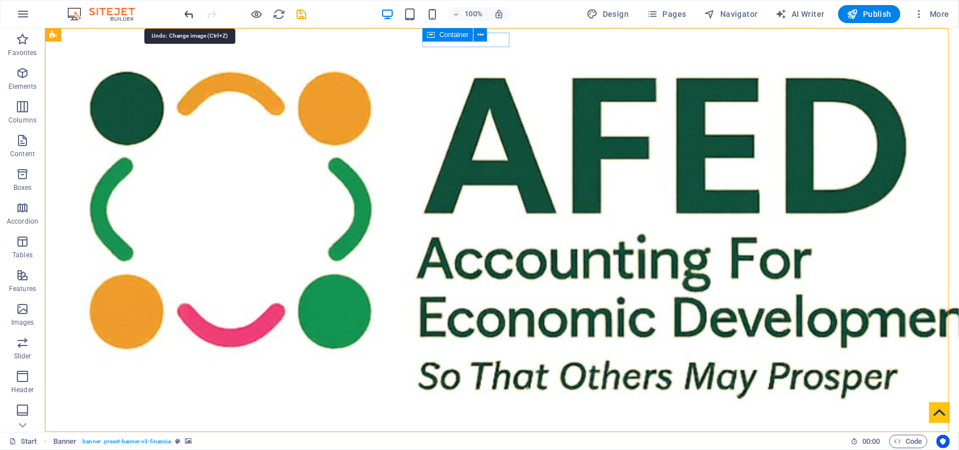
click at [192, 17] on icon "undo" at bounding box center [189, 14] width 13 height 13
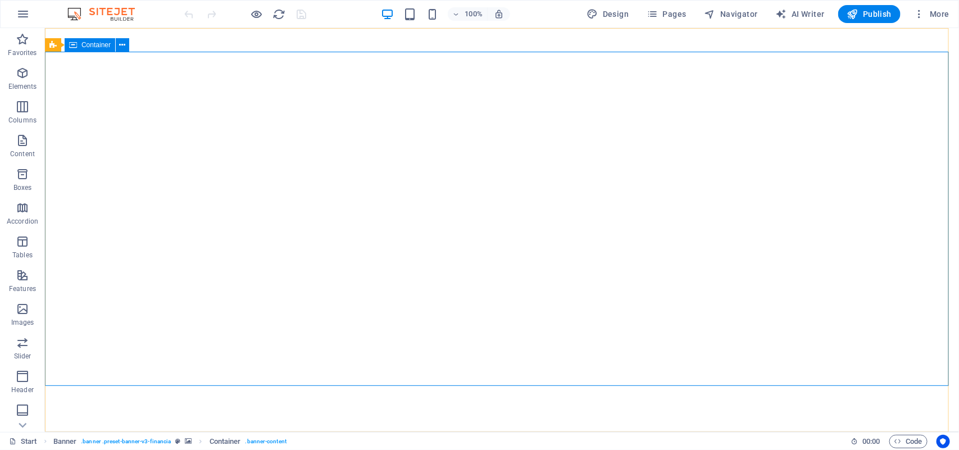
click at [93, 46] on span "Container" at bounding box center [95, 45] width 29 height 7
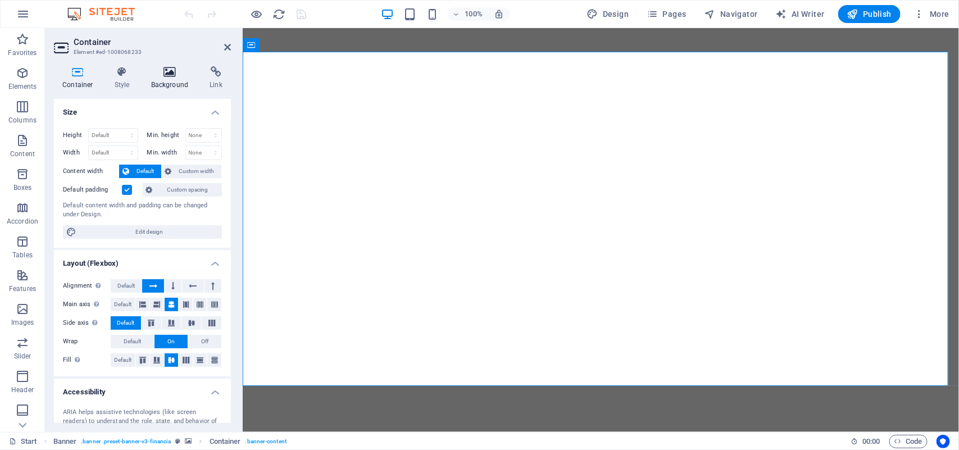
click at [166, 75] on icon at bounding box center [170, 71] width 54 height 11
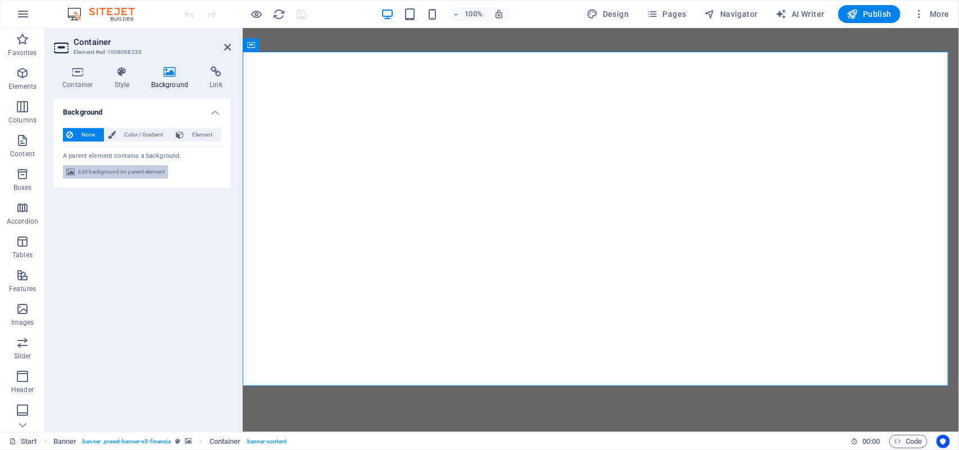
click at [115, 170] on span "Edit background on parent element" at bounding box center [121, 171] width 87 height 13
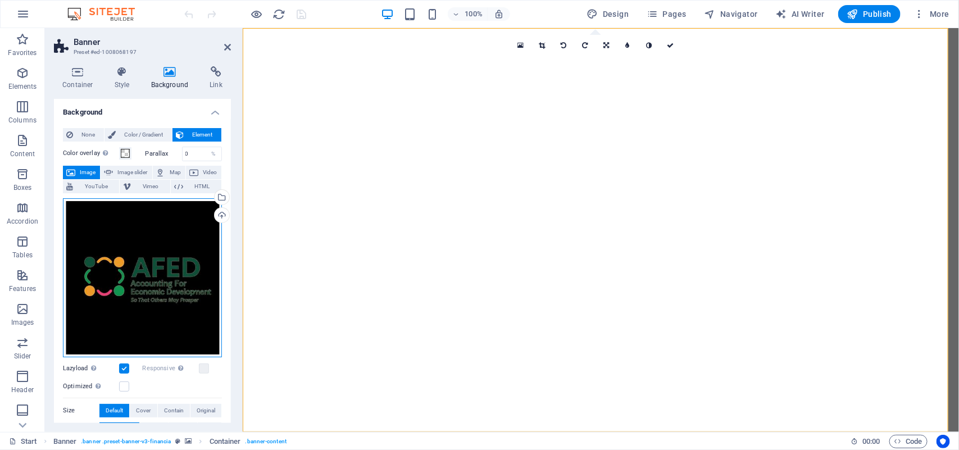
click at [117, 243] on div "Drag files here, click to choose files or select files from Files or our free s…" at bounding box center [142, 277] width 159 height 159
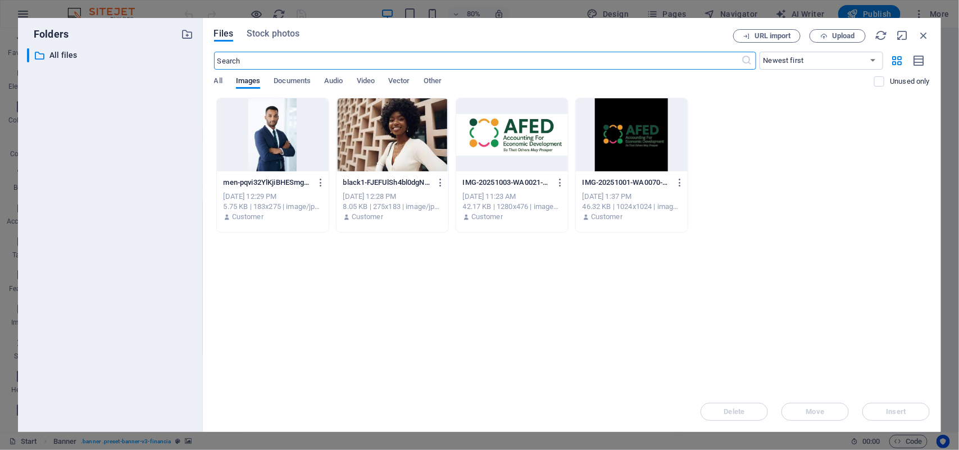
click at [835, 127] on div "men-pqvi32YlKjiBHESmgg5iow.jpg men-pqvi32YlKjiBHESmgg5iow.jpg Oct 4, 2025 12:29…" at bounding box center [572, 165] width 716 height 135
click at [839, 35] on span "Upload" at bounding box center [843, 36] width 23 height 7
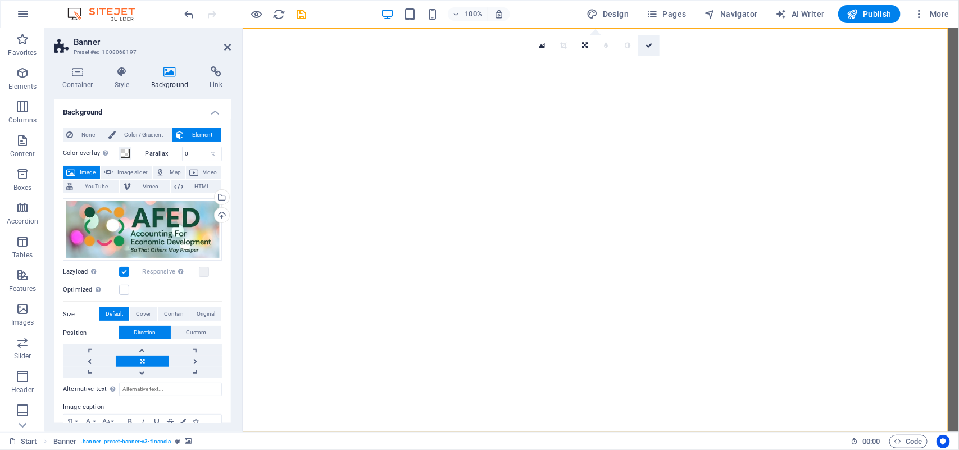
click at [647, 45] on icon at bounding box center [648, 45] width 7 height 7
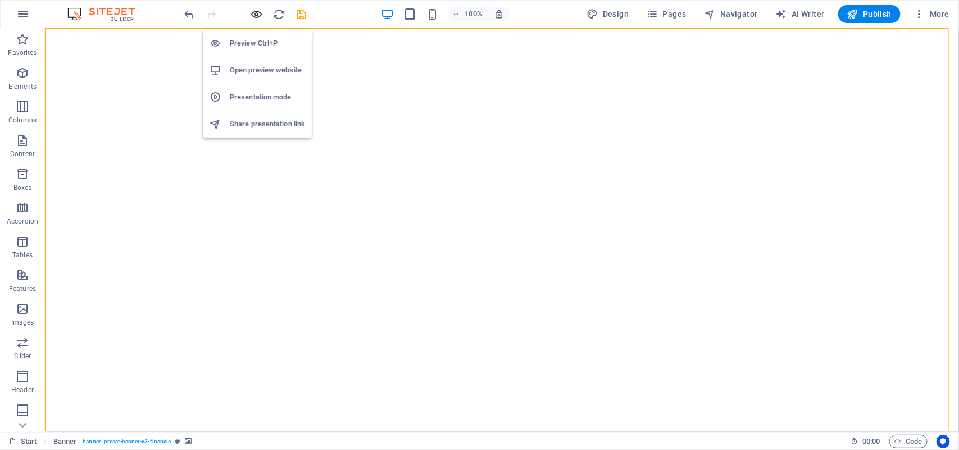
click at [257, 9] on icon "button" at bounding box center [257, 14] width 13 height 13
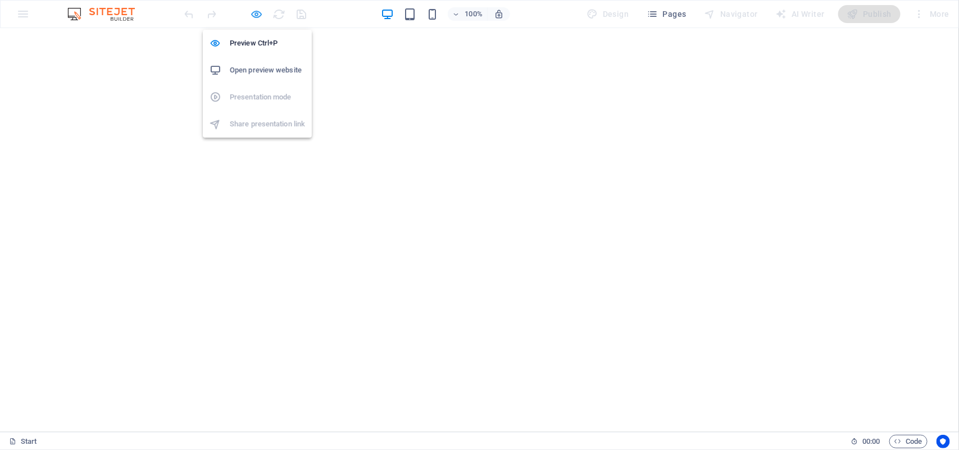
click at [254, 9] on icon "button" at bounding box center [257, 14] width 13 height 13
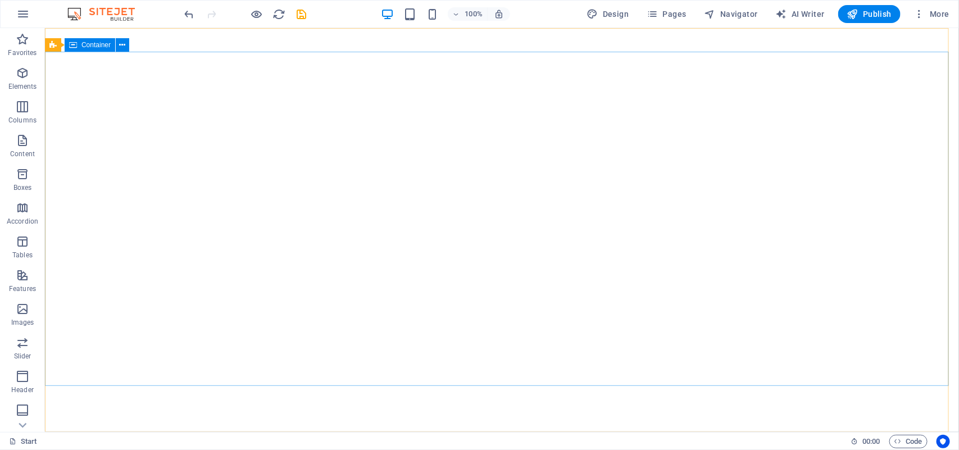
click at [98, 42] on span "Container" at bounding box center [95, 45] width 29 height 7
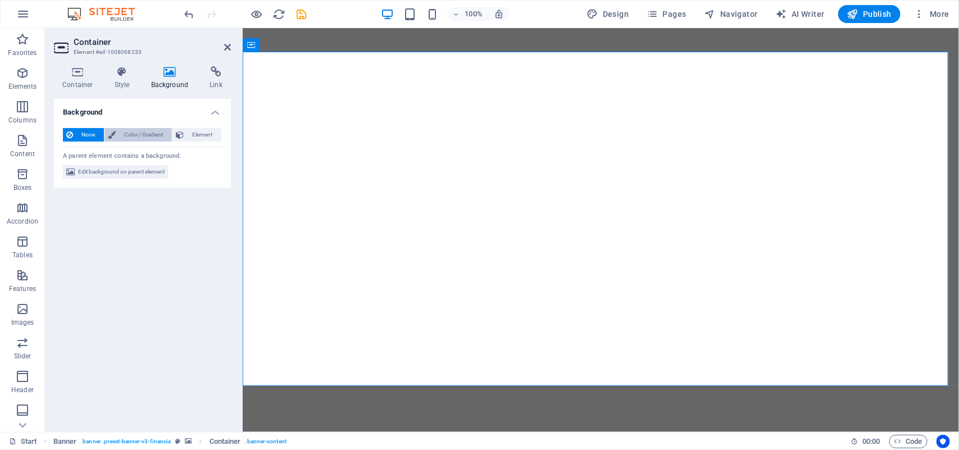
click at [138, 135] on span "Color / Gradient" at bounding box center [143, 134] width 49 height 13
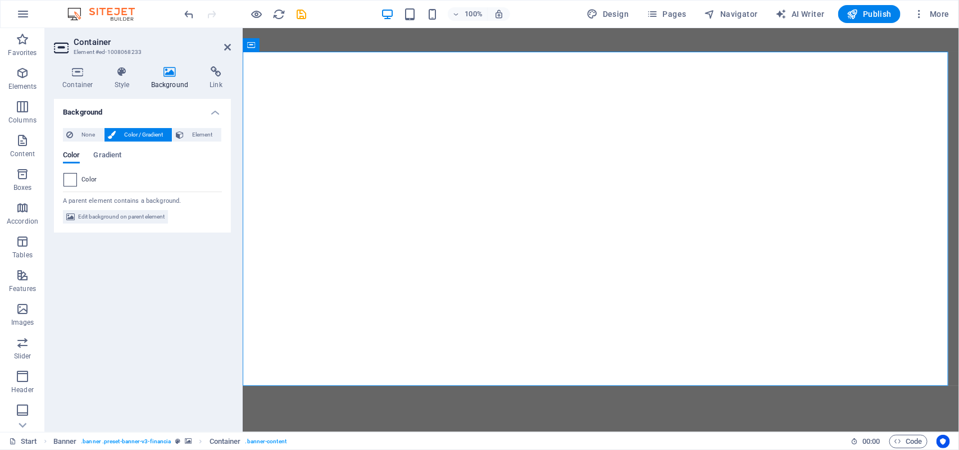
click at [74, 180] on span at bounding box center [70, 180] width 12 height 12
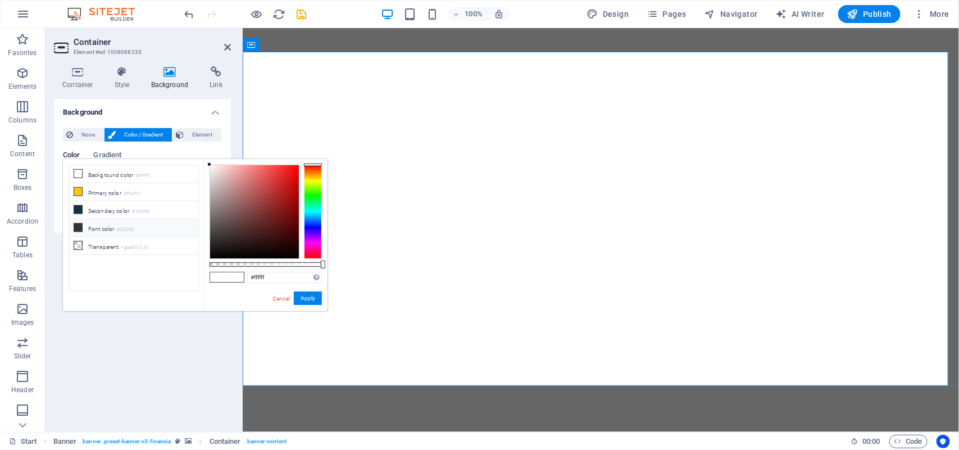
click at [76, 228] on icon at bounding box center [78, 228] width 8 height 8
click at [187, 13] on icon "undo" at bounding box center [189, 14] width 13 height 13
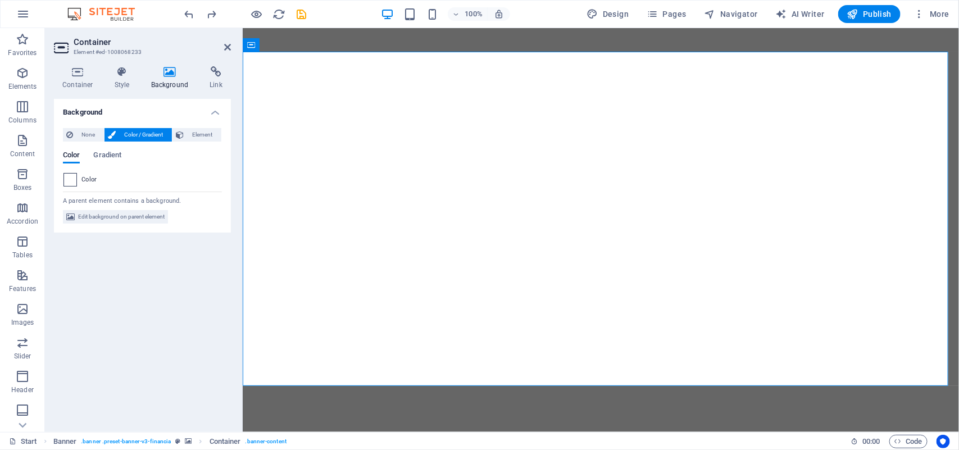
click at [71, 179] on span at bounding box center [70, 180] width 12 height 12
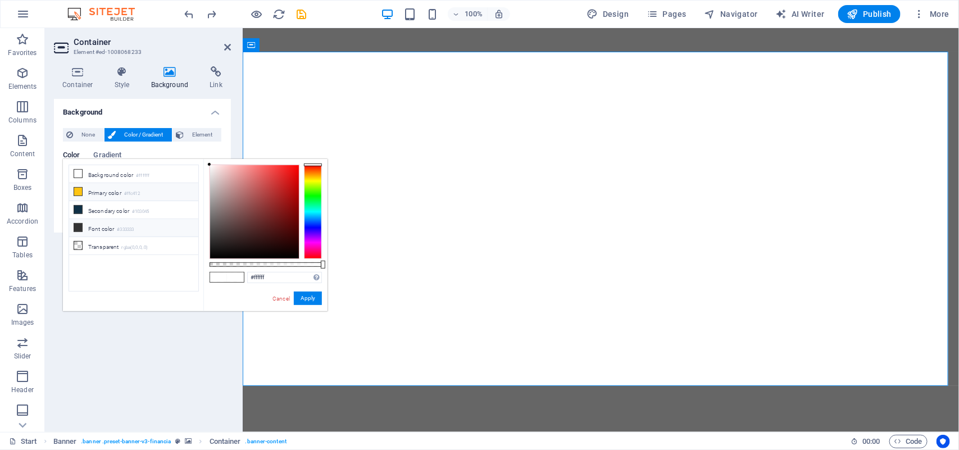
click at [77, 189] on icon at bounding box center [78, 192] width 8 height 8
type input "#ffc412"
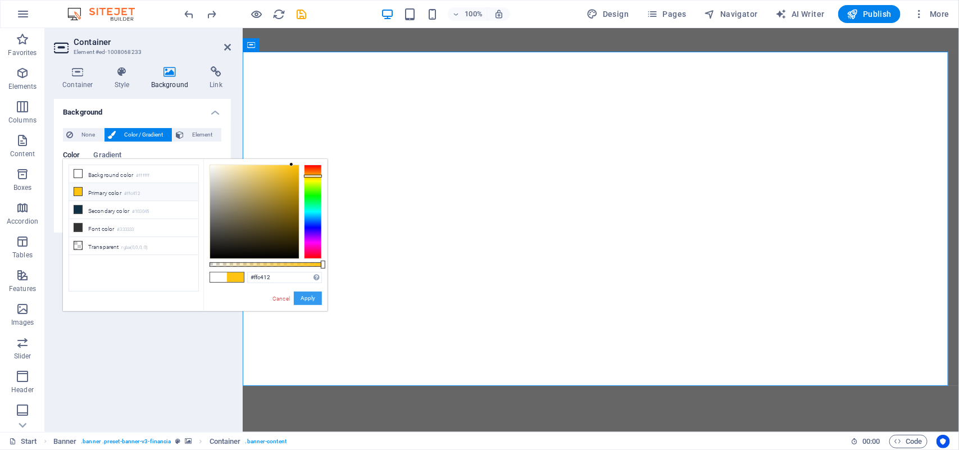
click at [310, 298] on button "Apply" at bounding box center [308, 298] width 28 height 13
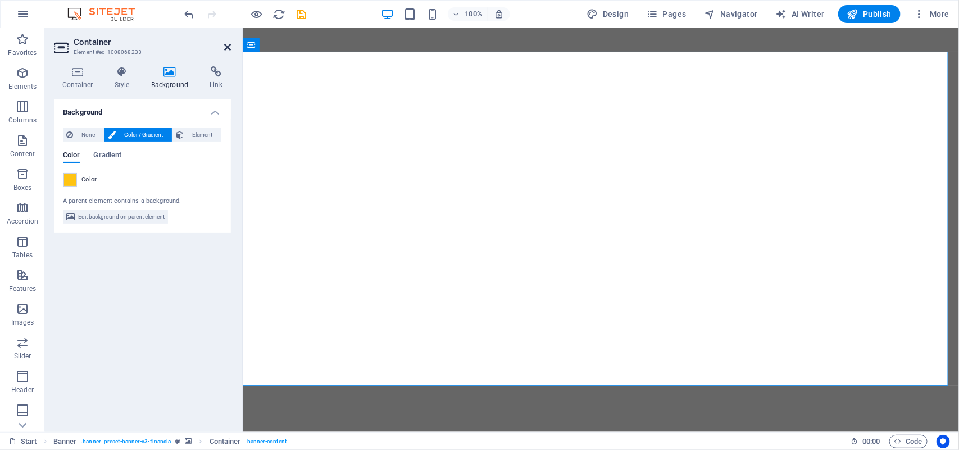
click at [225, 45] on icon at bounding box center [227, 47] width 7 height 9
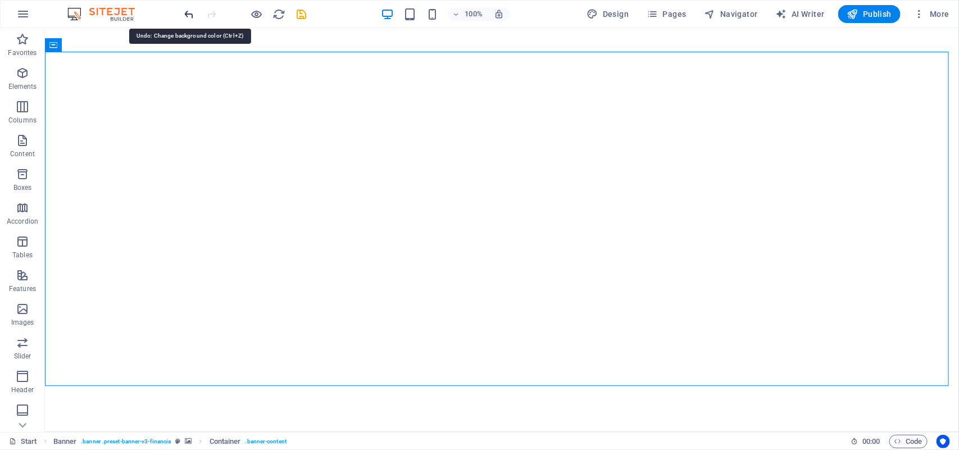
click at [192, 15] on icon "undo" at bounding box center [189, 14] width 13 height 13
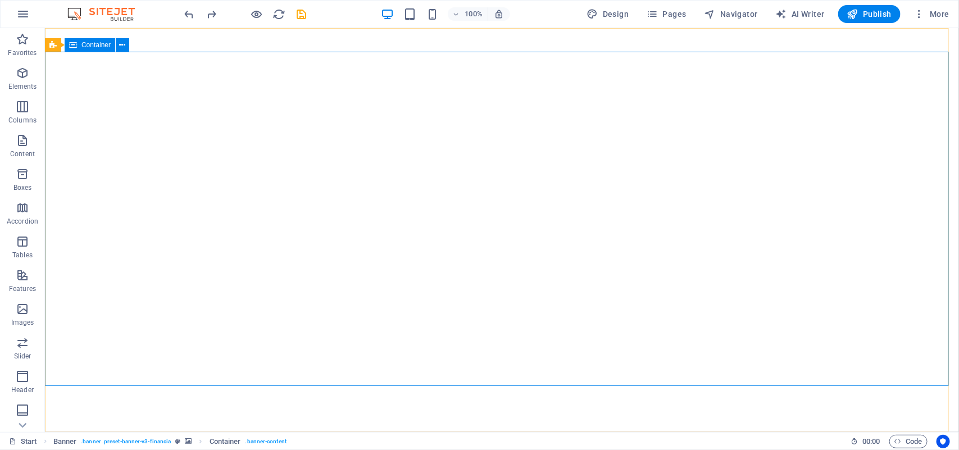
click at [102, 43] on span "Container" at bounding box center [95, 45] width 29 height 7
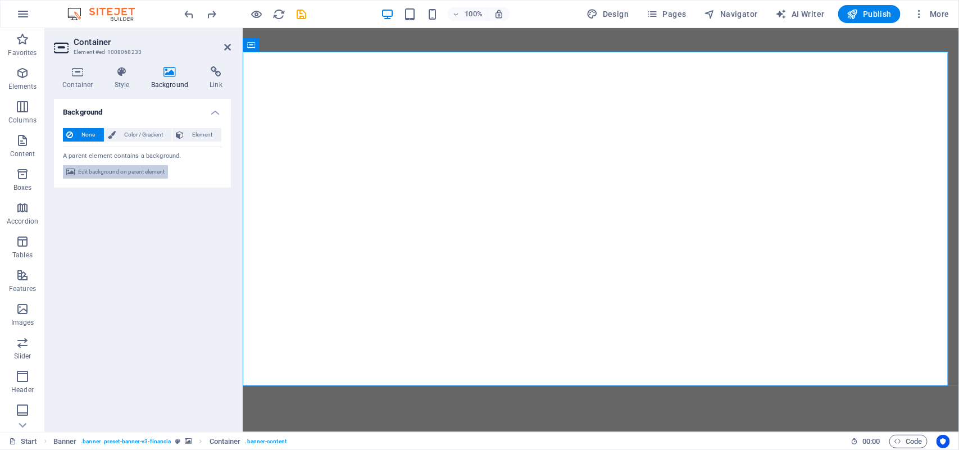
click at [127, 172] on span "Edit background on parent element" at bounding box center [121, 171] width 87 height 13
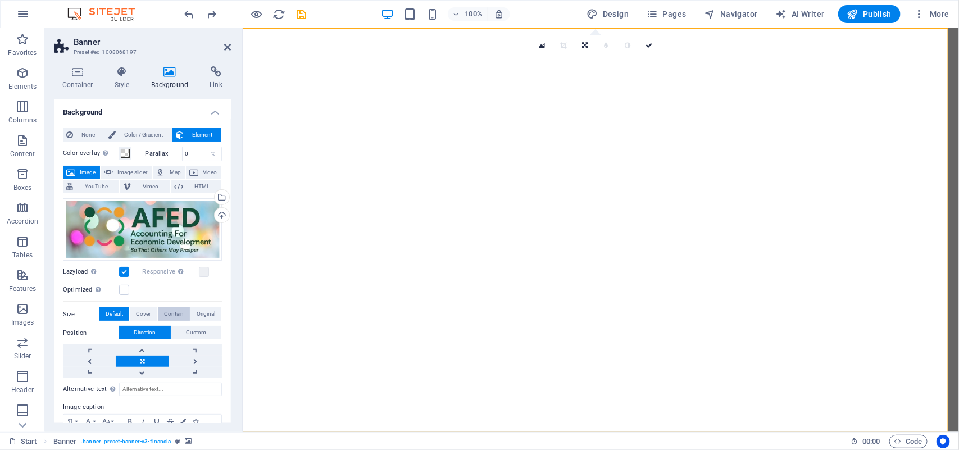
click at [172, 315] on span "Contain" at bounding box center [174, 313] width 20 height 13
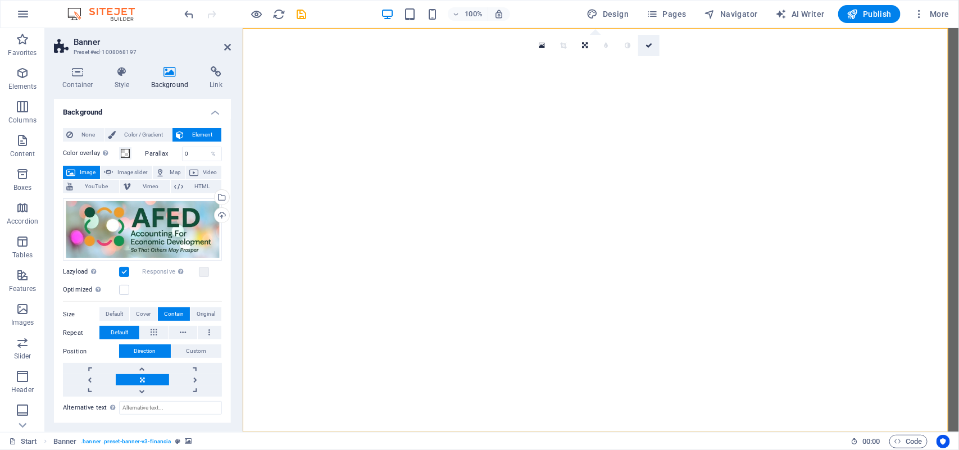
click at [646, 43] on icon at bounding box center [648, 45] width 7 height 7
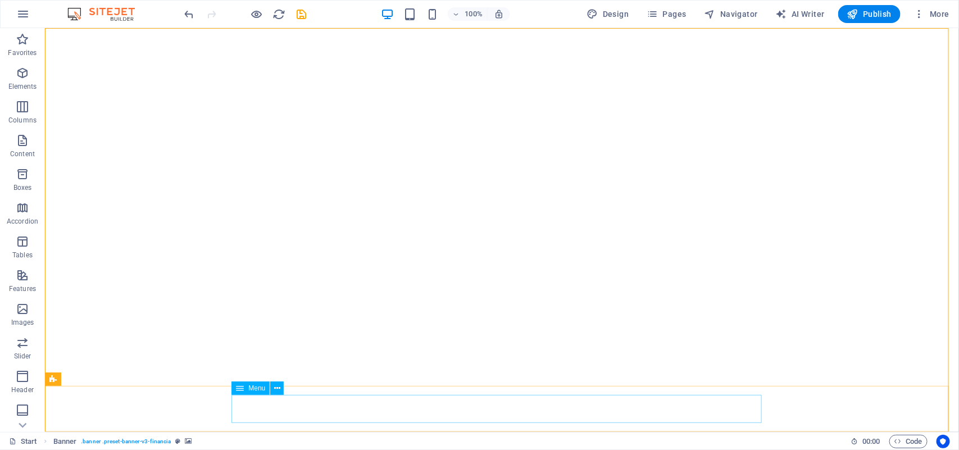
click at [262, 386] on span "Menu" at bounding box center [256, 388] width 17 height 7
select select
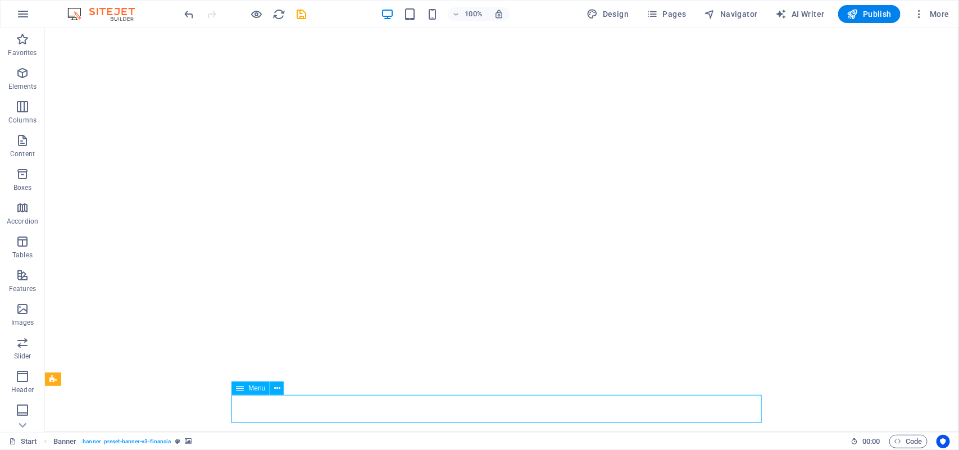
select select
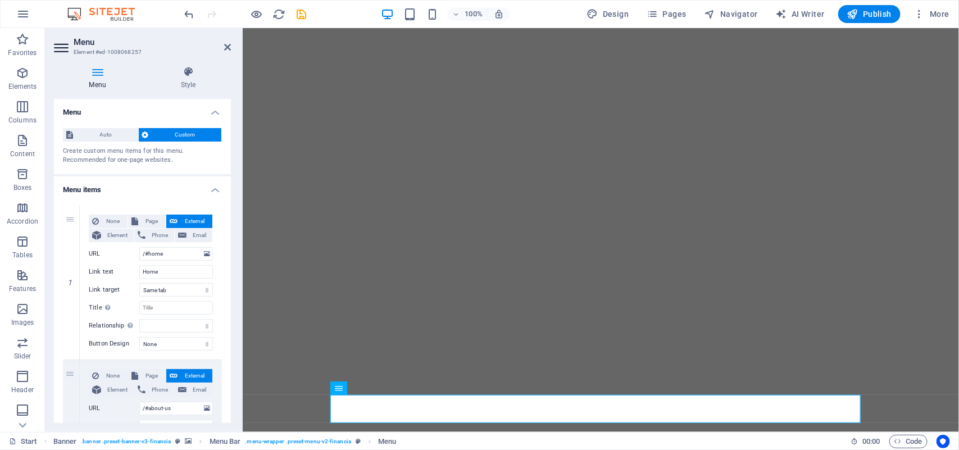
click at [158, 138] on span "Custom" at bounding box center [185, 134] width 66 height 13
click at [119, 138] on span "Auto" at bounding box center [105, 134] width 58 height 13
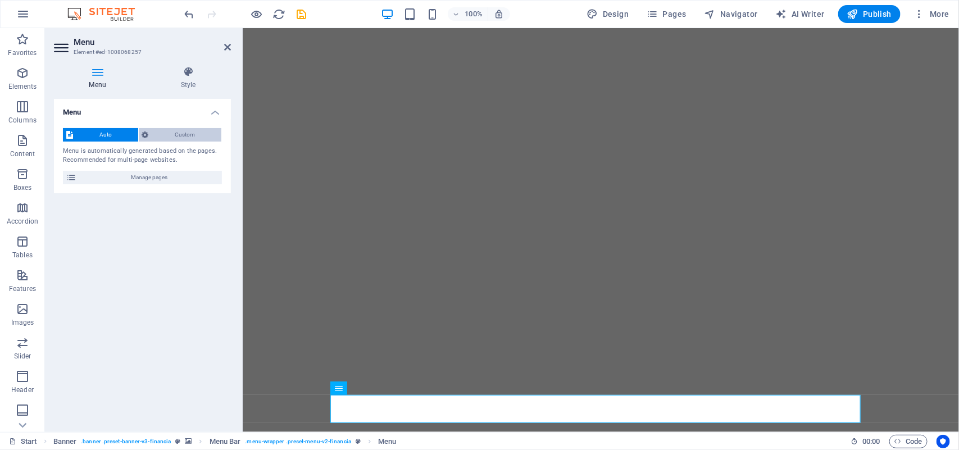
click at [172, 133] on span "Custom" at bounding box center [185, 134] width 66 height 13
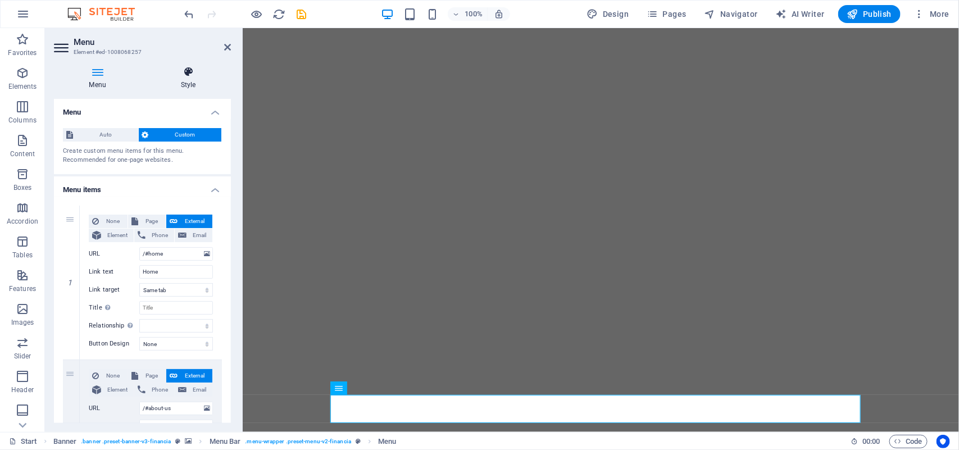
click at [194, 72] on icon at bounding box center [187, 71] width 85 height 11
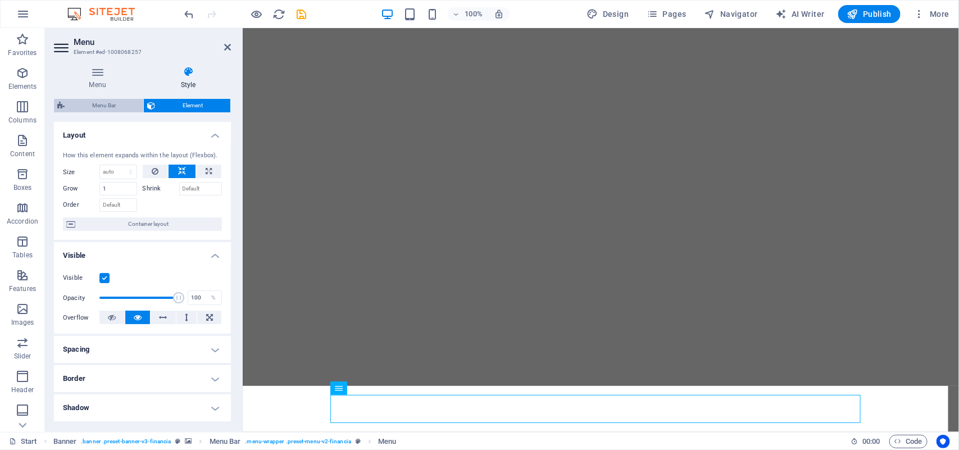
click at [107, 106] on span "Menu Bar" at bounding box center [104, 105] width 72 height 13
select select "rem"
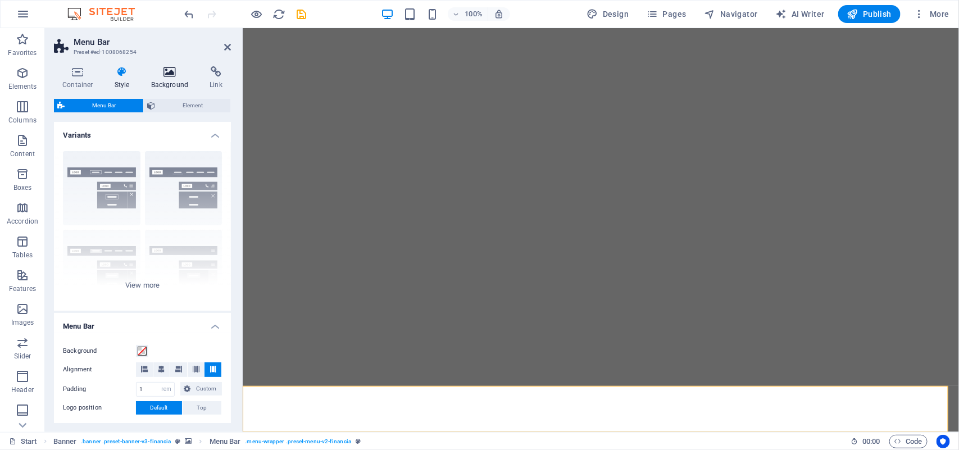
click at [175, 80] on h4 "Background" at bounding box center [172, 78] width 59 height 24
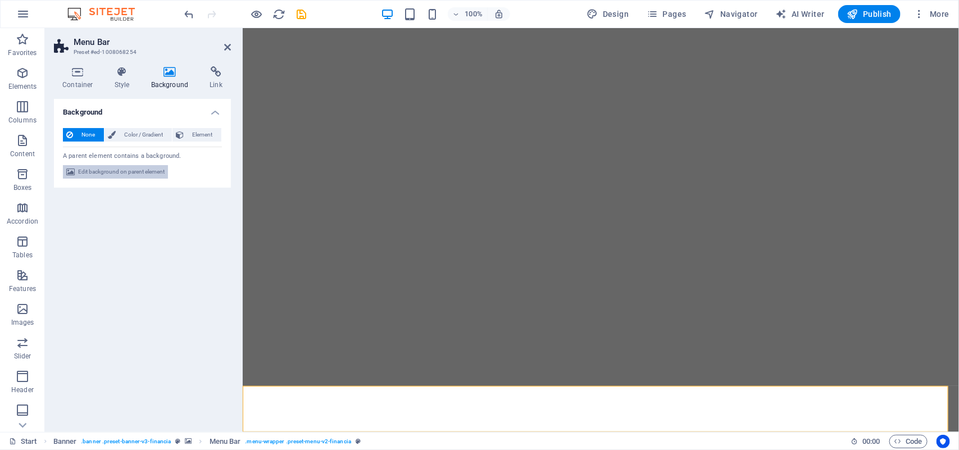
click at [122, 175] on span "Edit background on parent element" at bounding box center [121, 171] width 87 height 13
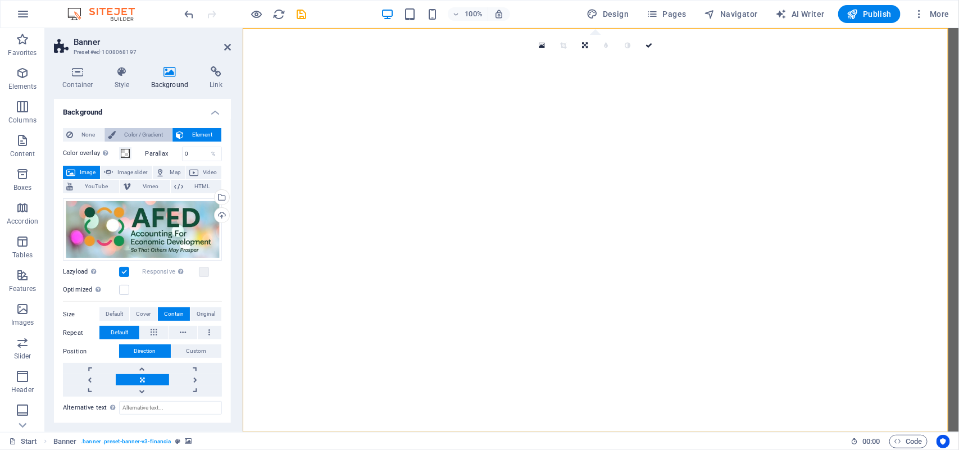
click at [135, 135] on span "Color / Gradient" at bounding box center [143, 134] width 49 height 13
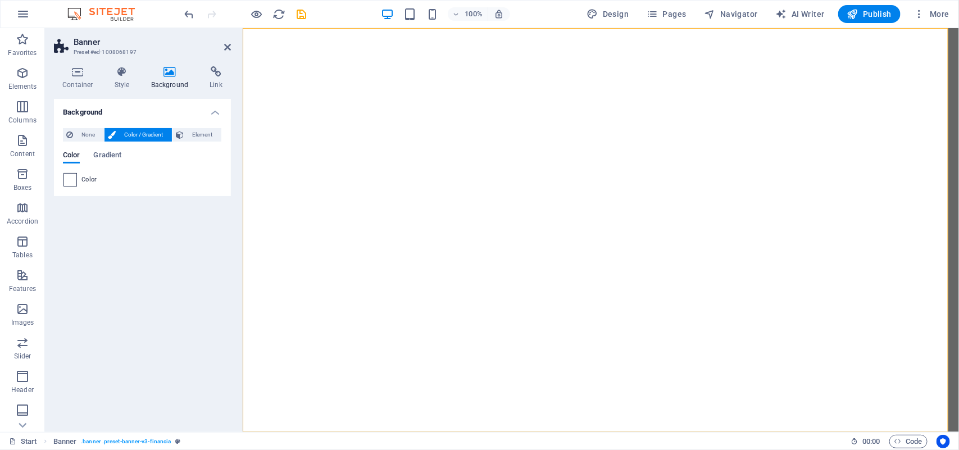
click at [70, 178] on span at bounding box center [70, 180] width 12 height 12
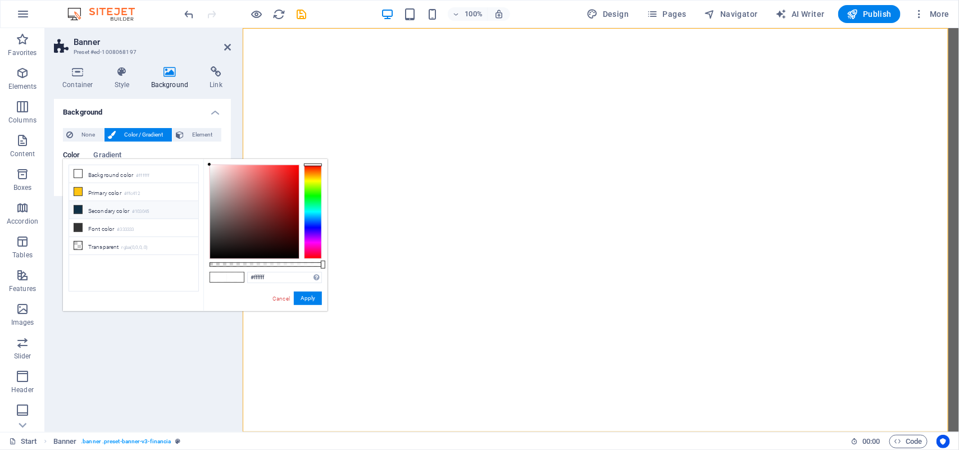
click at [78, 208] on icon at bounding box center [78, 210] width 8 height 8
type input "#103045"
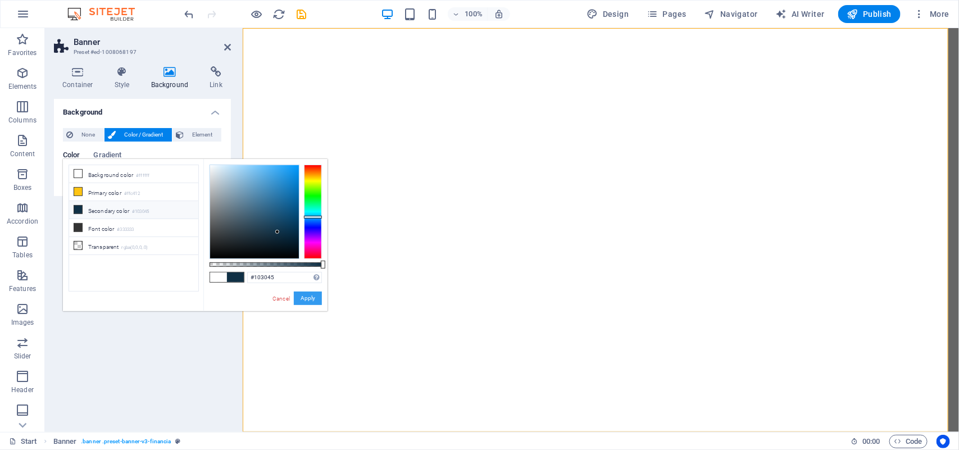
click at [307, 298] on button "Apply" at bounding box center [308, 298] width 28 height 13
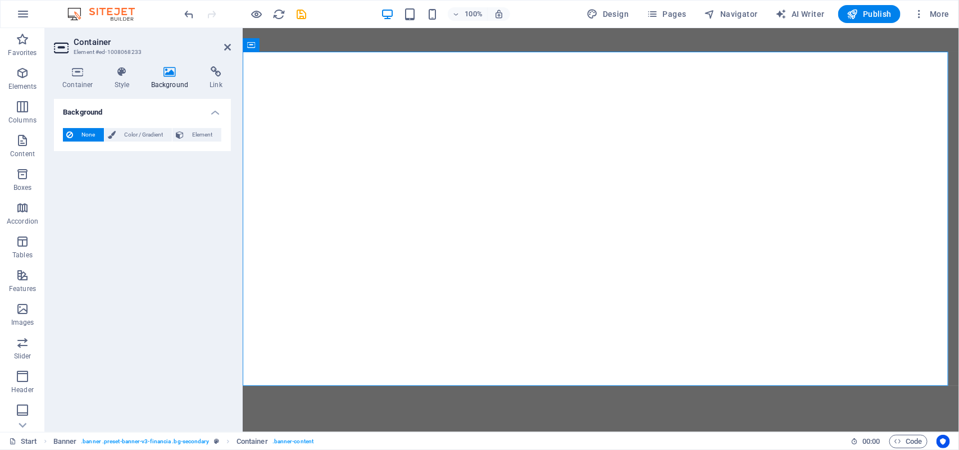
click at [91, 137] on span "None" at bounding box center [88, 134] width 24 height 13
click at [130, 133] on span "Color / Gradient" at bounding box center [143, 134] width 49 height 13
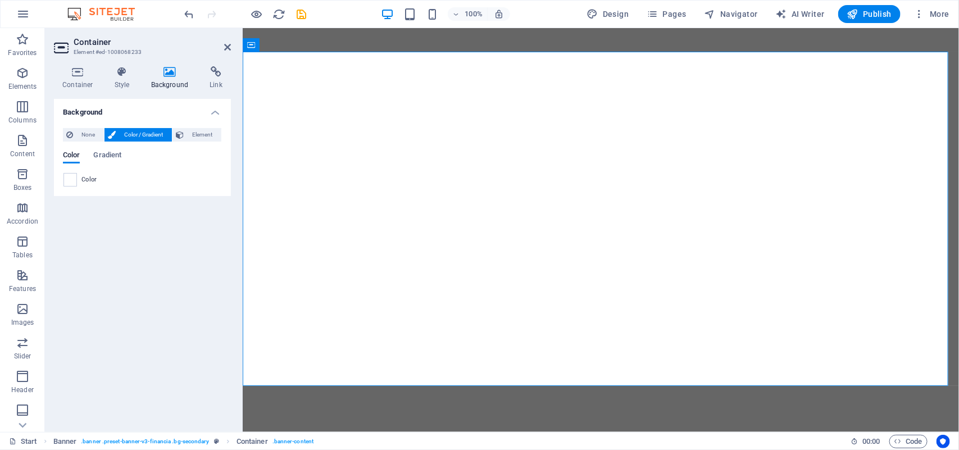
click at [76, 177] on div at bounding box center [69, 179] width 13 height 13
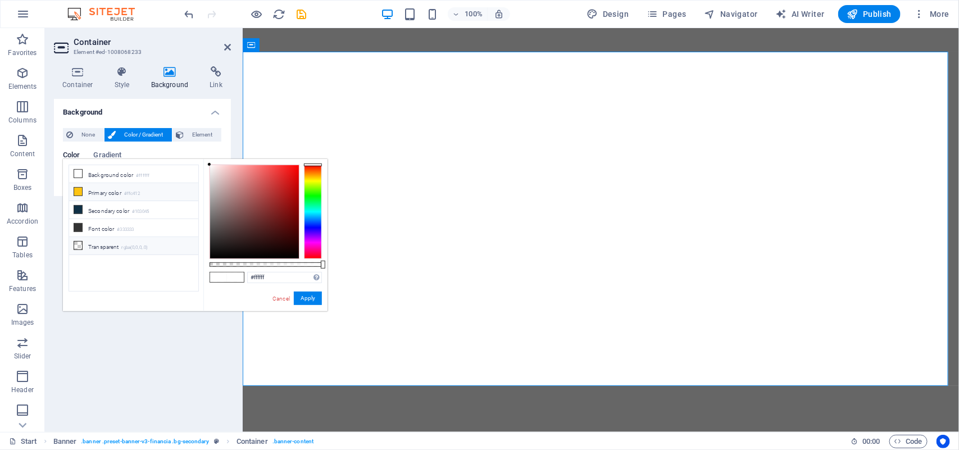
click at [76, 245] on icon at bounding box center [78, 246] width 8 height 8
type input "rgba(0, 0, 0, 0)"
click at [307, 294] on button "Apply" at bounding box center [308, 298] width 28 height 13
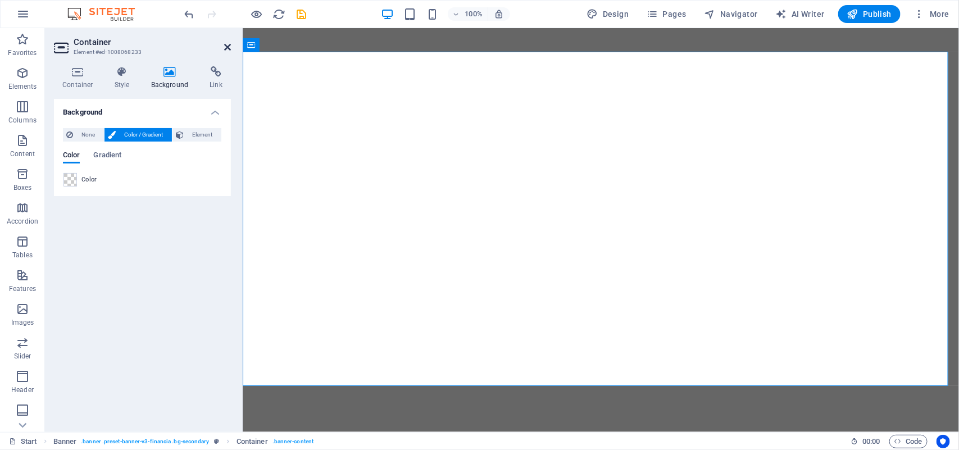
click at [224, 46] on icon at bounding box center [227, 47] width 7 height 9
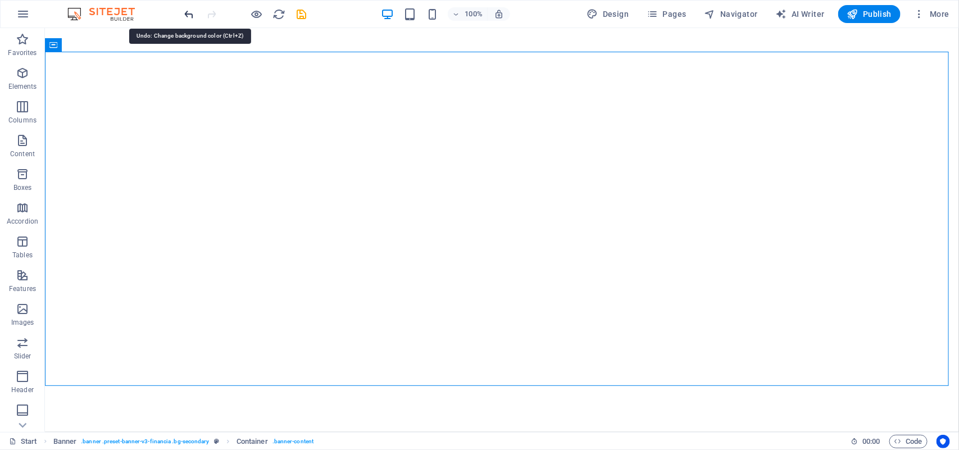
click at [192, 15] on icon "undo" at bounding box center [189, 14] width 13 height 13
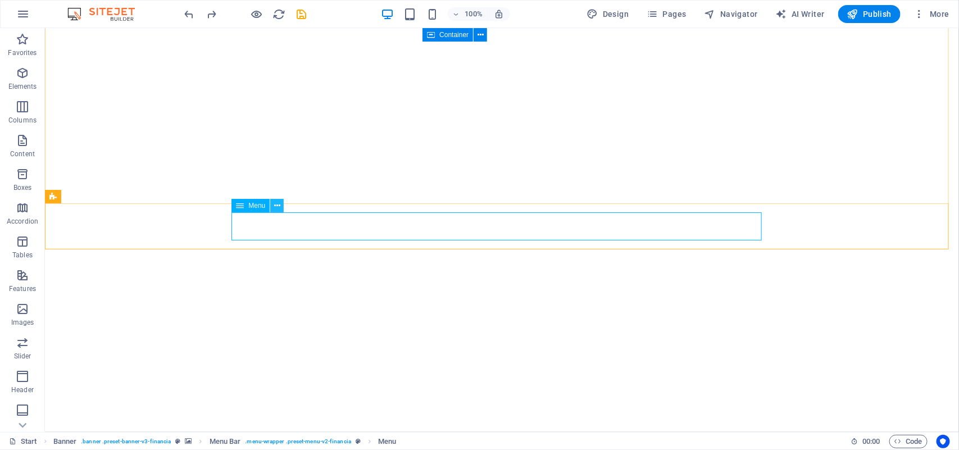
click at [282, 203] on button at bounding box center [276, 205] width 13 height 13
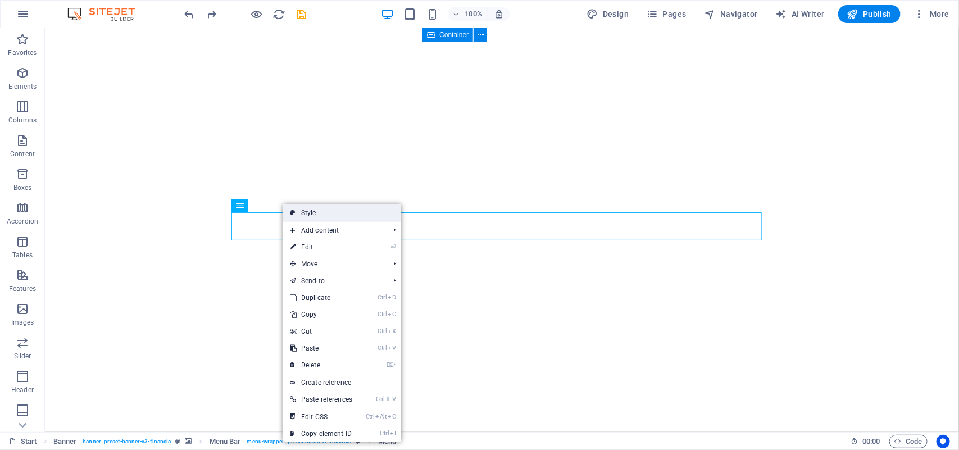
click at [316, 215] on link "Style" at bounding box center [342, 212] width 118 height 17
select select "rem"
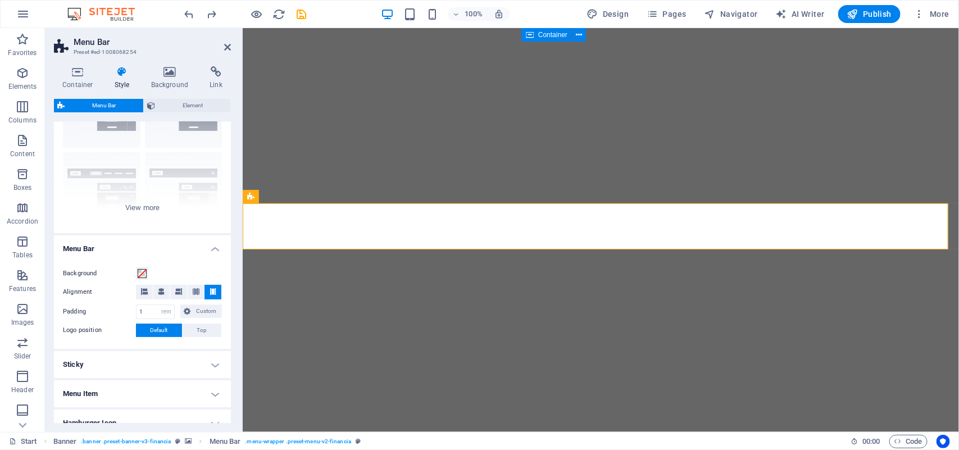
scroll to position [81, 0]
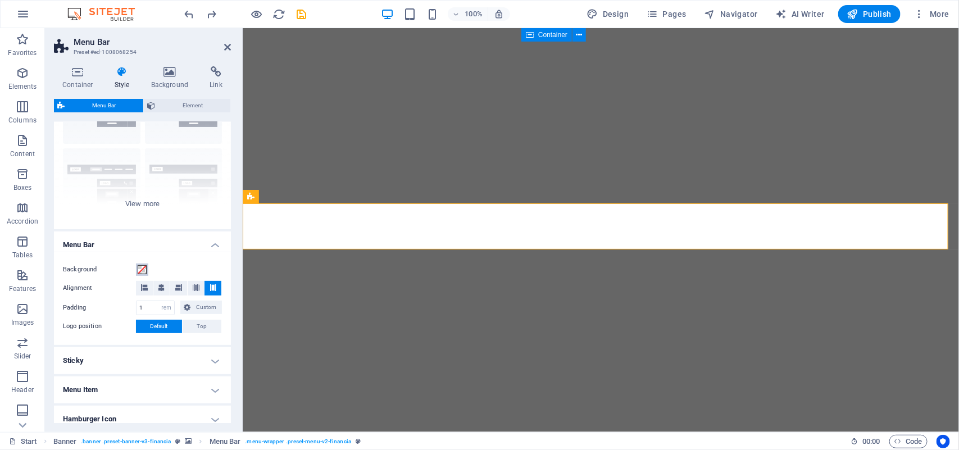
click at [142, 271] on span at bounding box center [142, 269] width 9 height 9
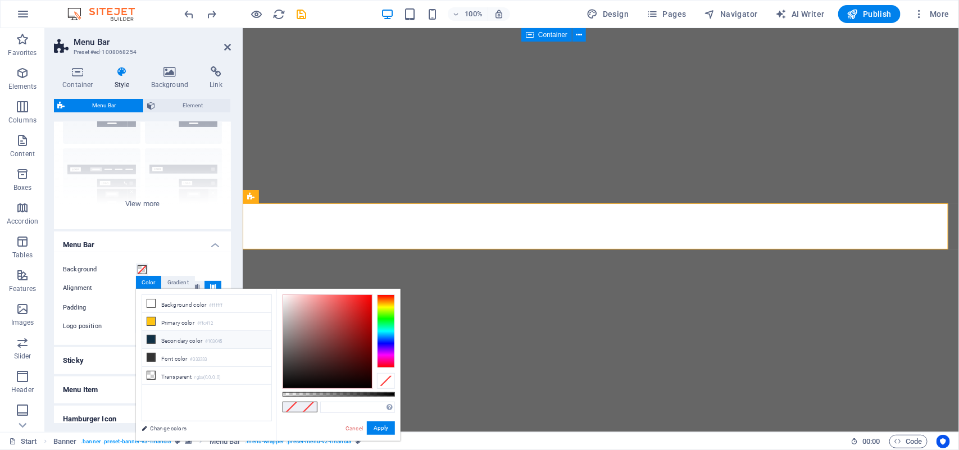
click at [151, 339] on icon at bounding box center [151, 339] width 8 height 8
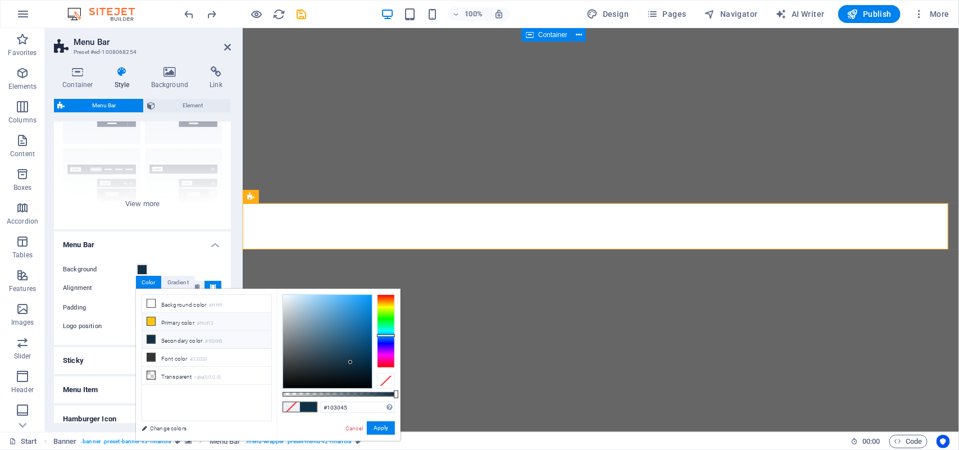
click at [151, 321] on icon at bounding box center [151, 321] width 8 height 8
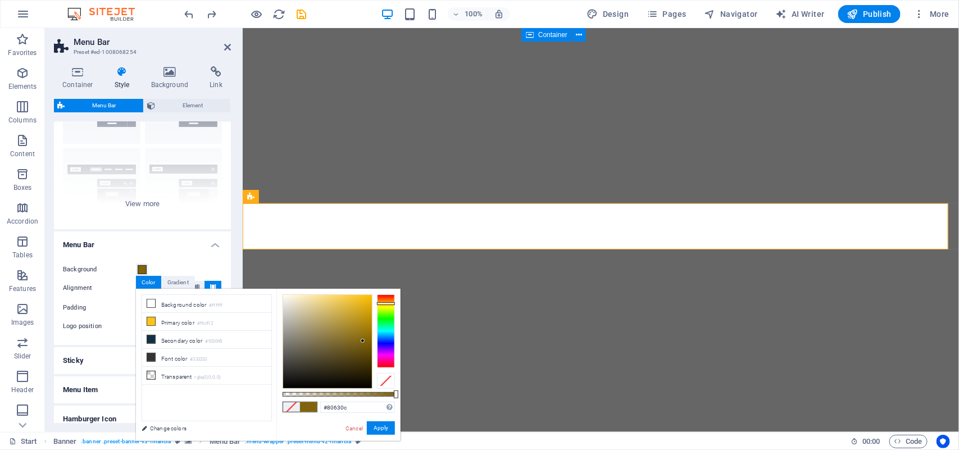
click at [363, 341] on div at bounding box center [327, 341] width 89 height 93
click at [374, 426] on button "Apply" at bounding box center [381, 427] width 28 height 13
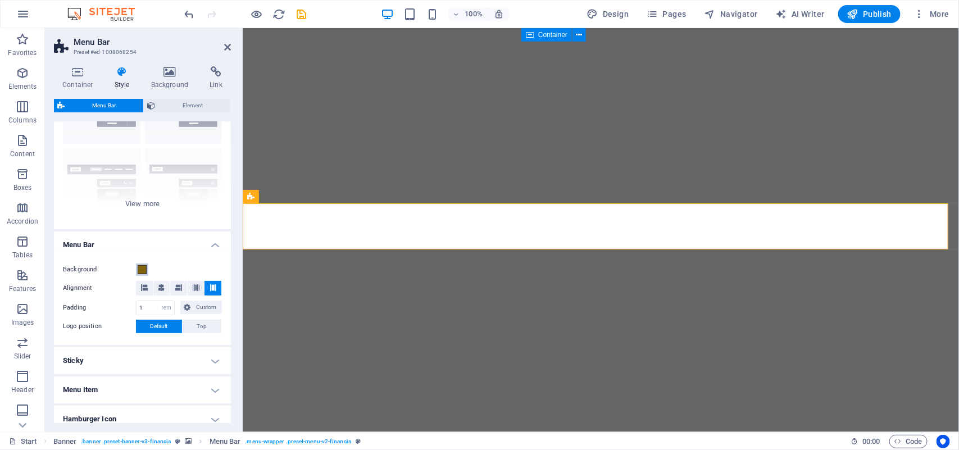
click at [142, 267] on span at bounding box center [142, 269] width 9 height 9
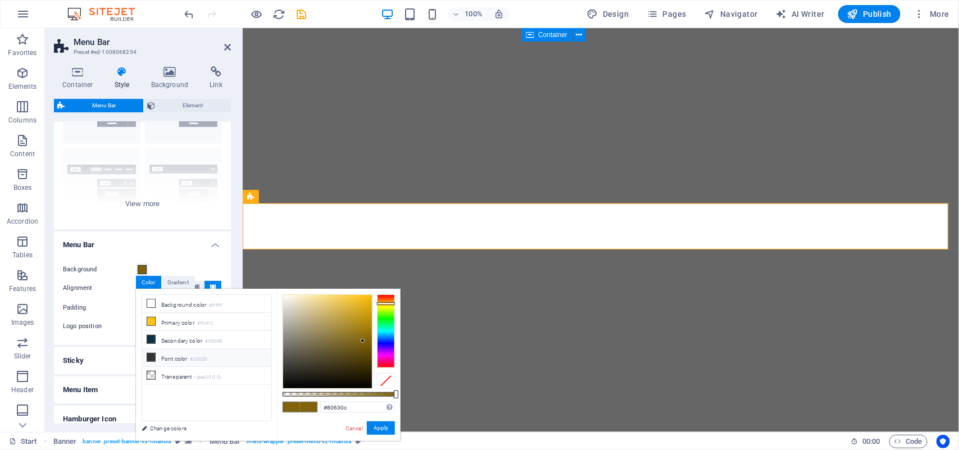
click at [153, 360] on icon at bounding box center [151, 357] width 8 height 8
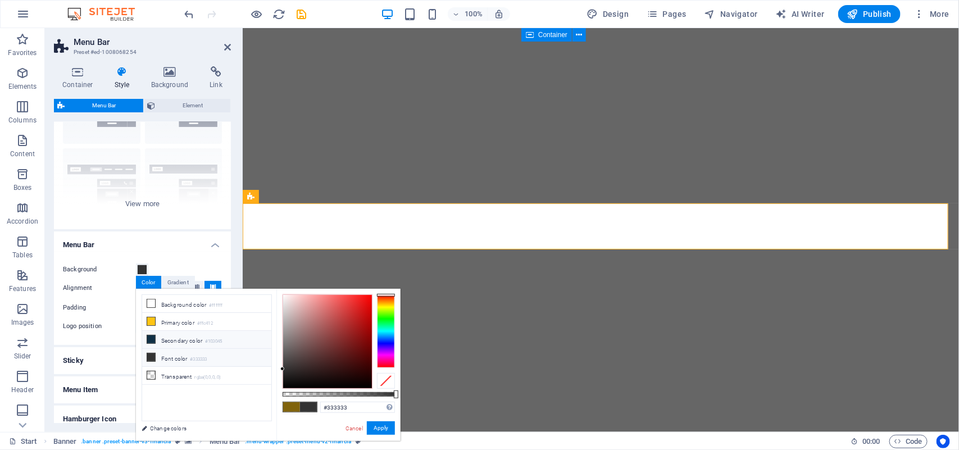
click at [149, 339] on icon at bounding box center [151, 339] width 8 height 8
type input "#103045"
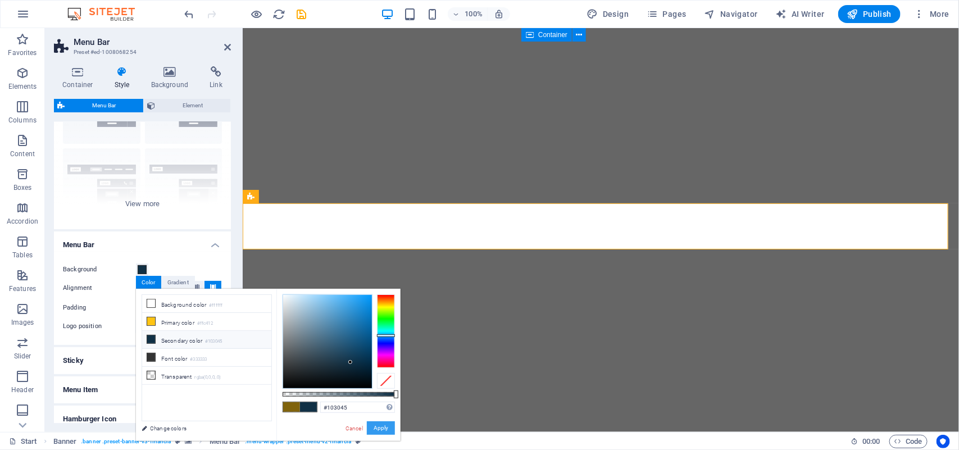
click at [374, 426] on button "Apply" at bounding box center [381, 427] width 28 height 13
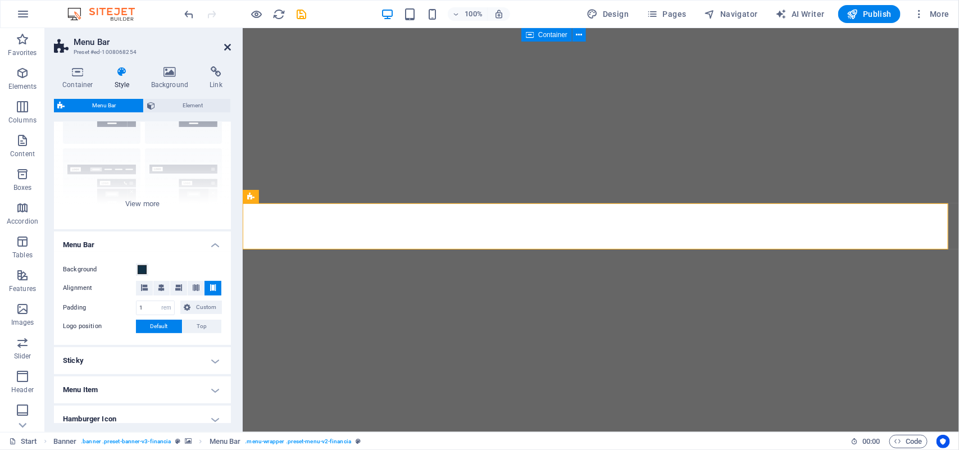
click at [226, 45] on icon at bounding box center [227, 47] width 7 height 9
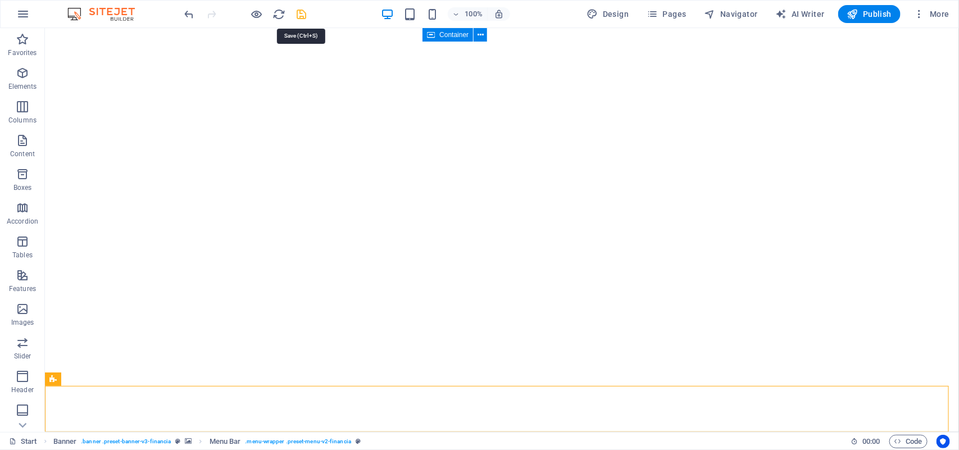
click at [302, 15] on icon "save" at bounding box center [301, 14] width 13 height 13
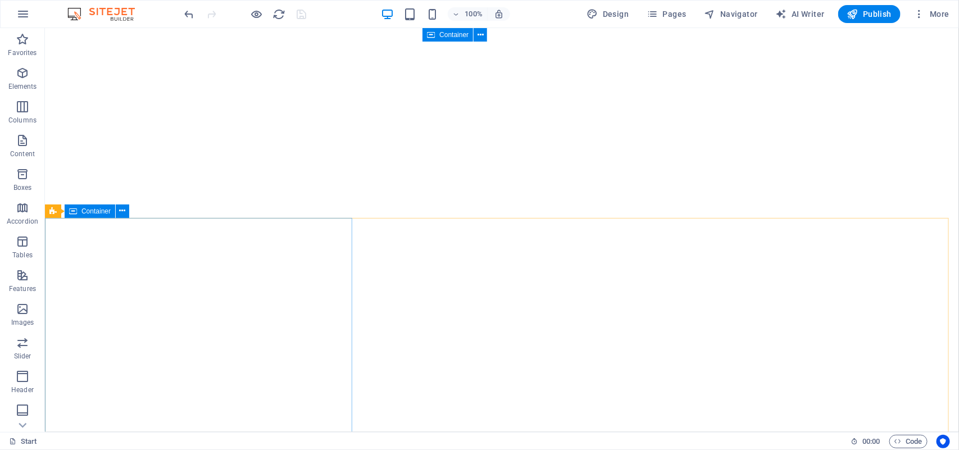
click at [104, 211] on span "Container" at bounding box center [95, 211] width 29 height 7
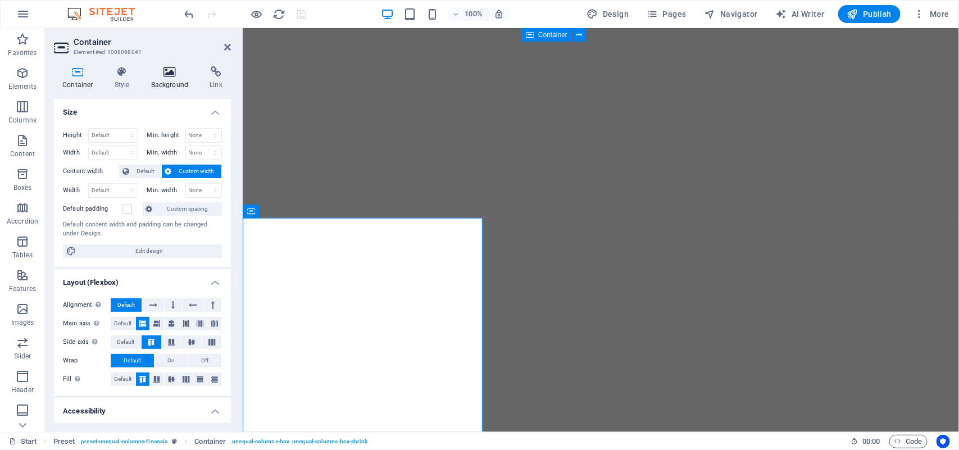
click at [167, 80] on h4 "Background" at bounding box center [172, 78] width 59 height 24
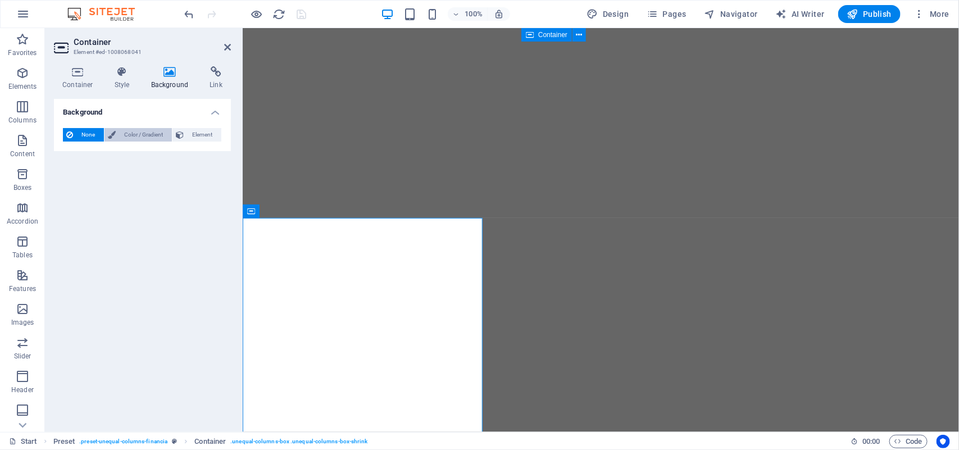
click at [135, 135] on span "Color / Gradient" at bounding box center [143, 134] width 49 height 13
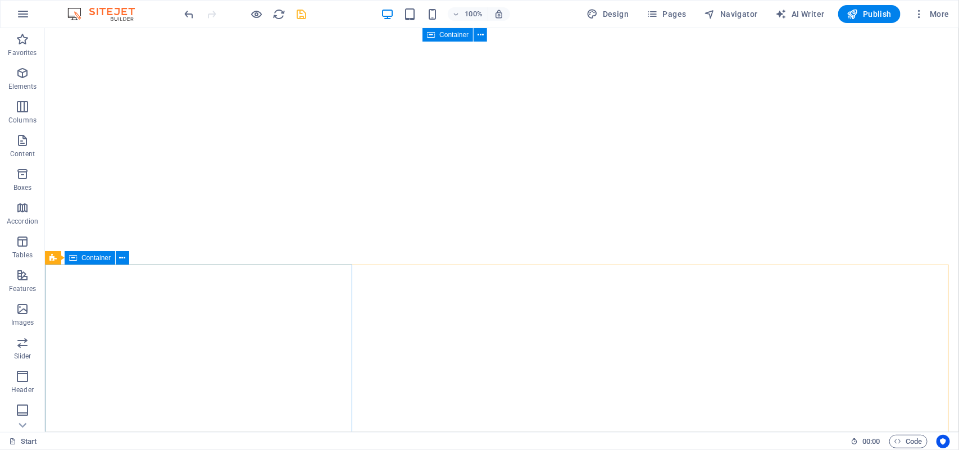
click at [102, 259] on span "Container" at bounding box center [95, 257] width 29 height 7
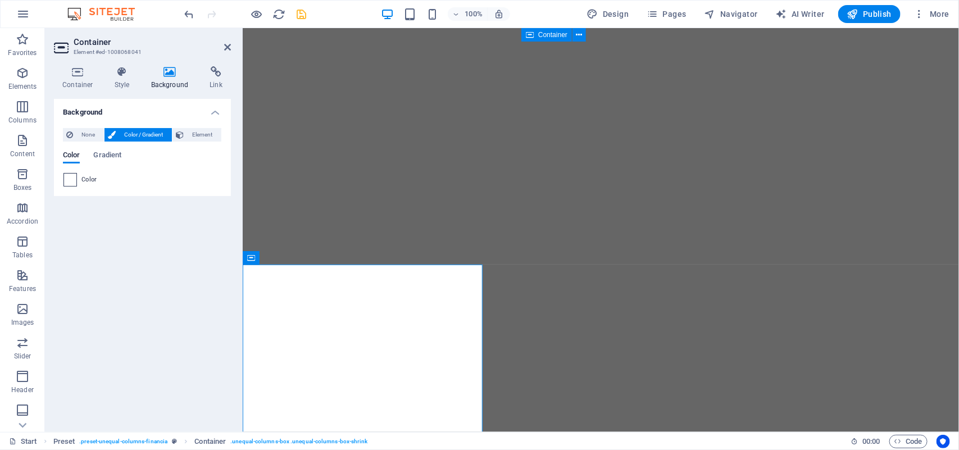
click at [74, 180] on span at bounding box center [70, 180] width 12 height 12
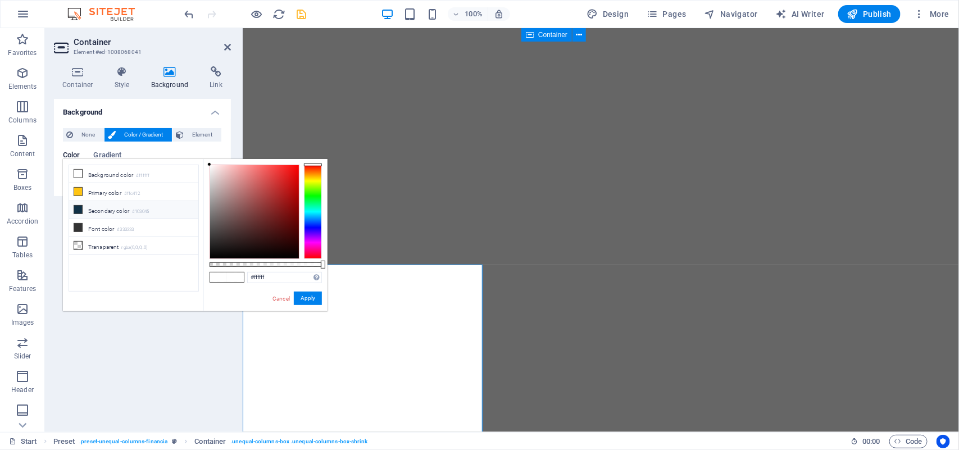
click at [76, 208] on icon at bounding box center [78, 210] width 8 height 8
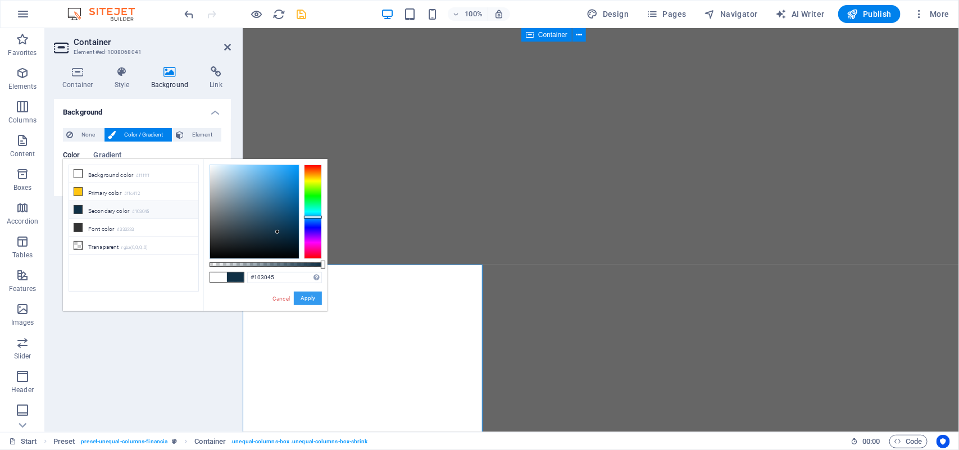
click at [303, 298] on button "Apply" at bounding box center [308, 298] width 28 height 13
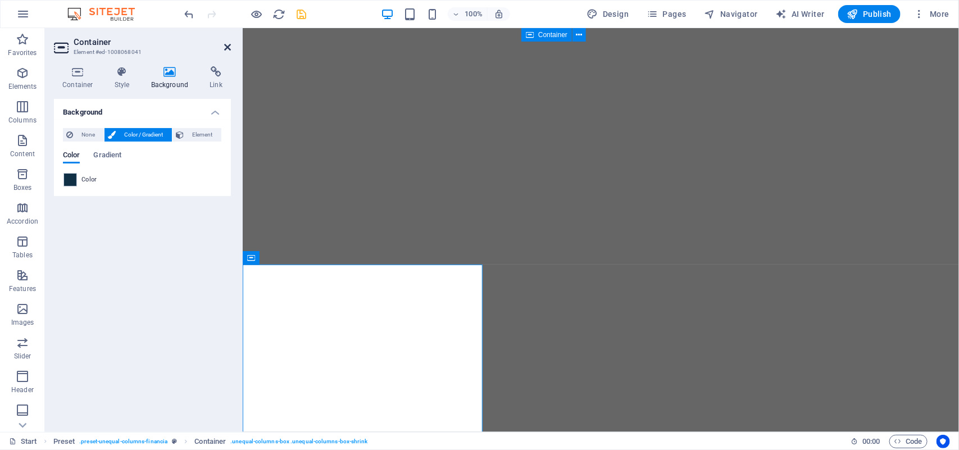
click at [229, 43] on icon at bounding box center [227, 47] width 7 height 9
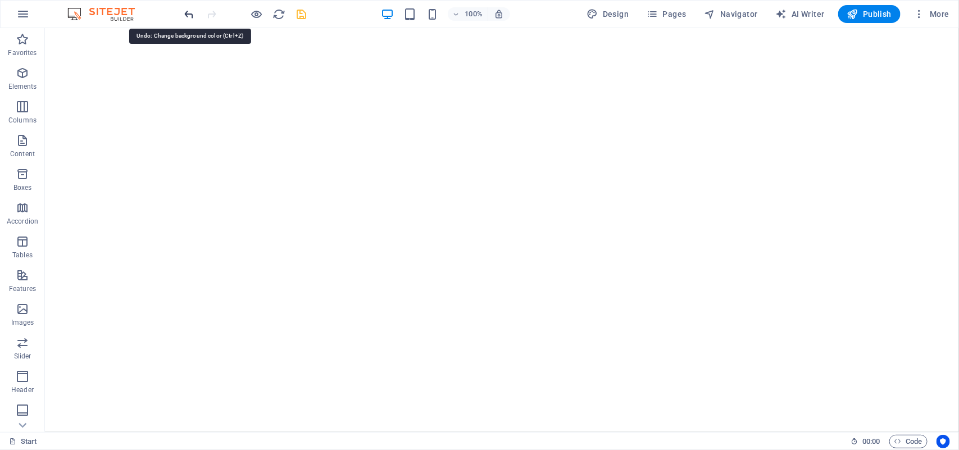
click at [184, 9] on icon "undo" at bounding box center [189, 14] width 13 height 13
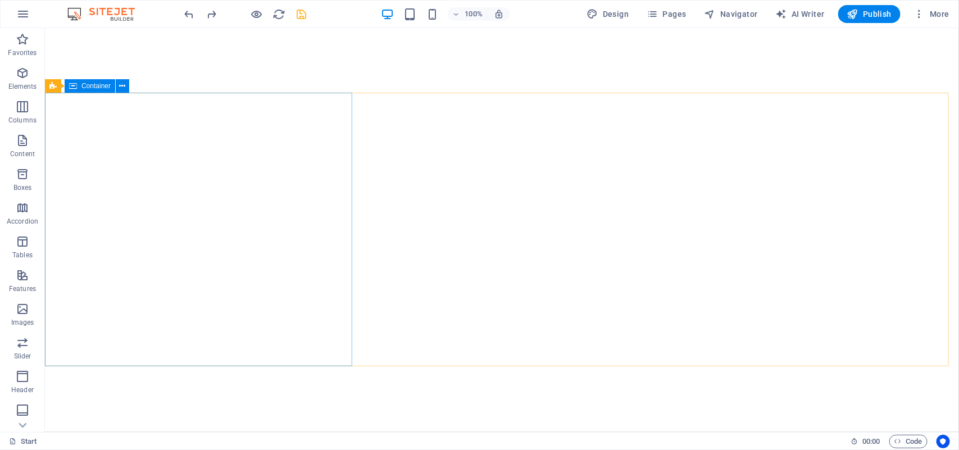
click at [103, 88] on span "Container" at bounding box center [95, 86] width 29 height 7
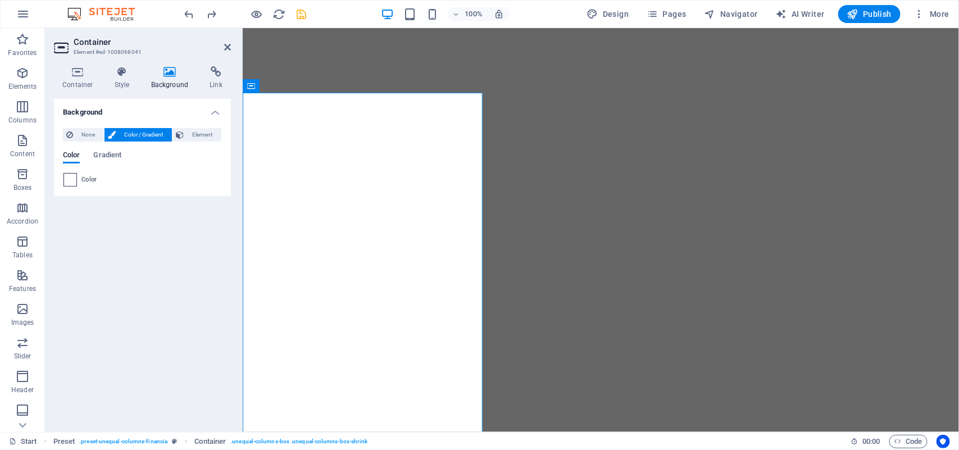
click at [72, 183] on span at bounding box center [70, 180] width 12 height 12
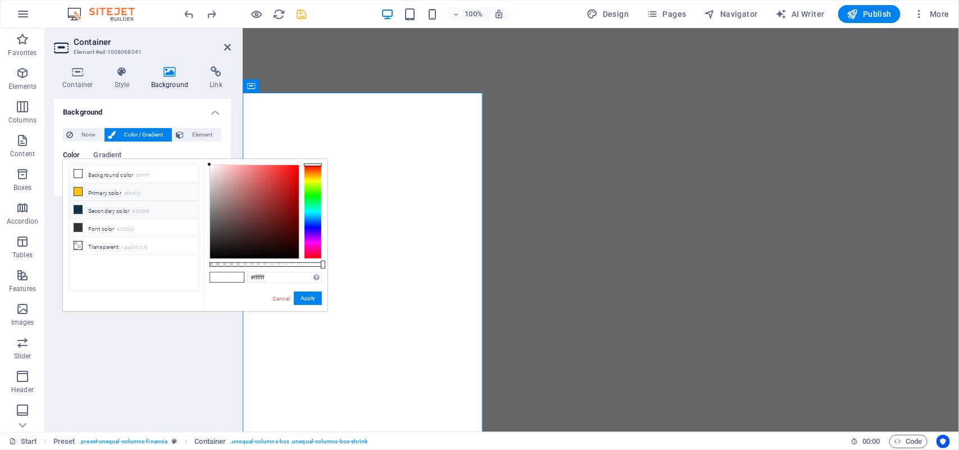
click at [80, 193] on icon at bounding box center [78, 192] width 8 height 8
type input "#ffc412"
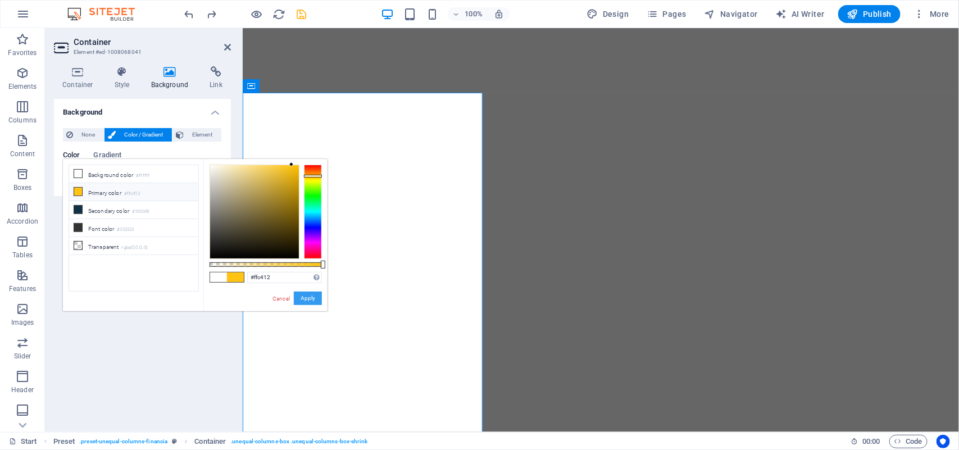
click at [310, 293] on button "Apply" at bounding box center [308, 298] width 28 height 13
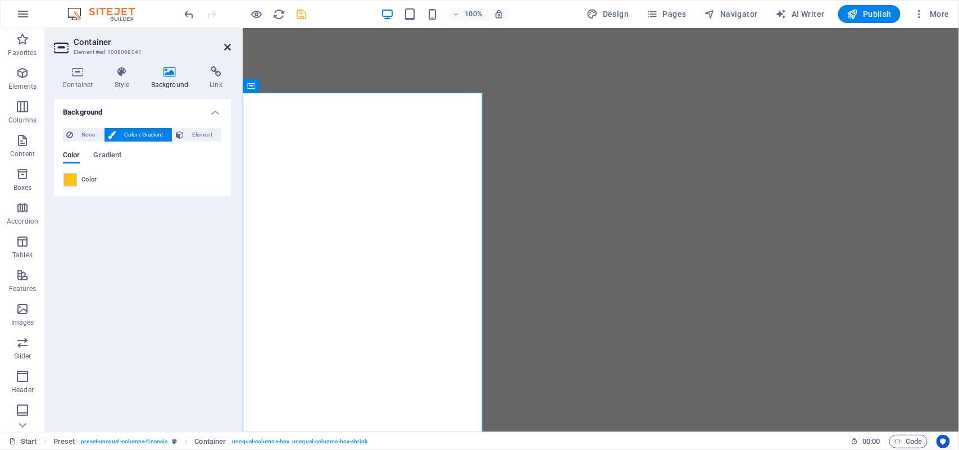
click at [226, 45] on icon at bounding box center [227, 47] width 7 height 9
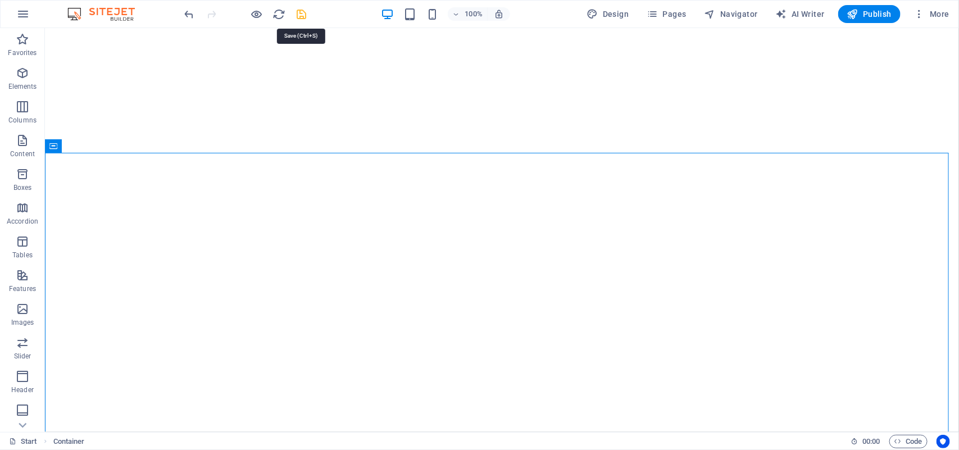
click at [298, 11] on icon "save" at bounding box center [301, 14] width 13 height 13
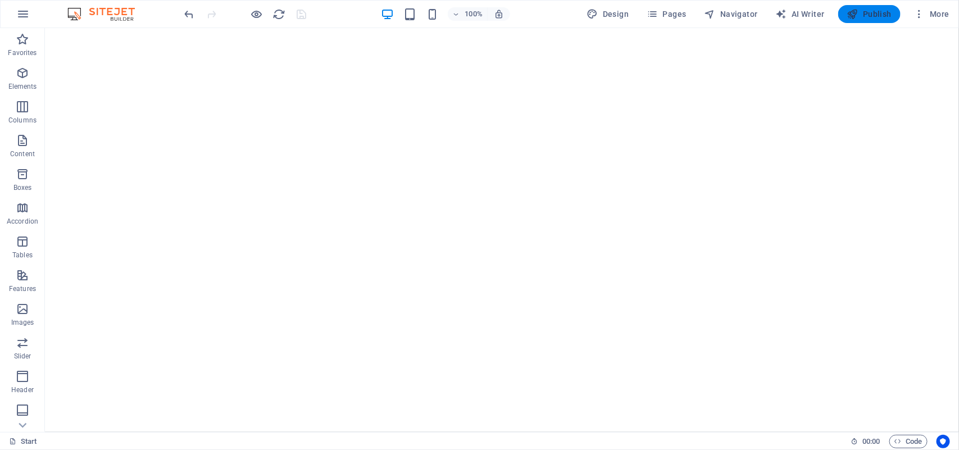
click at [879, 18] on span "Publish" at bounding box center [869, 13] width 44 height 11
